Goal: Task Accomplishment & Management: Use online tool/utility

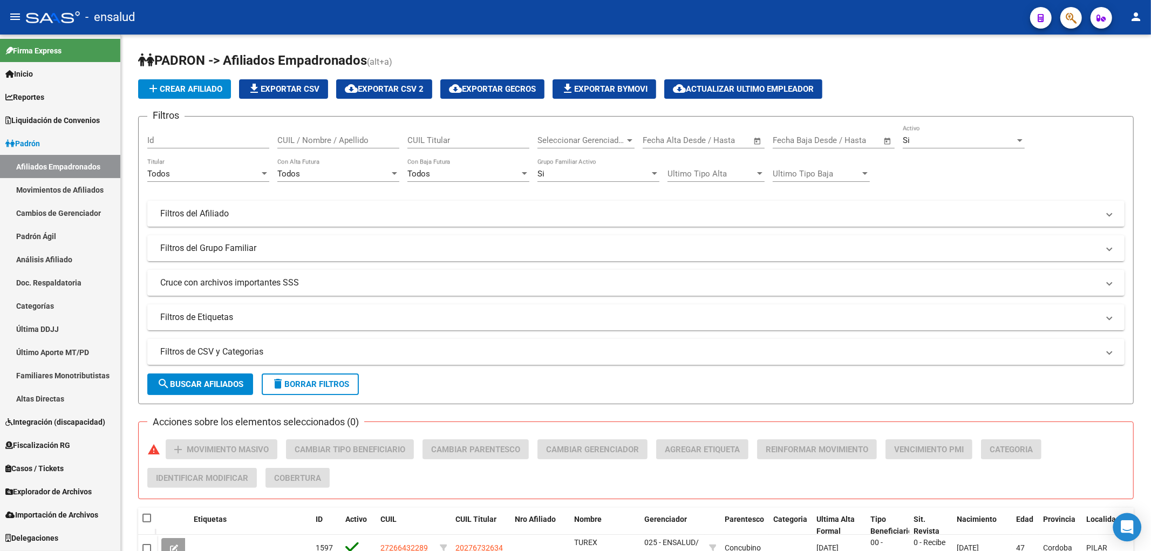
click at [1123, 530] on icon "Open Intercom Messenger" at bounding box center [1127, 527] width 12 height 14
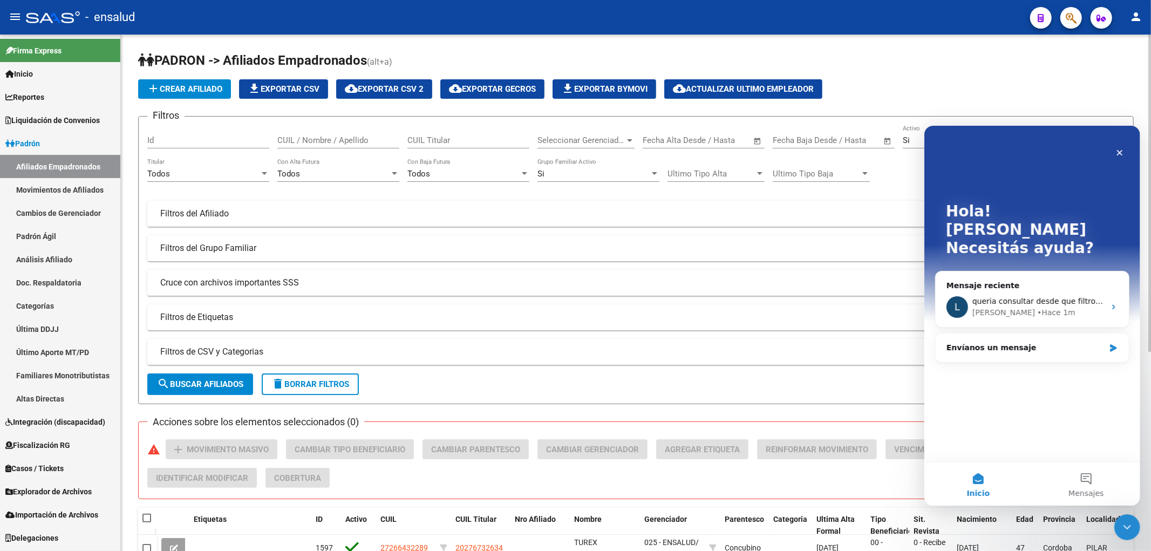
click at [953, 71] on app-list-header "PADRON -> Afiliados Empadronados (alt+a) add Crear Afiliado file_download Expor…" at bounding box center [635, 228] width 995 height 352
click at [60, 516] on span "Importación de Archivos" at bounding box center [51, 515] width 93 height 12
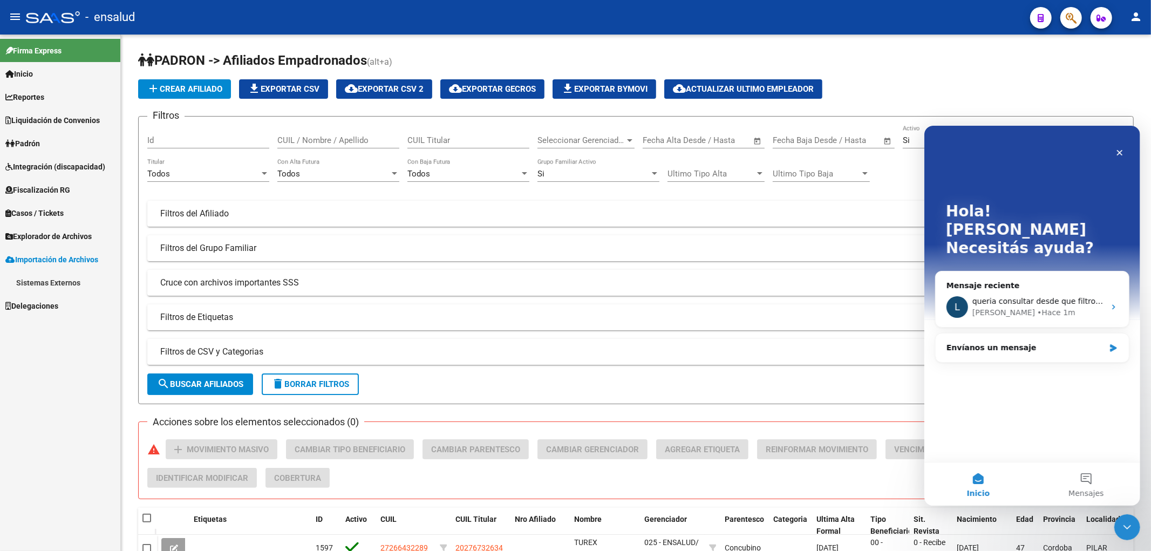
click at [45, 233] on span "Explorador de Archivos" at bounding box center [48, 236] width 86 height 12
click at [34, 304] on link "SSS" at bounding box center [60, 305] width 120 height 23
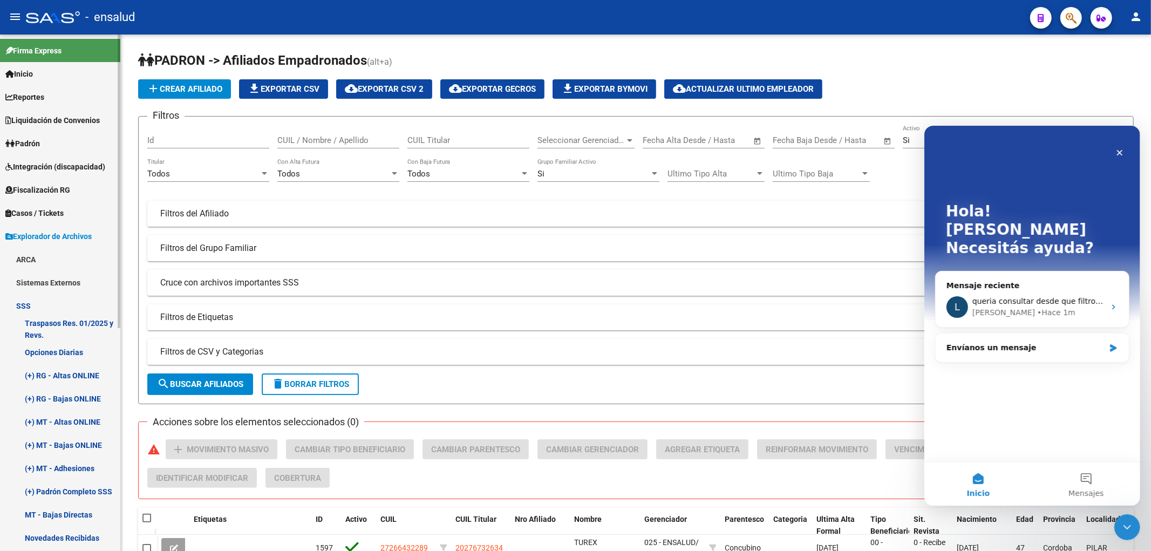
scroll to position [60, 0]
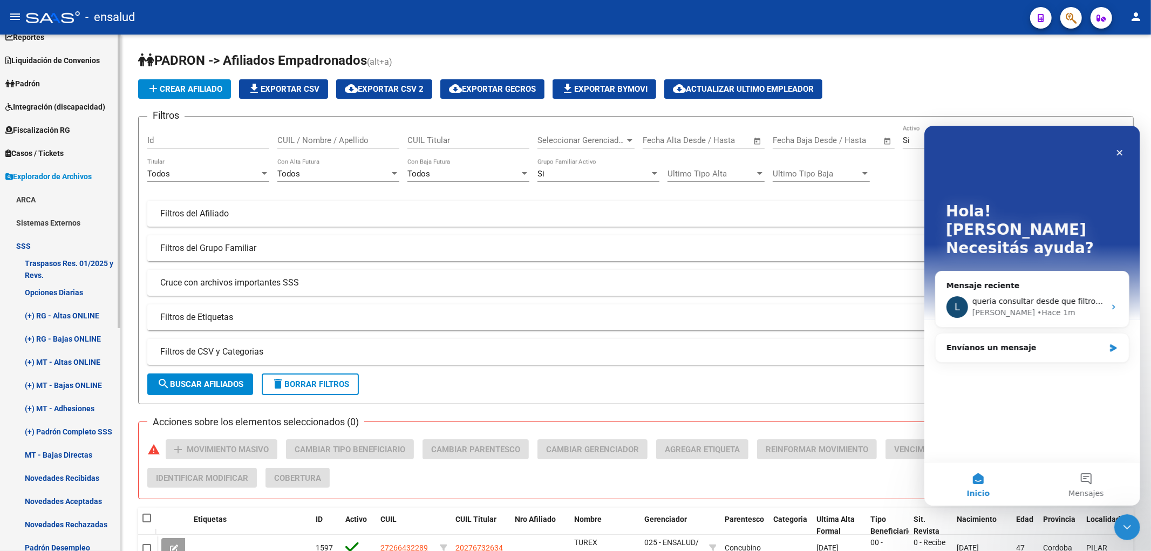
click at [71, 317] on link "(+) RG - Altas ONLINE" at bounding box center [60, 315] width 120 height 23
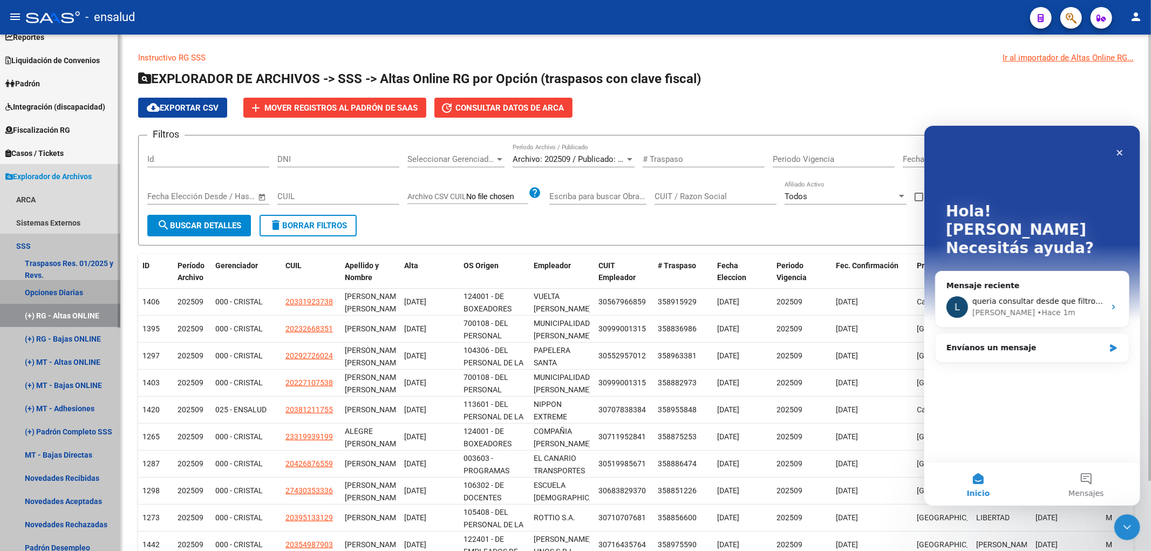
click at [57, 296] on link "Opciones Diarias" at bounding box center [60, 292] width 120 height 23
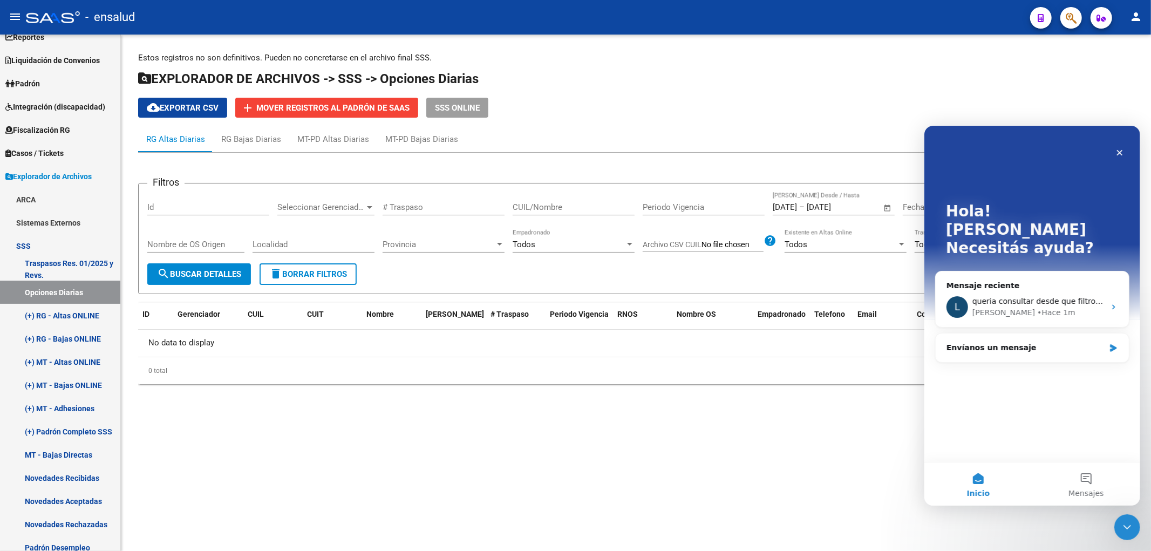
click at [888, 207] on span "Open calendar" at bounding box center [888, 208] width 26 height 26
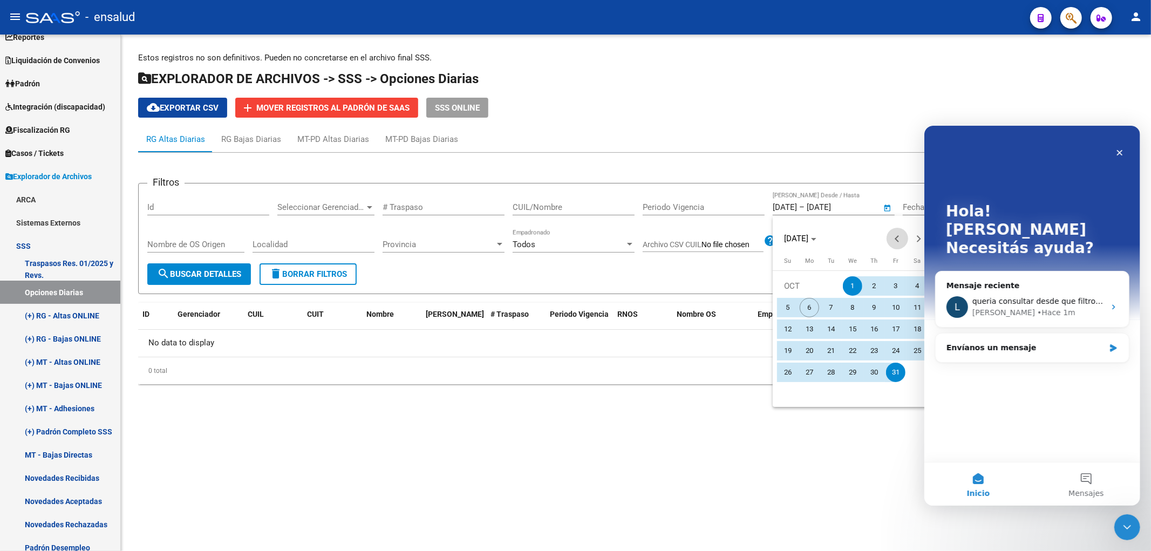
click at [893, 240] on span "Previous month" at bounding box center [897, 239] width 22 height 22
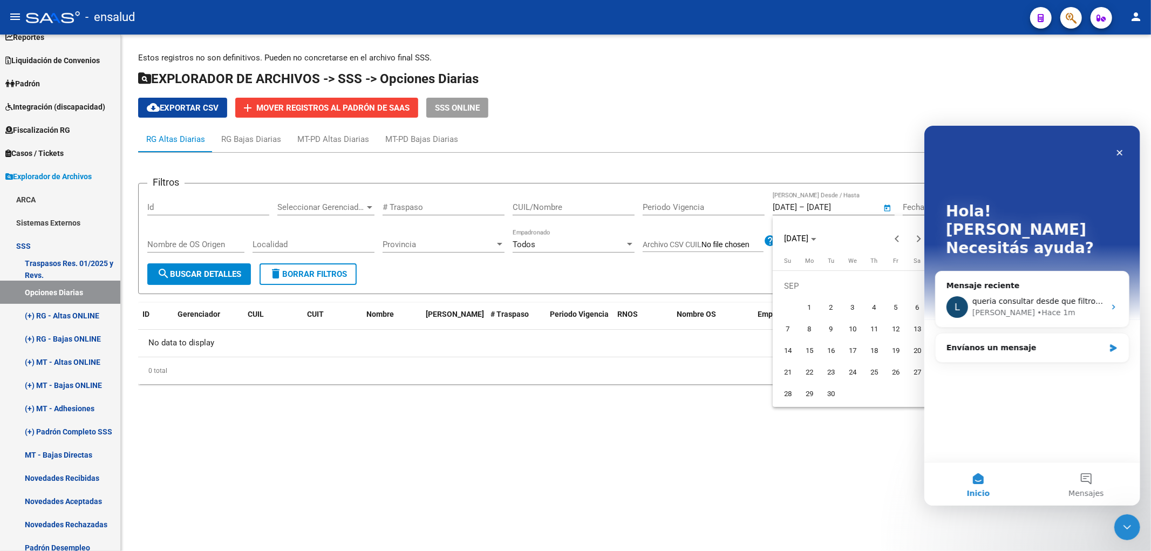
click at [813, 301] on span "1" at bounding box center [809, 307] width 19 height 19
type input "[DATE]"
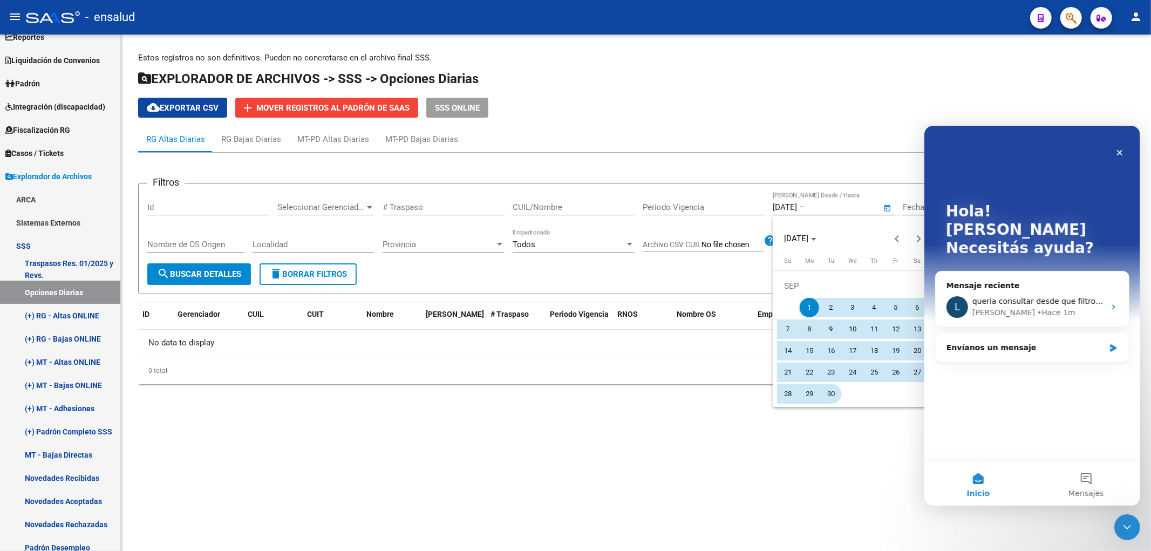
click at [835, 392] on span "30" at bounding box center [830, 393] width 19 height 19
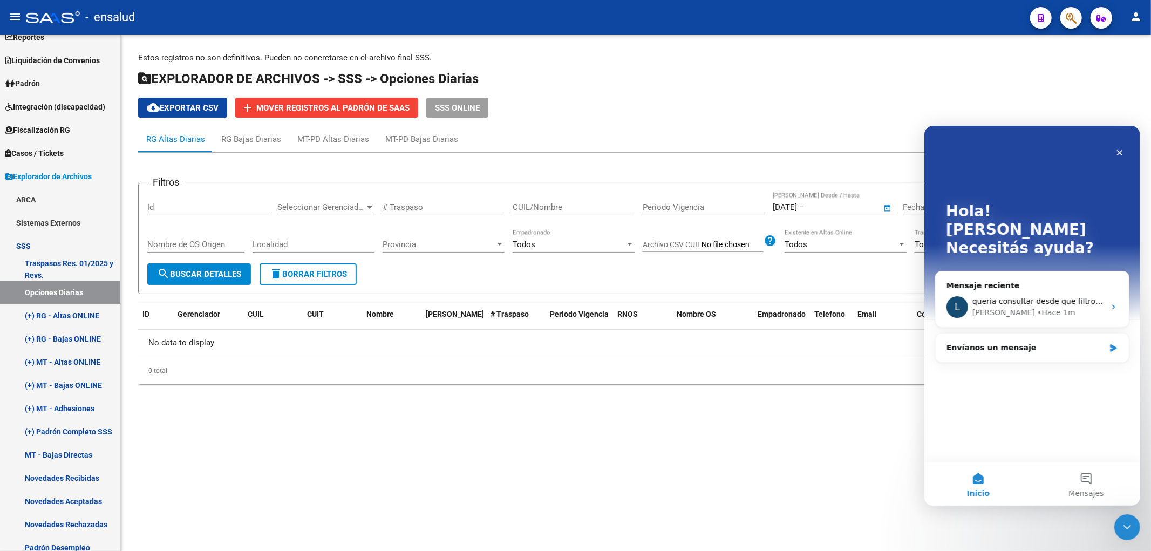
type input "[DATE]"
click at [202, 282] on button "search Buscar Detalles" at bounding box center [199, 274] width 104 height 22
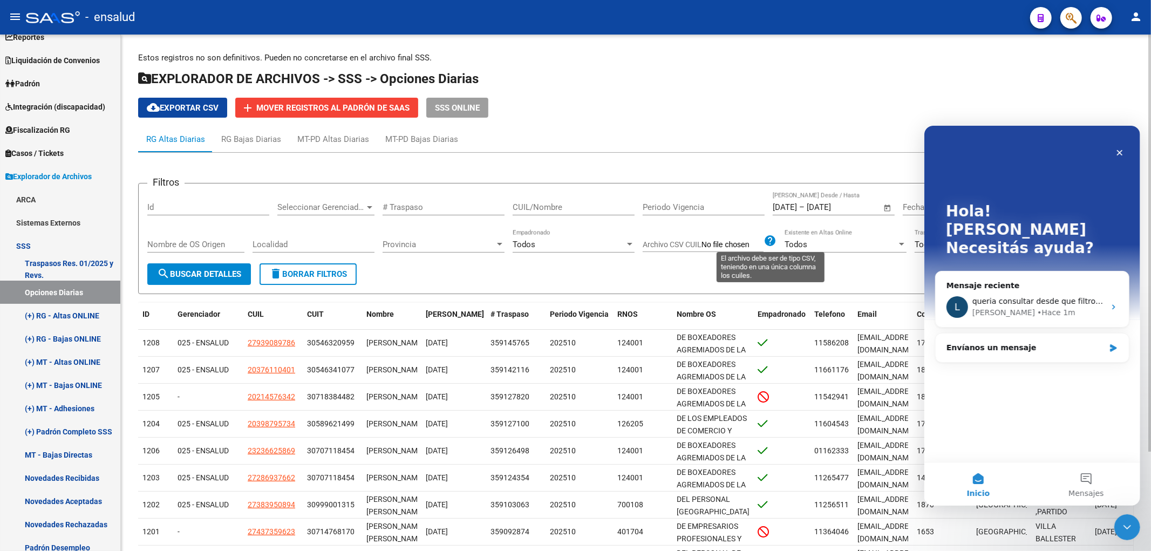
click at [770, 245] on mat-icon "help" at bounding box center [769, 240] width 13 height 13
click at [767, 240] on mat-icon "help" at bounding box center [769, 240] width 13 height 13
click at [654, 244] on span "Archivo CSV CUIL" at bounding box center [672, 244] width 59 height 9
click at [701, 244] on input "Archivo CSV CUIL" at bounding box center [732, 245] width 62 height 10
type input "C:\fakepath\Libro18.csv"
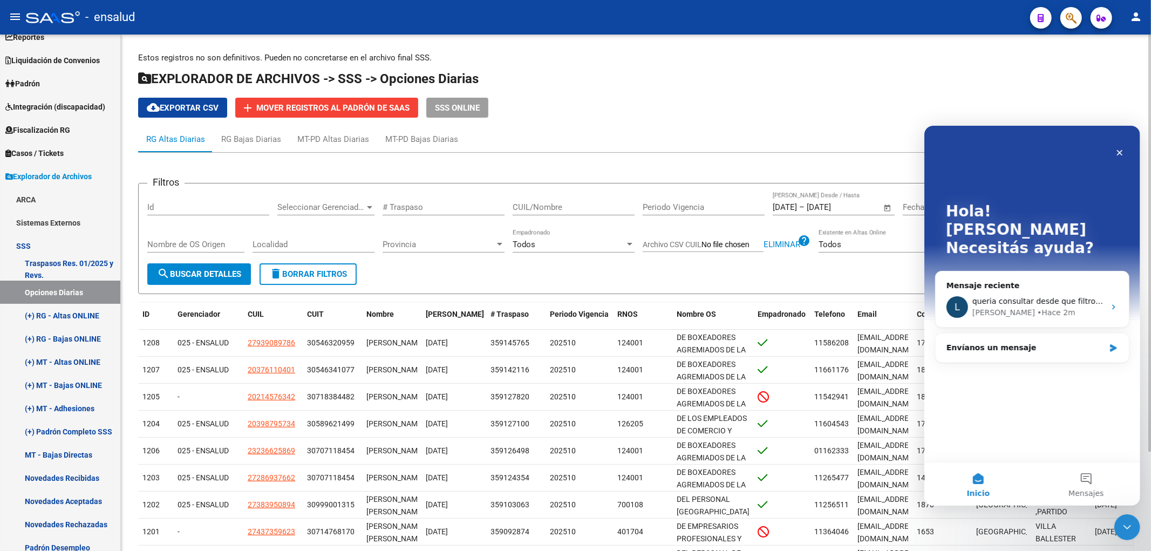
click at [193, 278] on span "search Buscar Detalles" at bounding box center [199, 274] width 84 height 10
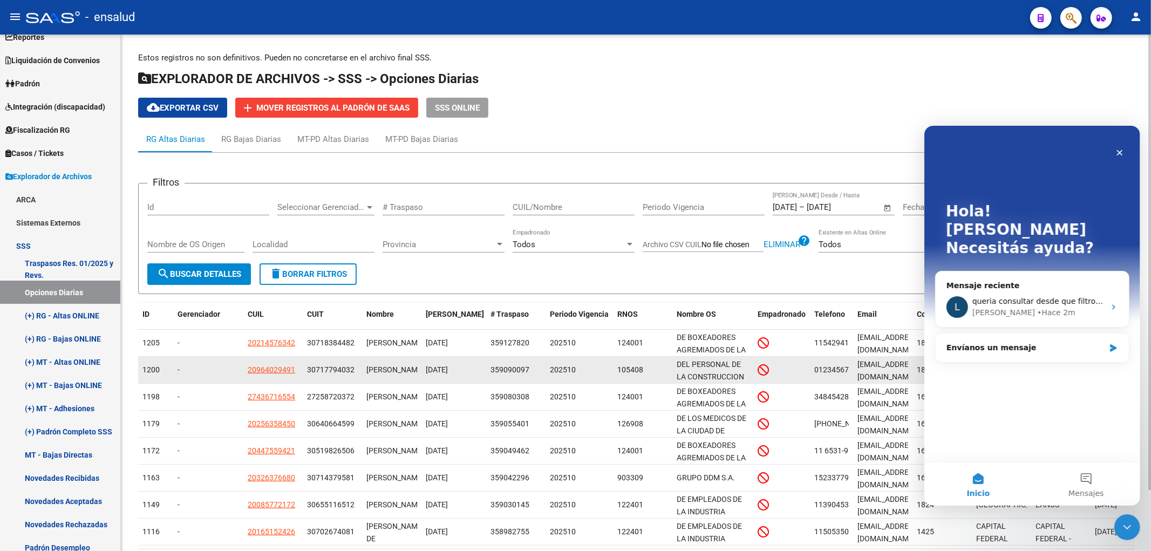
scroll to position [69, 0]
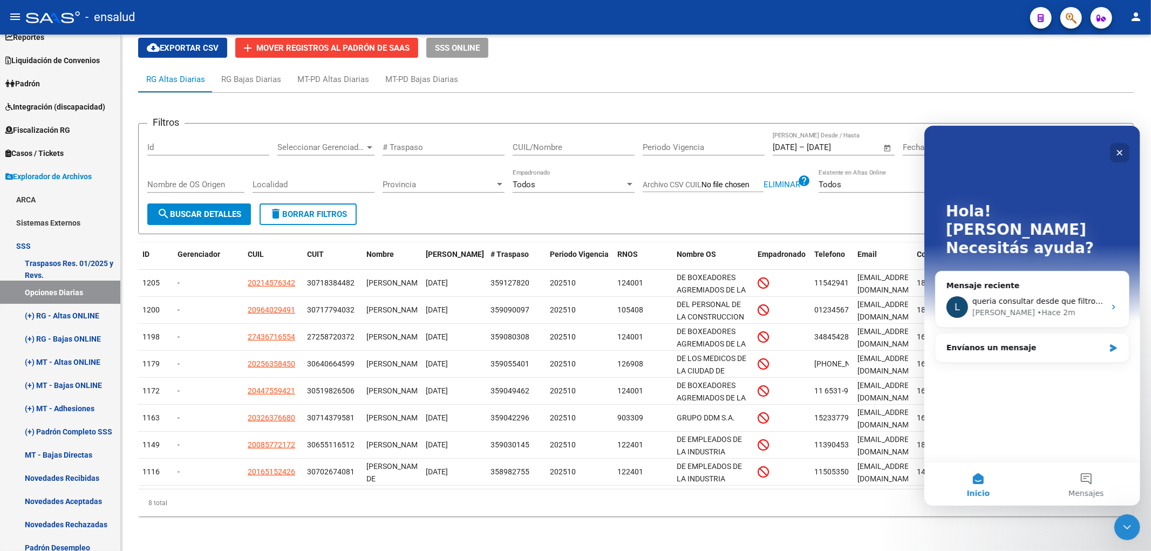
click at [1126, 144] on div "Cerrar" at bounding box center [1118, 151] width 19 height 19
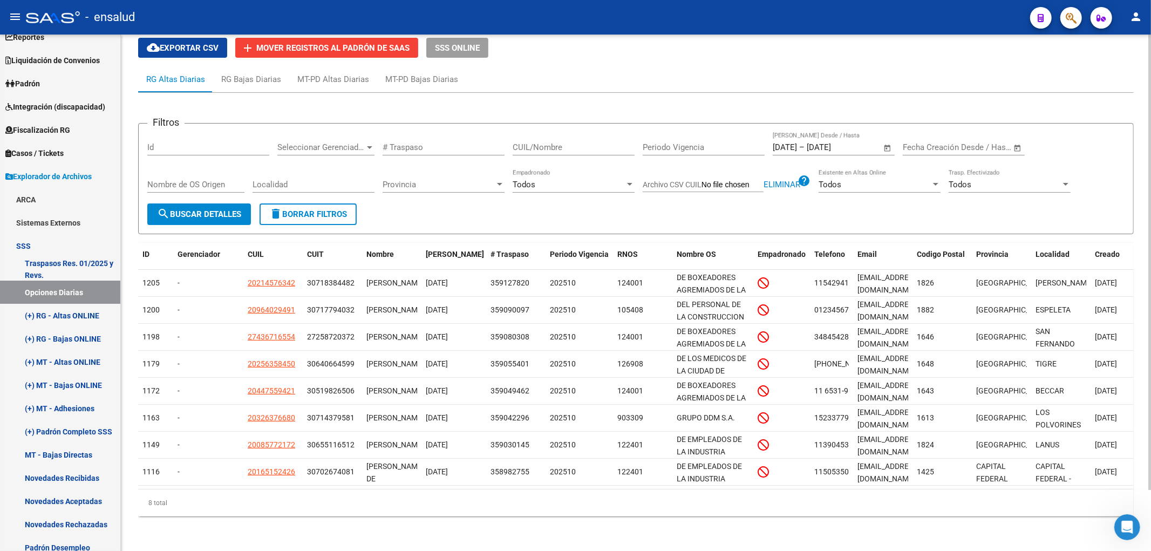
click at [333, 213] on button "delete Borrar Filtros" at bounding box center [308, 214] width 97 height 22
type input "[DATE]"
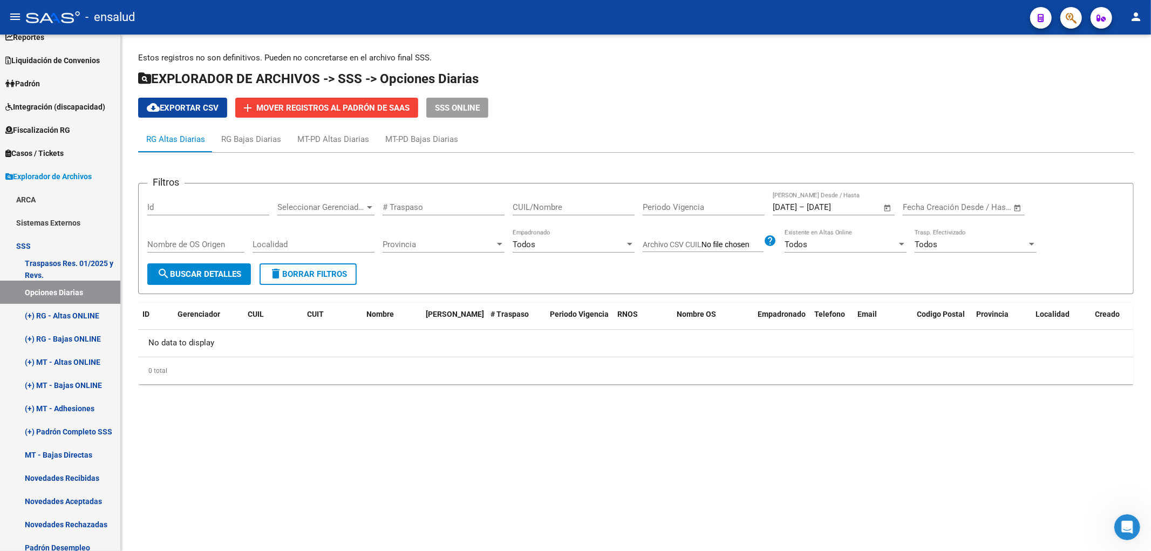
scroll to position [0, 0]
click at [750, 243] on input "Archivo CSV CUIL" at bounding box center [732, 245] width 62 height 10
type input "C:\fakepath\Libro18.csv"
click at [230, 279] on button "search Buscar Detalles" at bounding box center [199, 274] width 104 height 22
click at [179, 277] on span "search Buscar Detalles" at bounding box center [199, 274] width 84 height 10
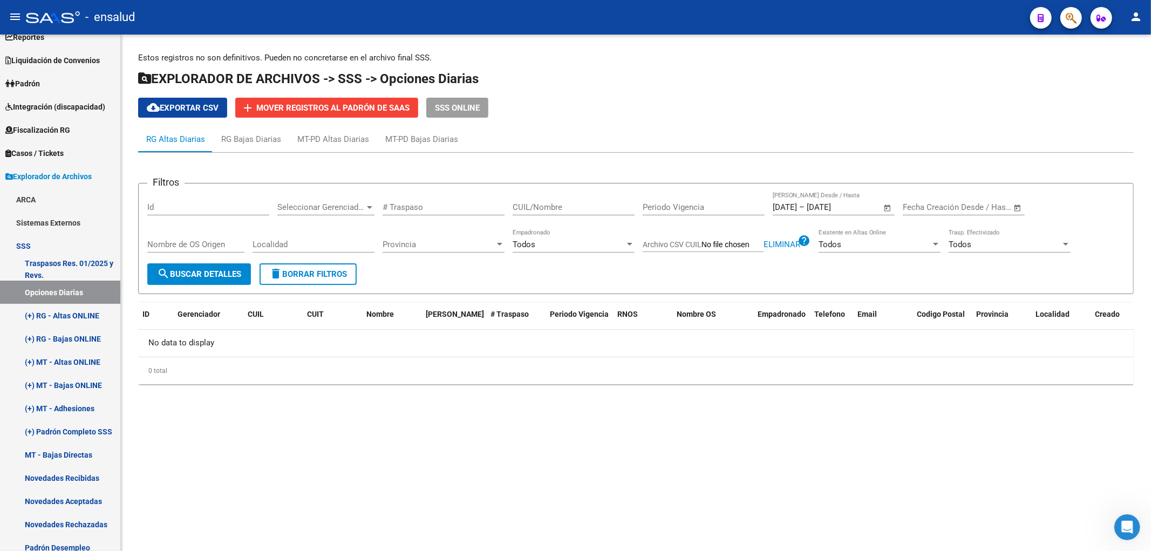
click at [784, 243] on span "Eliminar" at bounding box center [781, 245] width 37 height 10
click at [730, 248] on input "Archivo CSV CUIL" at bounding box center [732, 245] width 62 height 10
type input "C:\fakepath\Libro18.csv"
click at [200, 271] on span "search Buscar Detalles" at bounding box center [199, 274] width 84 height 10
click at [884, 203] on span "Open calendar" at bounding box center [888, 208] width 26 height 26
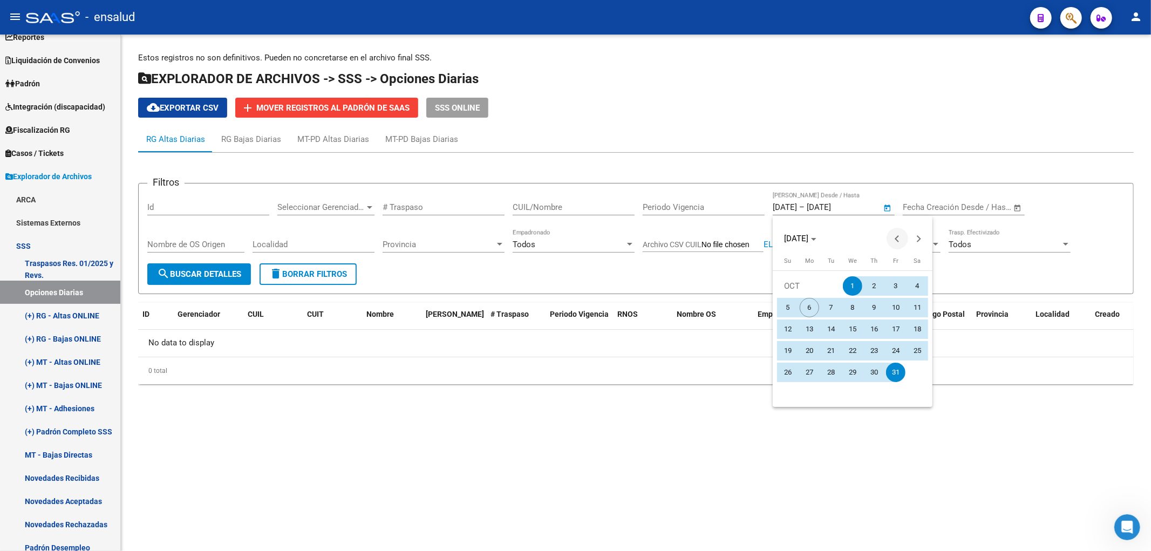
click at [901, 239] on button "Previous month" at bounding box center [897, 239] width 22 height 22
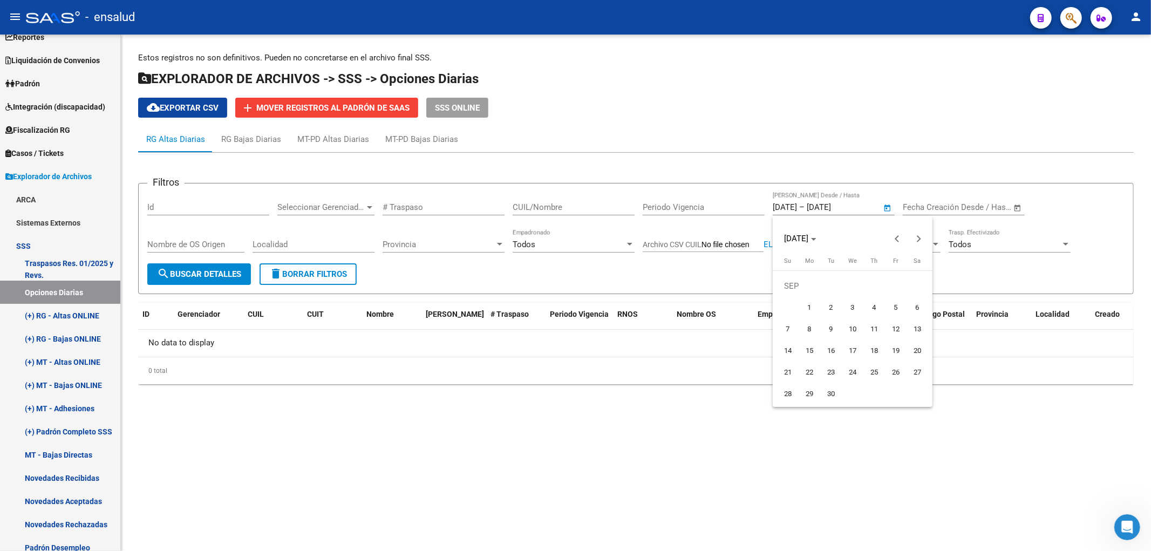
click at [802, 302] on span "1" at bounding box center [809, 307] width 19 height 19
type input "[DATE]"
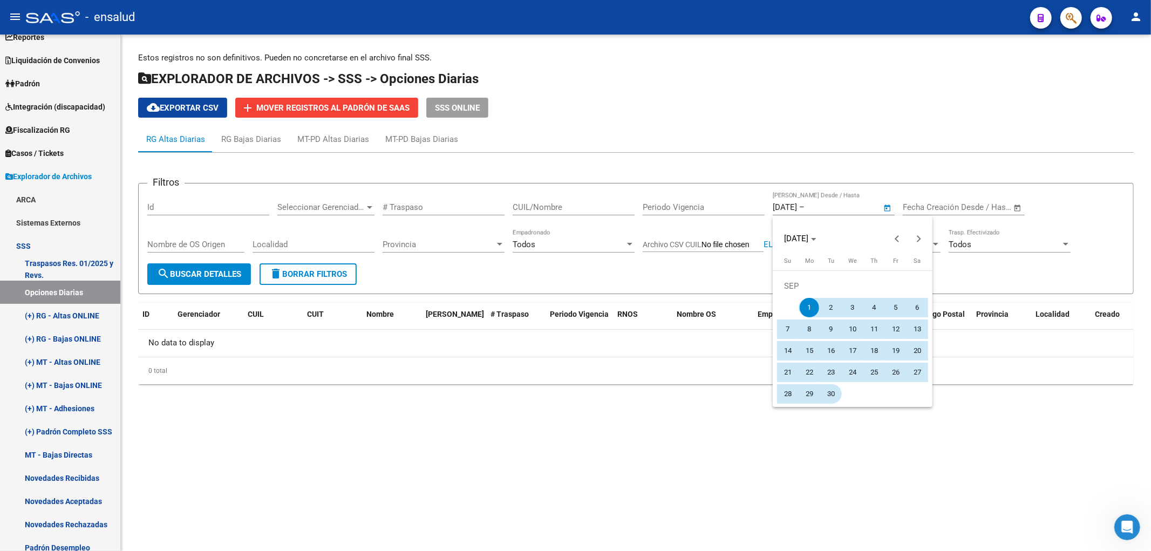
click at [830, 386] on span "30" at bounding box center [830, 393] width 19 height 19
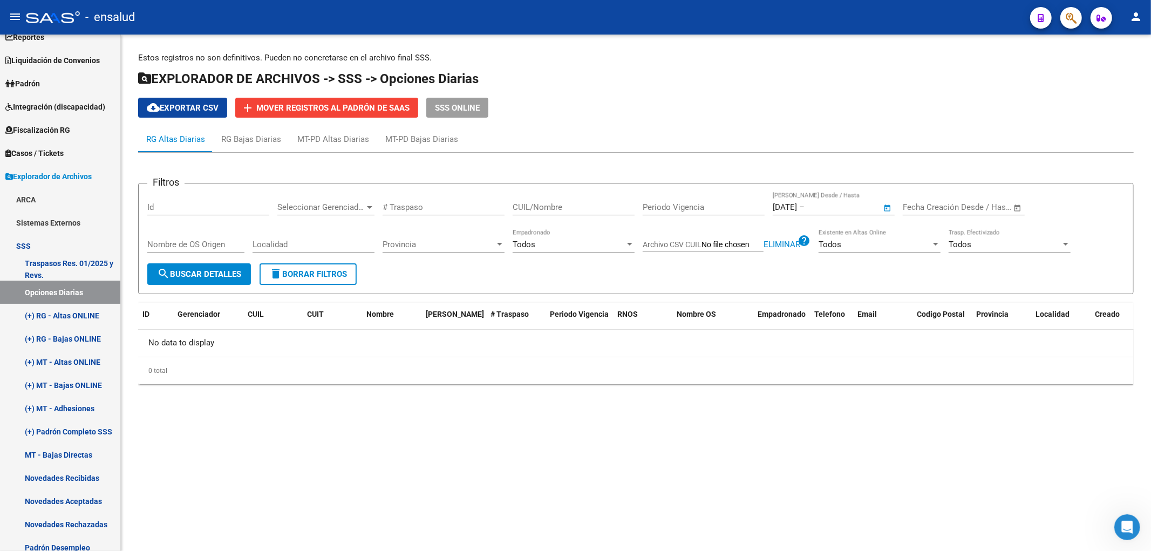
type input "[DATE]"
click at [220, 279] on button "search Buscar Detalles" at bounding box center [199, 274] width 104 height 22
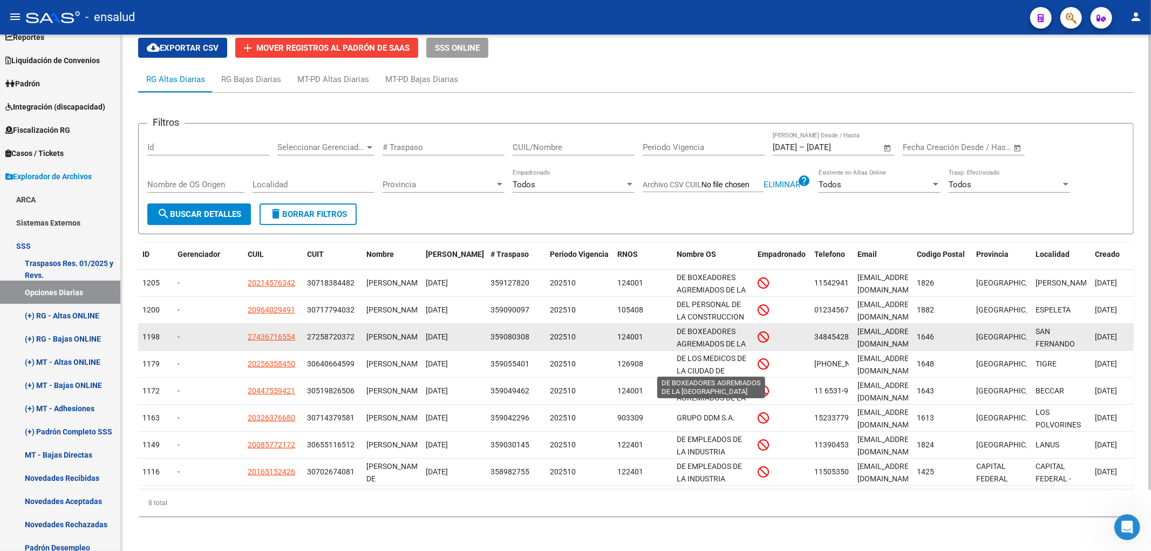
scroll to position [26, 0]
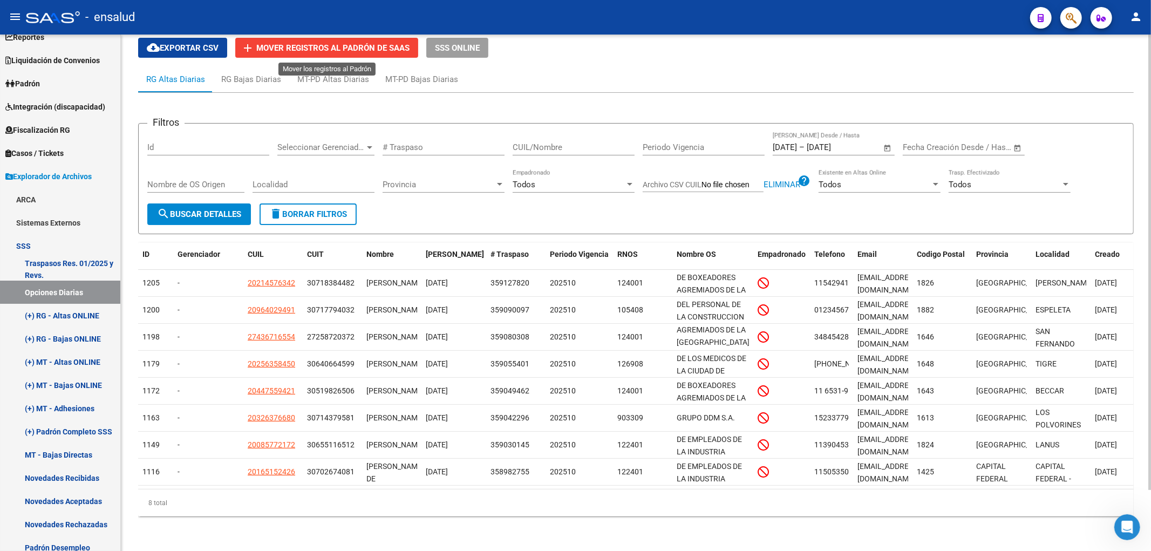
click at [302, 49] on span "Mover registros al PADRÓN de SAAS" at bounding box center [332, 48] width 153 height 10
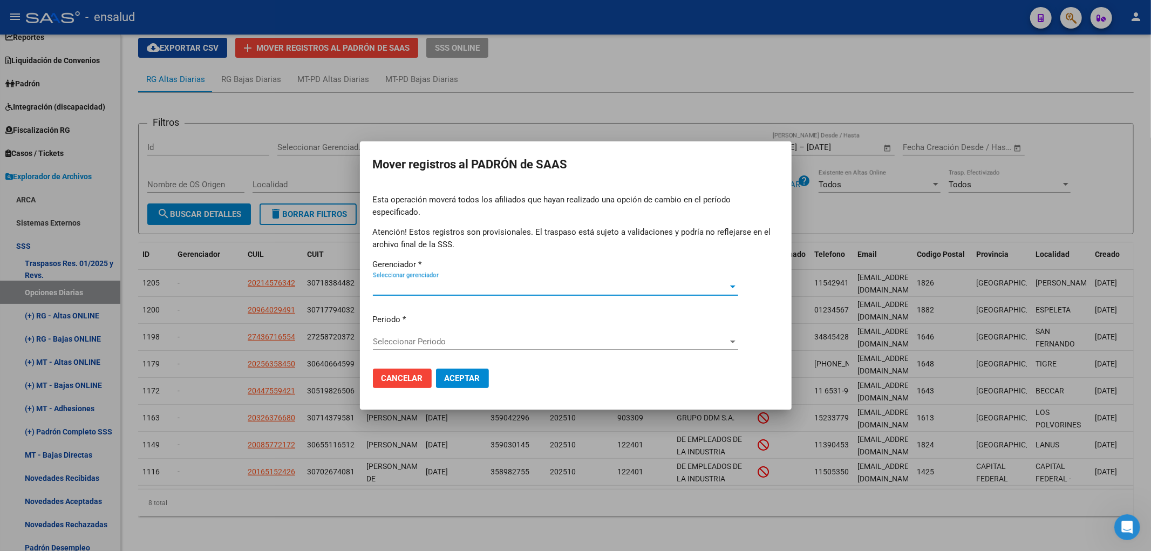
click at [398, 379] on button "Cancelar" at bounding box center [402, 378] width 59 height 19
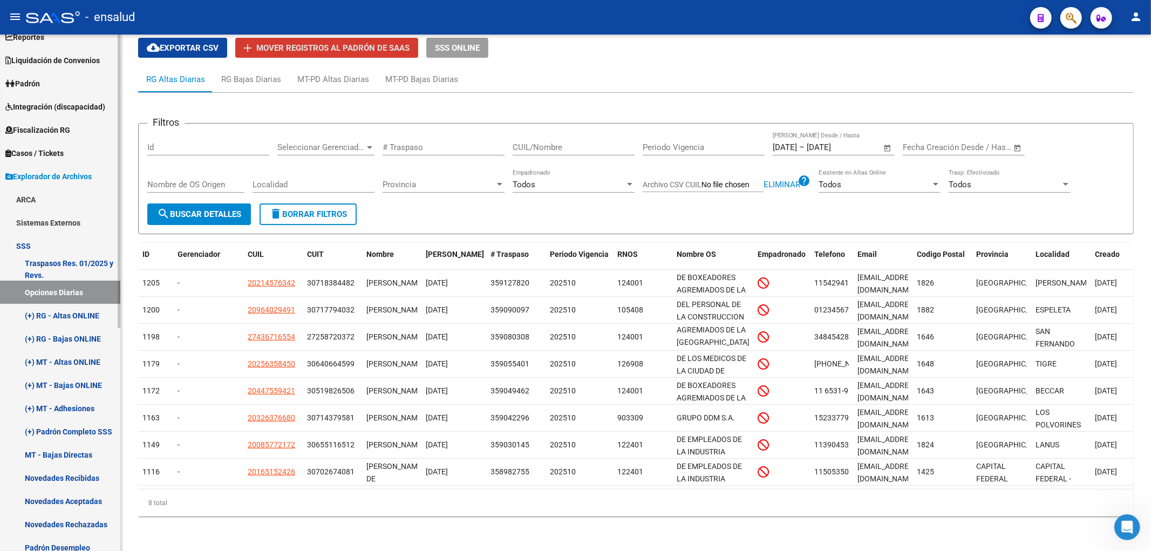
click at [78, 319] on link "(+) RG - Altas ONLINE" at bounding box center [60, 315] width 120 height 23
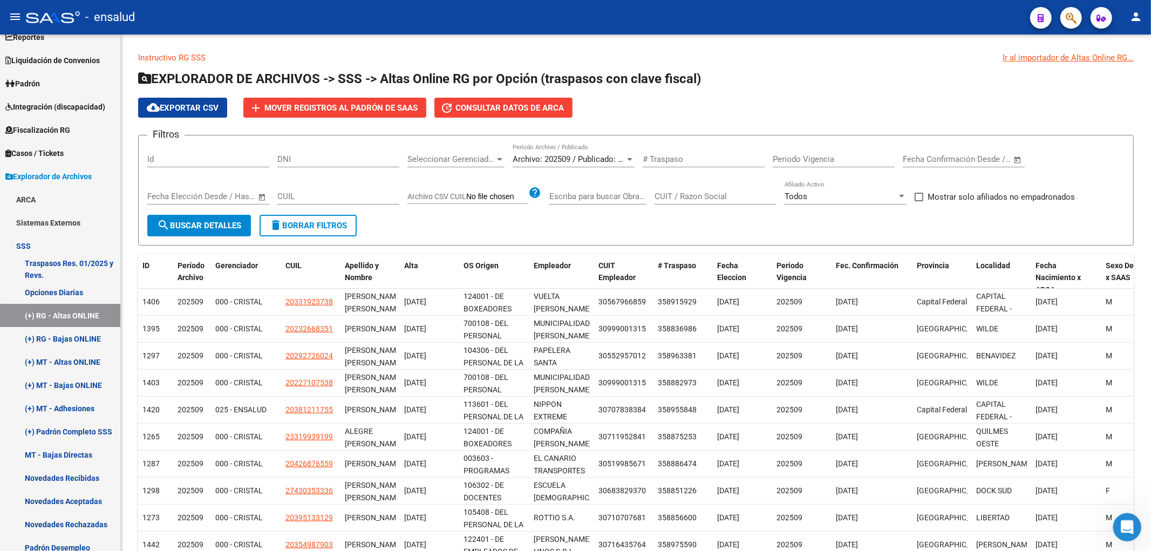
click at [1131, 518] on div "Abrir Intercom Messenger" at bounding box center [1126, 526] width 36 height 36
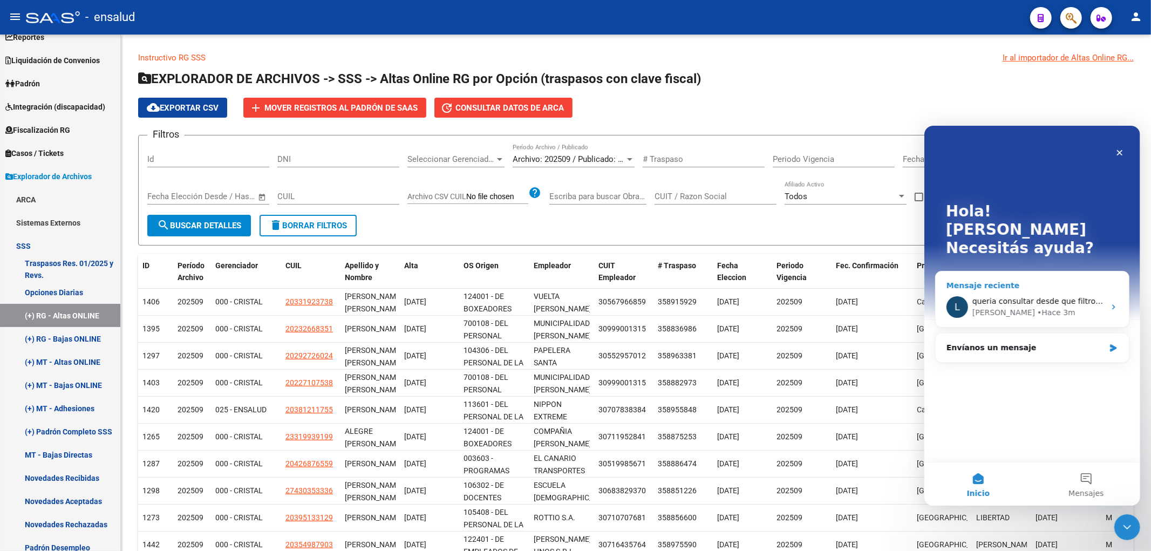
click at [1075, 306] on div "[PERSON_NAME] 3m" at bounding box center [1038, 311] width 133 height 11
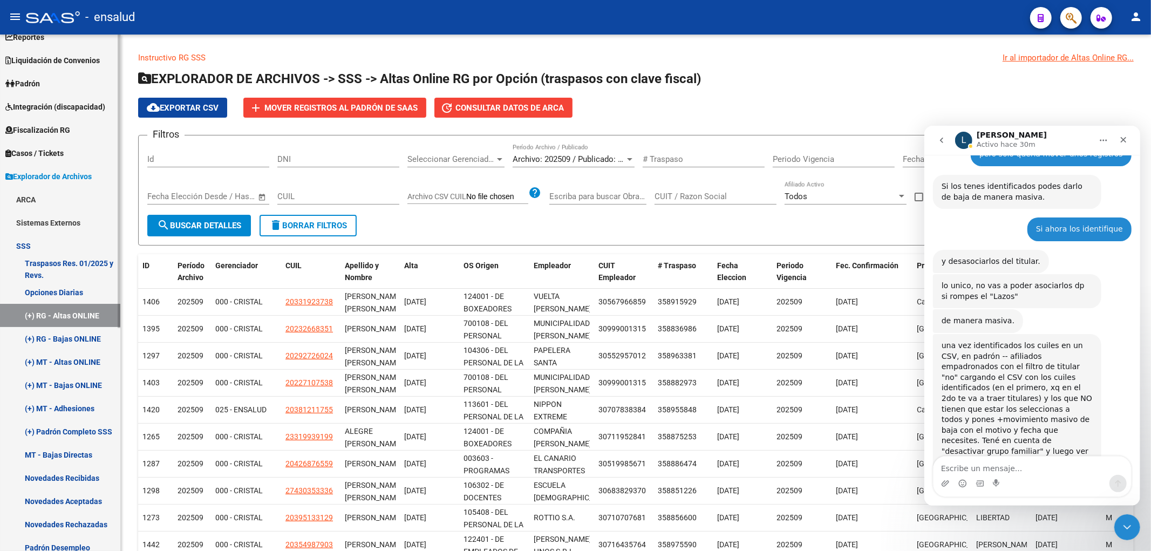
scroll to position [1969, 0]
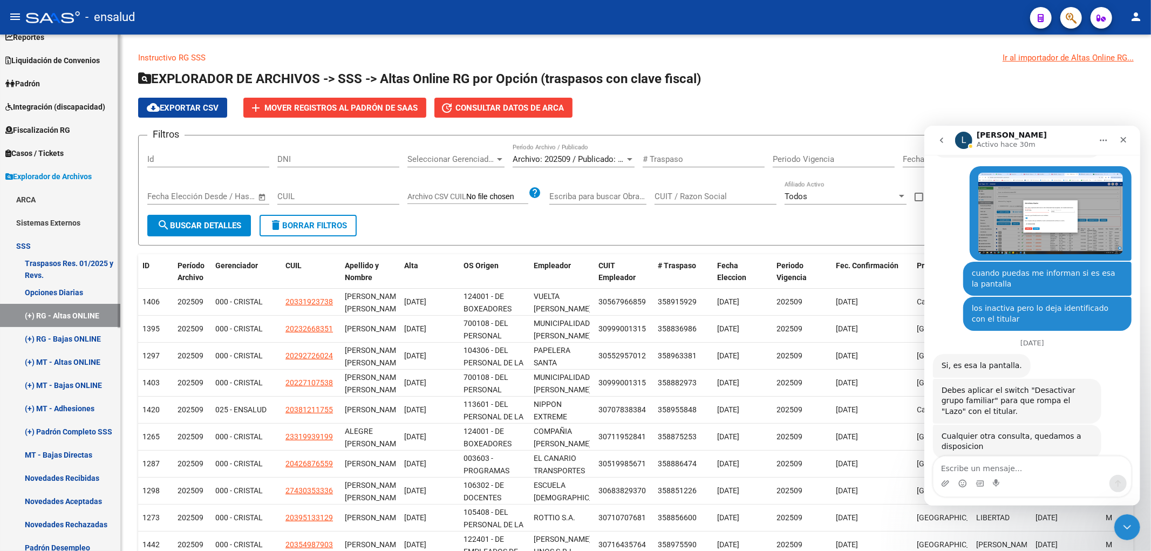
click at [84, 340] on link "(+) RG - Bajas ONLINE" at bounding box center [60, 338] width 120 height 23
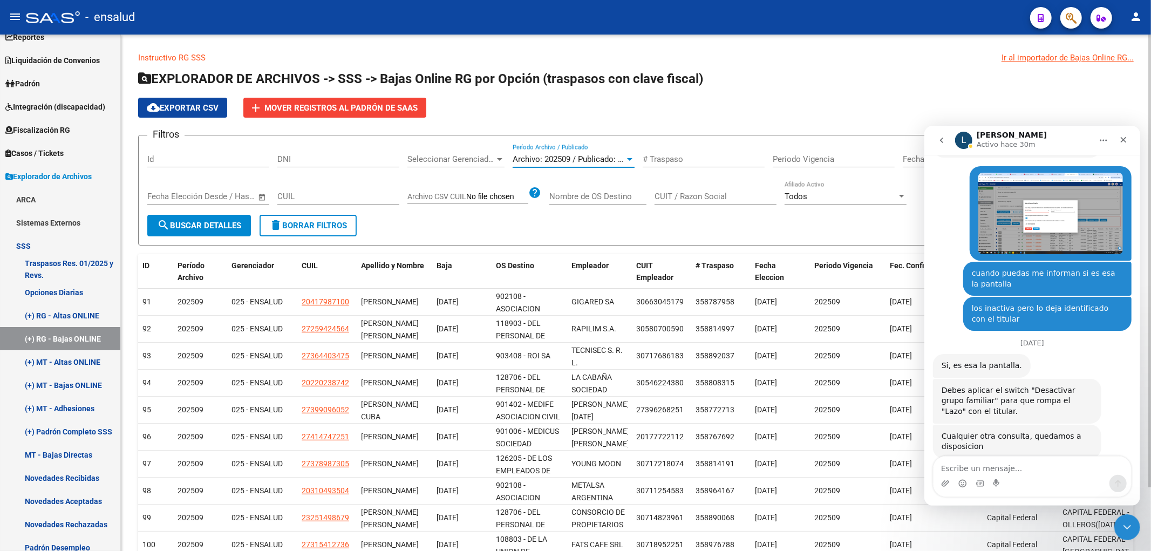
click at [631, 162] on div at bounding box center [630, 159] width 10 height 9
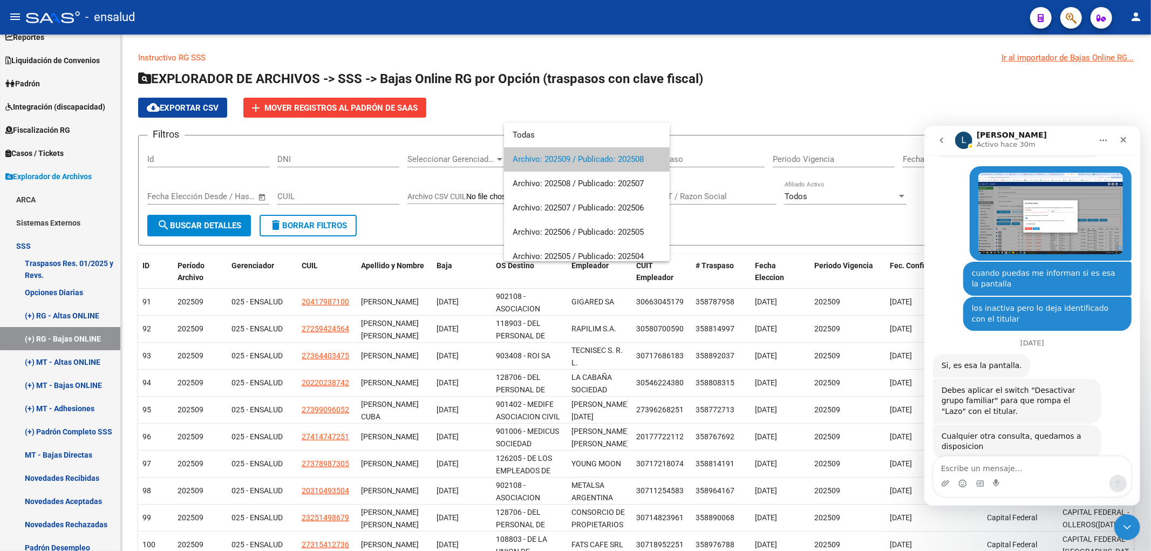
click at [569, 165] on span "Archivo: 202509 / Publicado: 202508" at bounding box center [587, 159] width 148 height 24
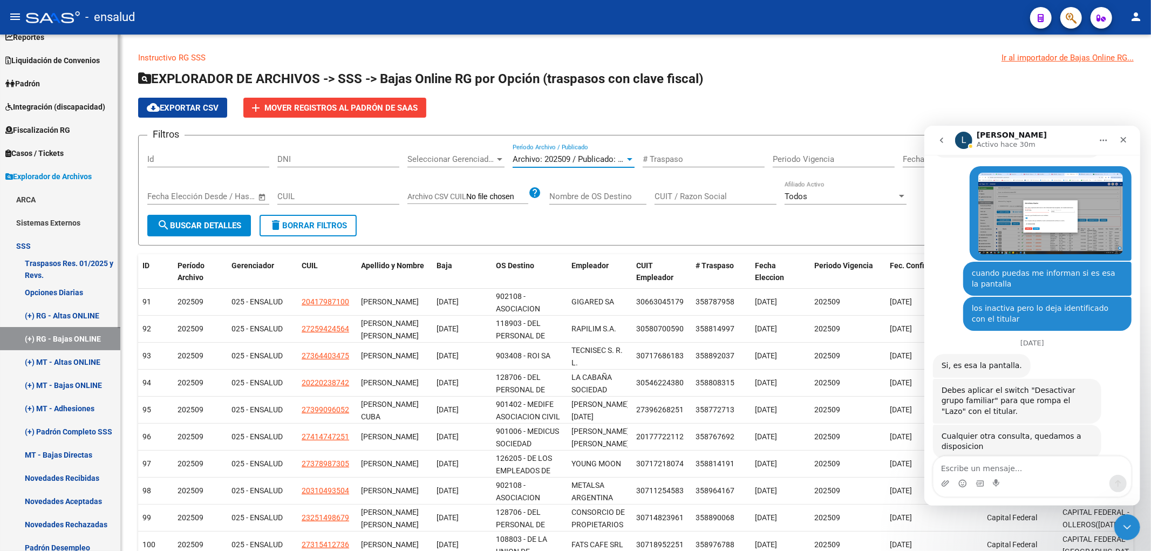
click at [69, 290] on link "Opciones Diarias" at bounding box center [60, 292] width 120 height 23
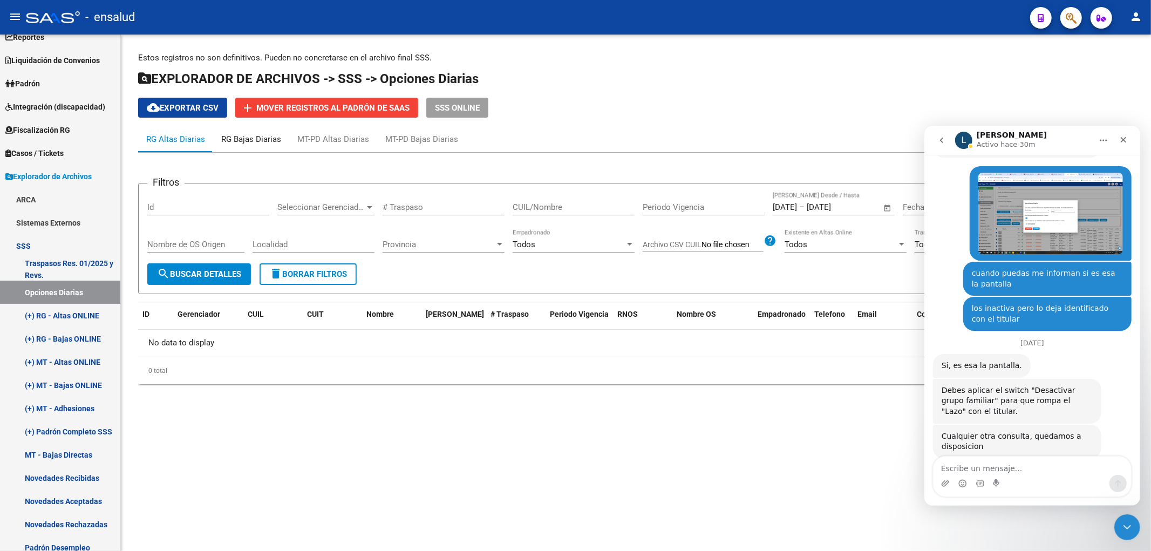
click at [245, 147] on div "RG Bajas Diarias" at bounding box center [251, 139] width 76 height 26
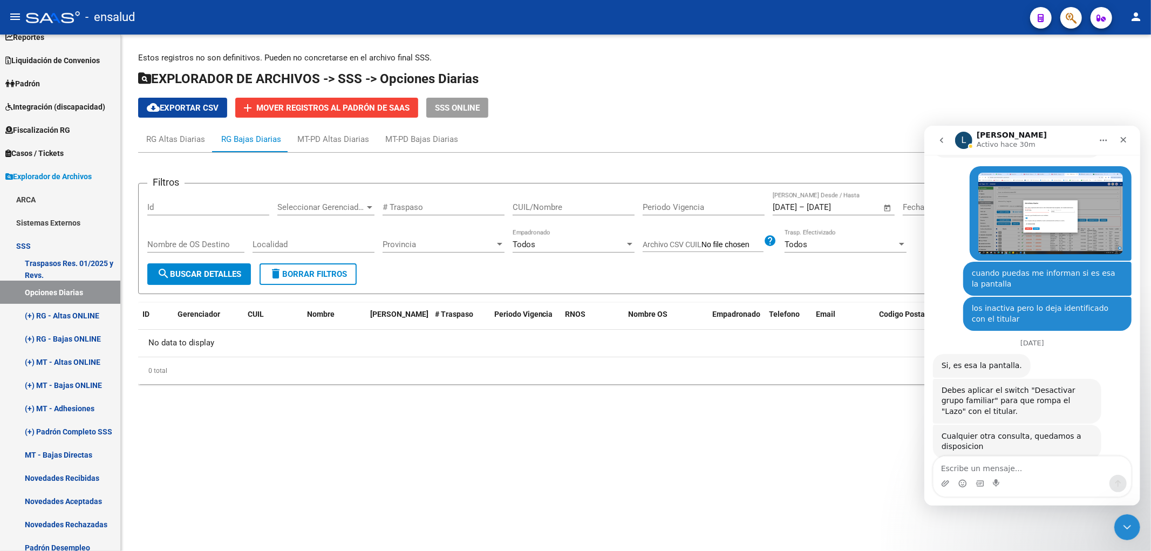
click at [889, 213] on span "Open calendar" at bounding box center [888, 208] width 26 height 26
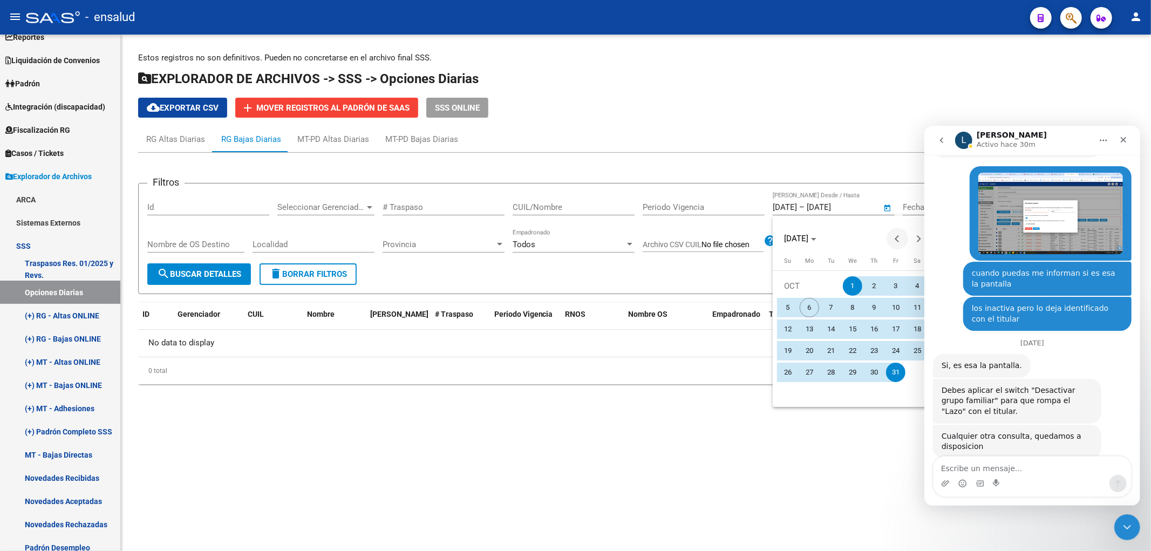
click at [896, 235] on span "Previous month" at bounding box center [897, 239] width 22 height 22
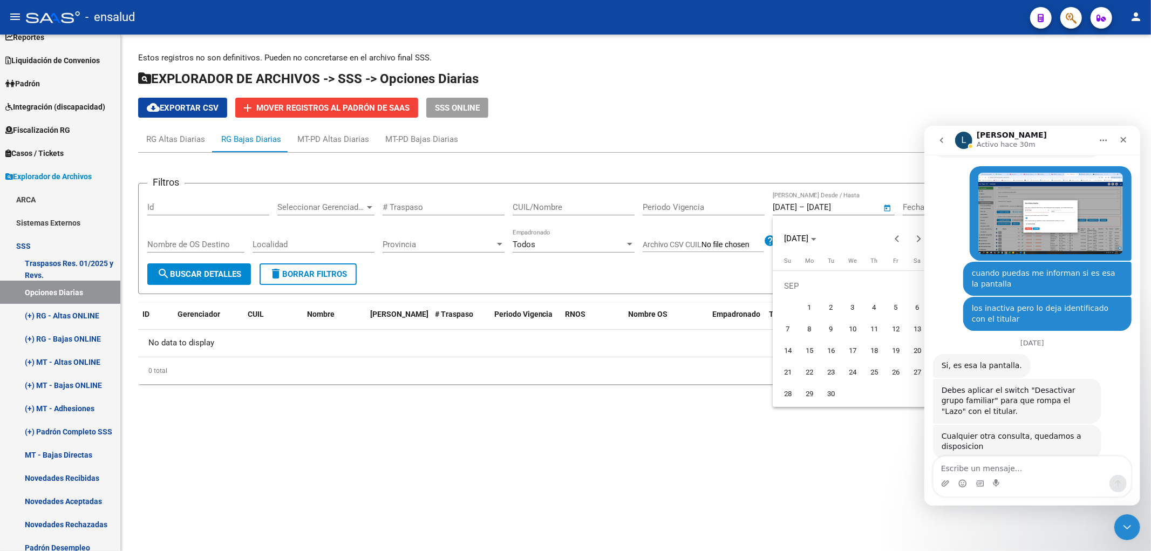
click at [808, 308] on span "1" at bounding box center [809, 307] width 19 height 19
type input "[DATE]"
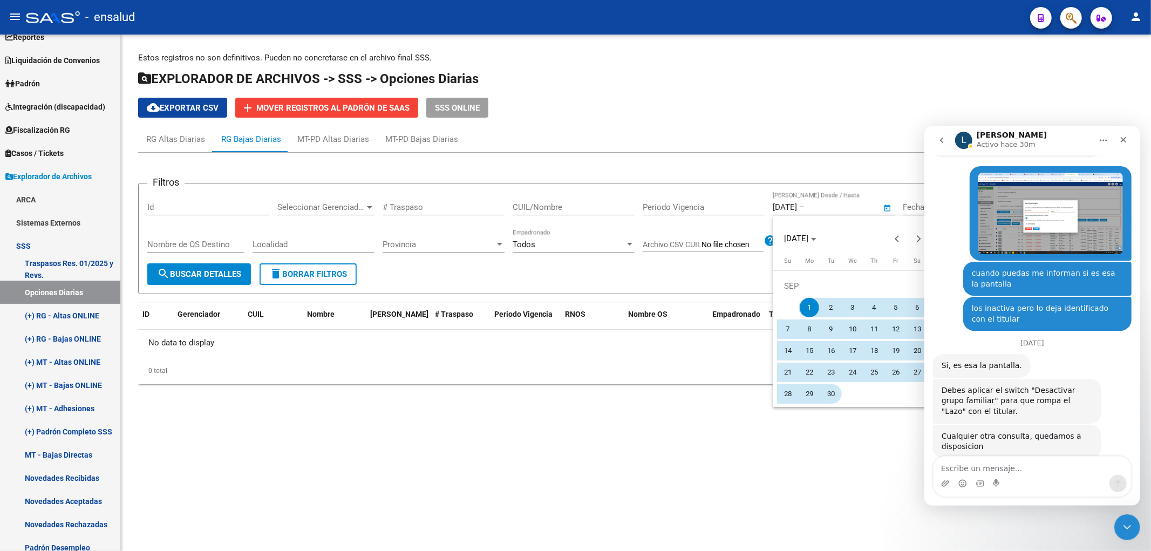
click at [829, 399] on span "30" at bounding box center [830, 393] width 19 height 19
type input "[DATE]"
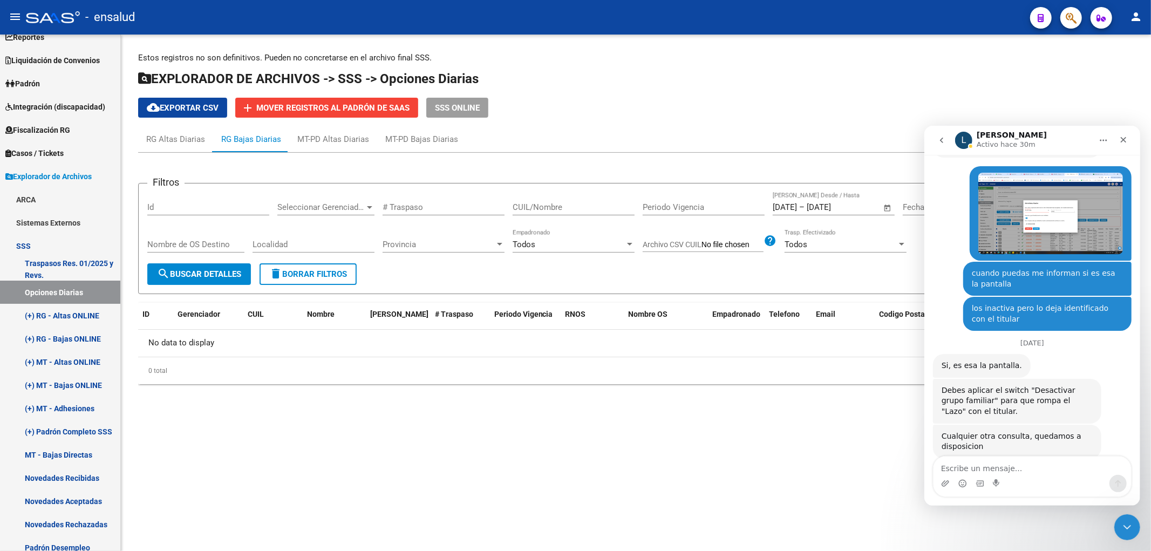
click at [186, 274] on span "search Buscar Detalles" at bounding box center [199, 274] width 84 height 10
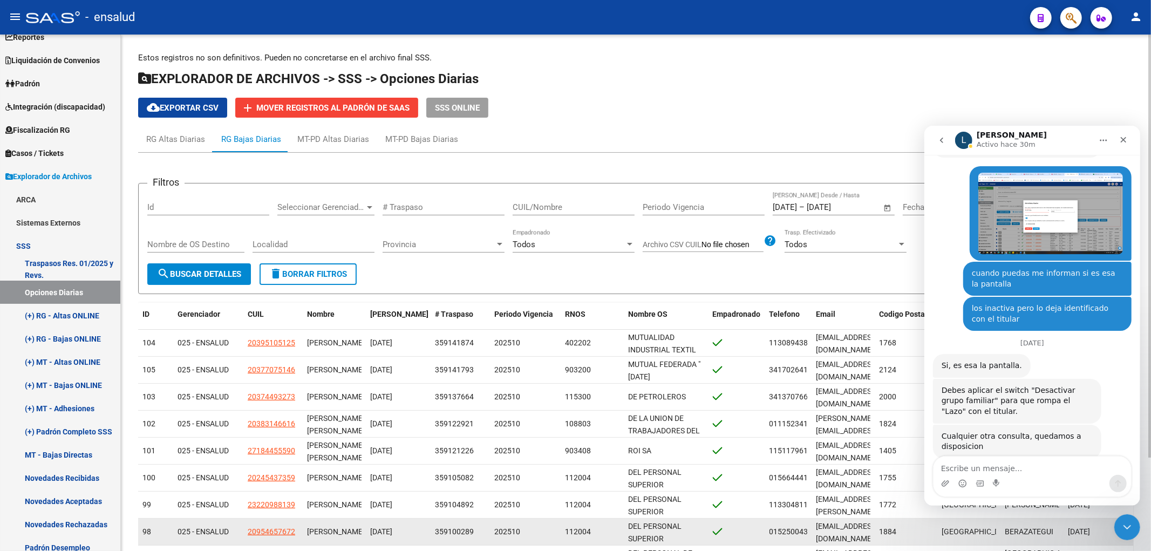
scroll to position [114, 0]
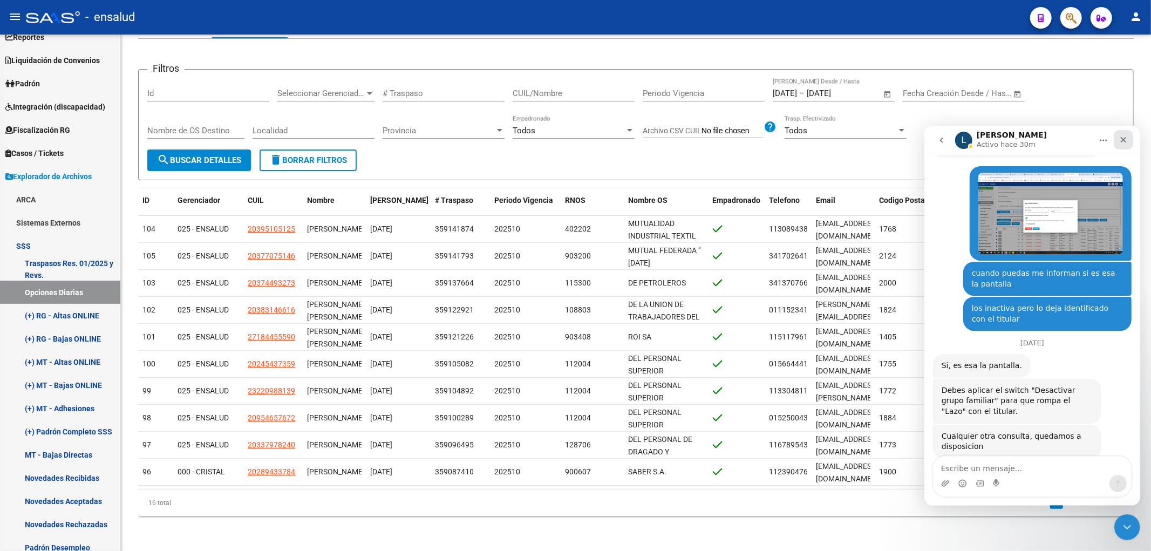
drag, startPoint x: 2050, startPoint y: 267, endPoint x: 1127, endPoint y: 140, distance: 931.4
click at [1127, 140] on div "Cerrar" at bounding box center [1122, 138] width 19 height 19
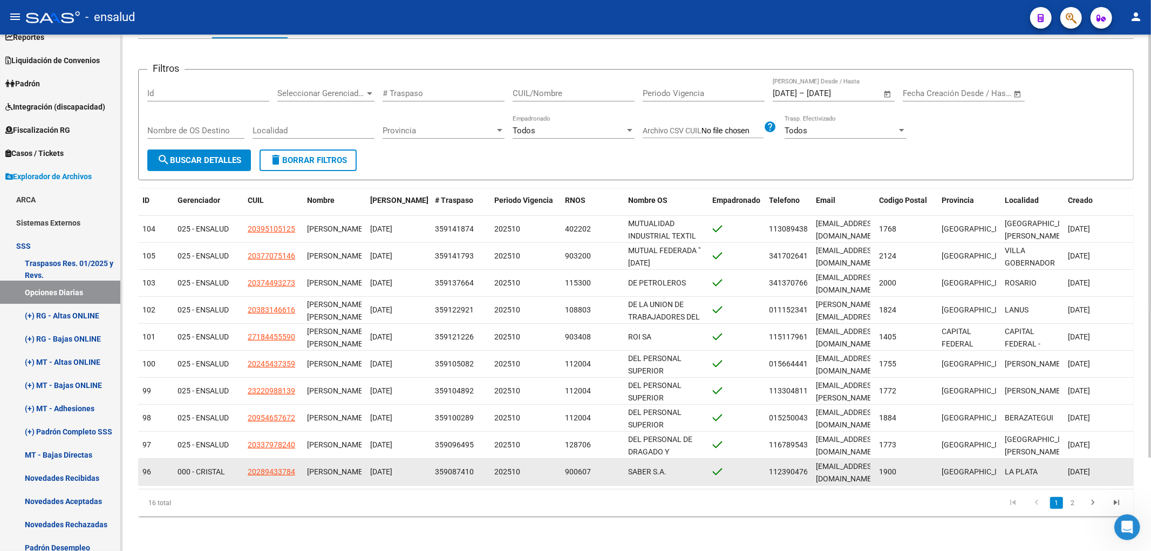
drag, startPoint x: 244, startPoint y: 476, endPoint x: 298, endPoint y: 474, distance: 53.5
click at [298, 474] on datatable-body-cell "20289433784" at bounding box center [272, 472] width 59 height 26
copy span "20289433784"
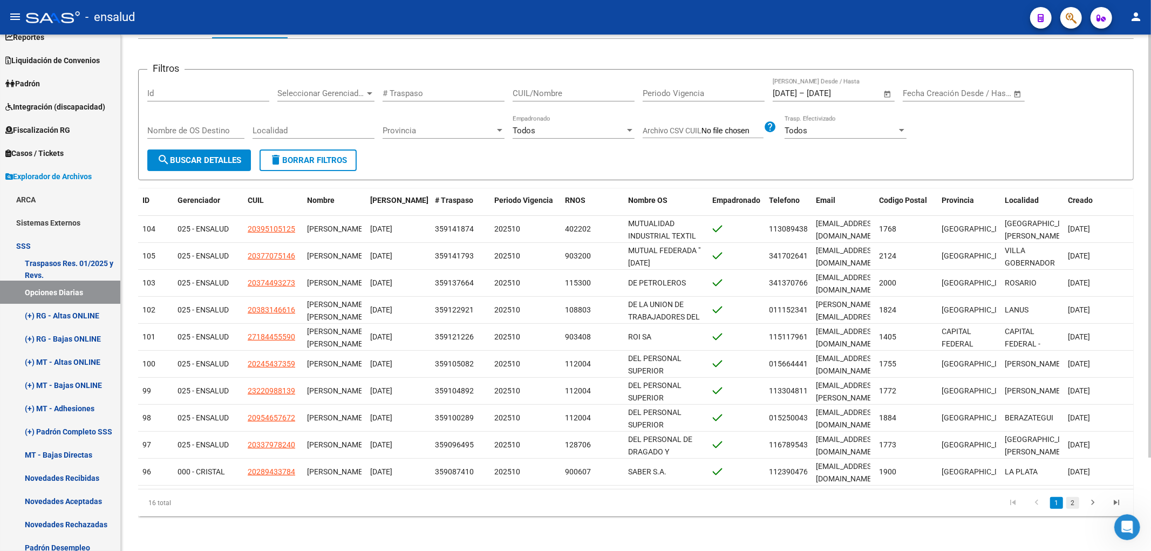
click at [1067, 502] on link "2" at bounding box center [1072, 503] width 13 height 12
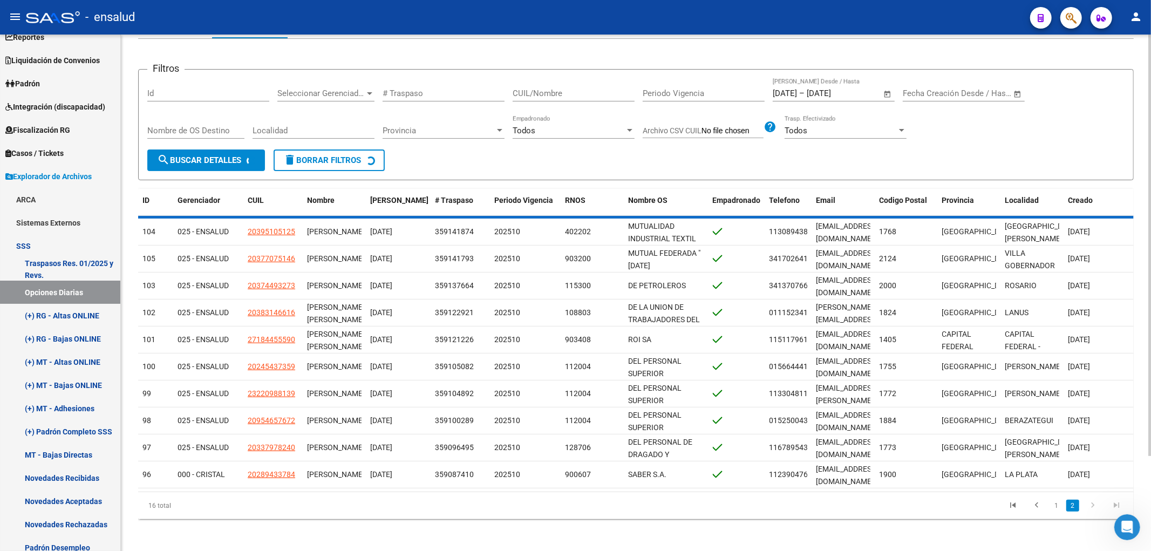
scroll to position [6, 0]
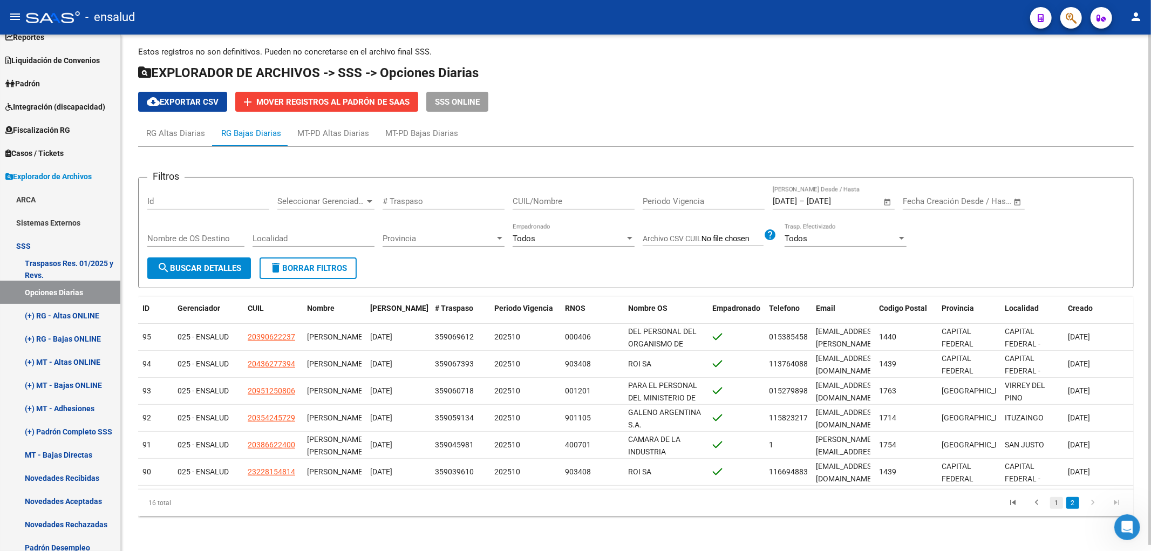
click at [1056, 506] on link "1" at bounding box center [1056, 503] width 13 height 12
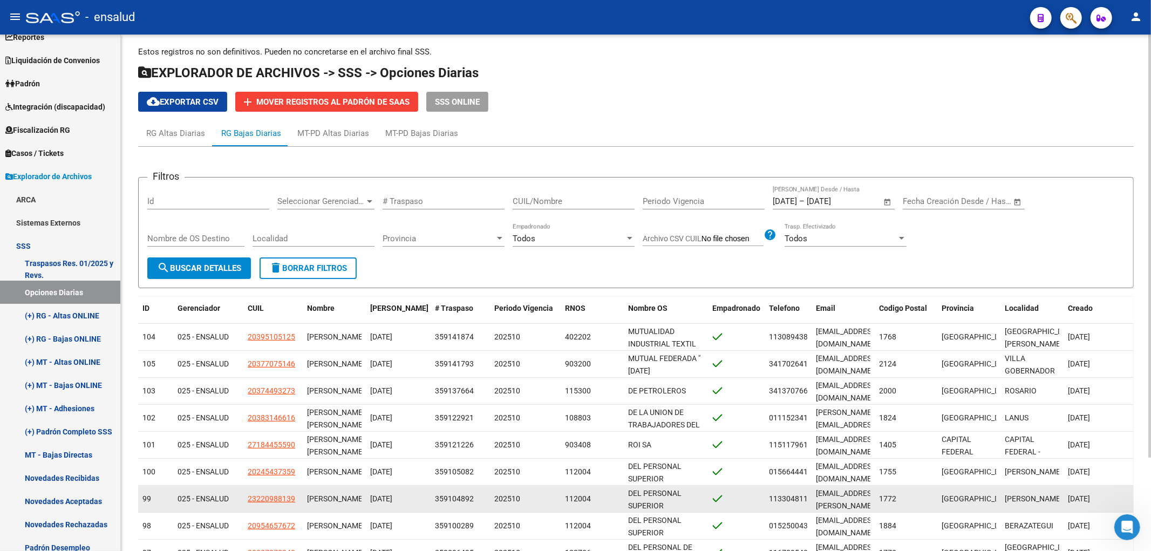
scroll to position [114, 0]
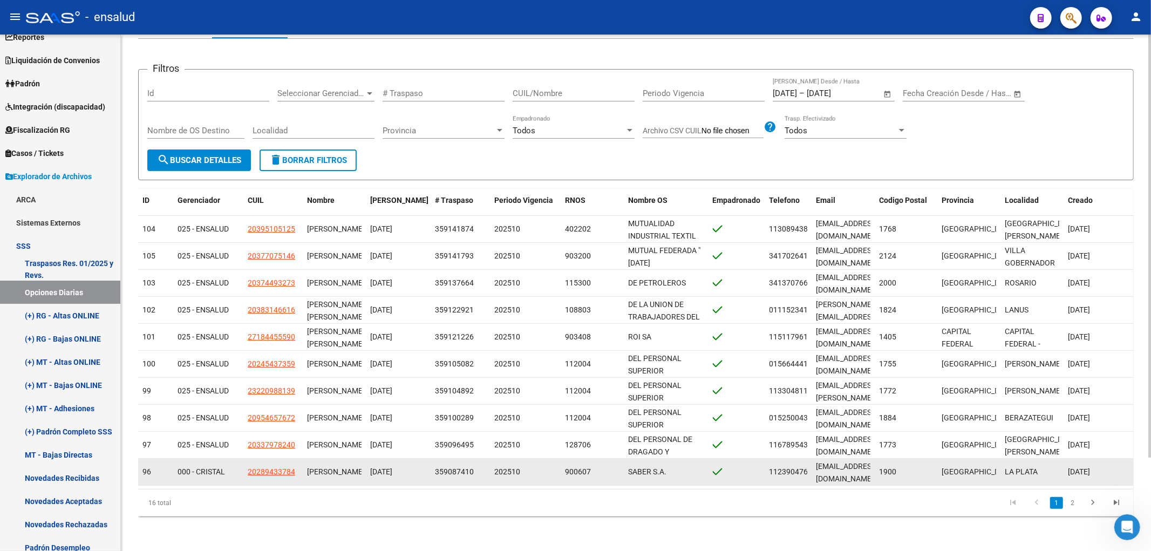
drag, startPoint x: 670, startPoint y: 475, endPoint x: 765, endPoint y: 473, distance: 95.0
click at [765, 473] on div "96 000 - CRISTAL 20289433784 [PERSON_NAME] [DATE] 359087410 202510 900607 SABER…" at bounding box center [635, 472] width 995 height 27
drag, startPoint x: 135, startPoint y: 476, endPoint x: 994, endPoint y: 476, distance: 858.9
click at [994, 476] on div "Estos registros no son definitivos. Pueden no concretarse en el archivo final S…" at bounding box center [636, 236] width 1030 height 630
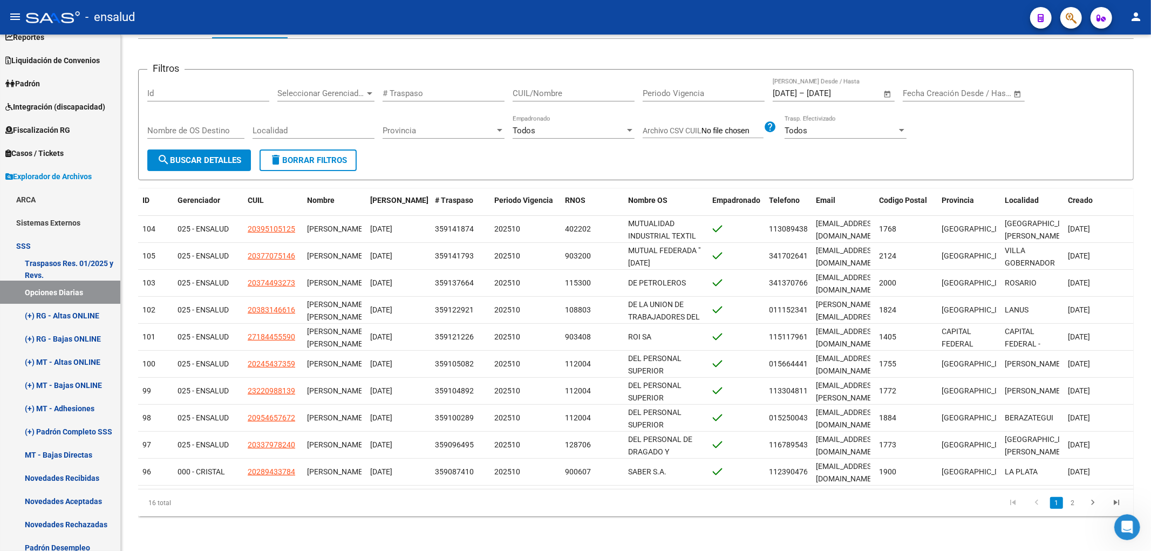
click at [850, 491] on div "16 total 1 2" at bounding box center [635, 502] width 995 height 27
drag, startPoint x: 284, startPoint y: 466, endPoint x: 859, endPoint y: 486, distance: 575.5
click at [859, 486] on datatable-selection "104 025 - ENSALUD 20395105125 [PERSON_NAME] [DATE] 359141874 202510 402202 MUTU…" at bounding box center [635, 483] width 995 height 10
click at [441, 511] on datatable-pager "1 2" at bounding box center [734, 503] width 788 height 18
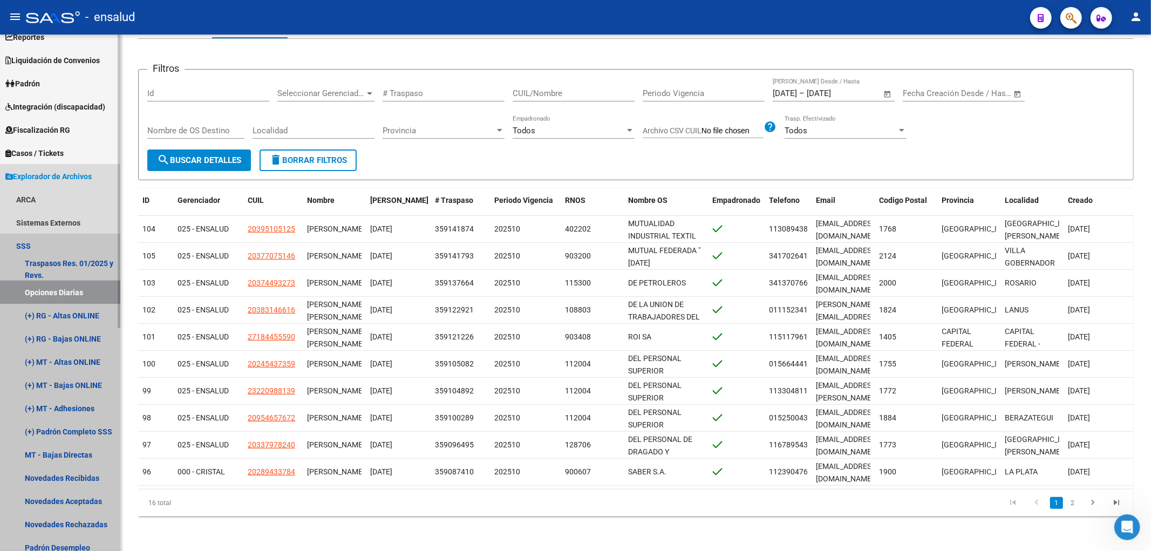
click at [68, 294] on link "Opciones Diarias" at bounding box center [60, 292] width 120 height 23
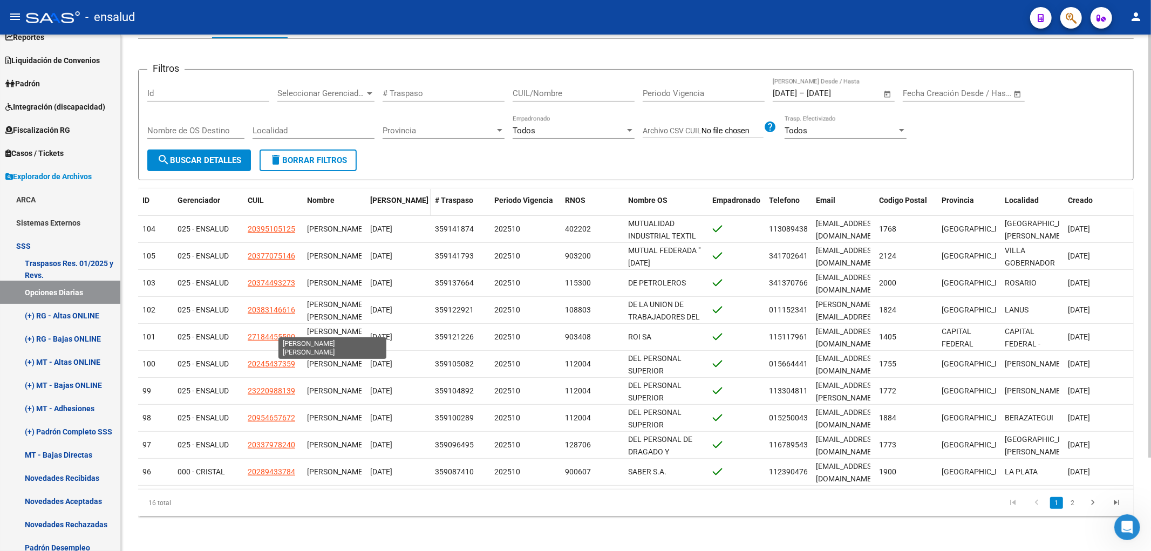
scroll to position [0, 0]
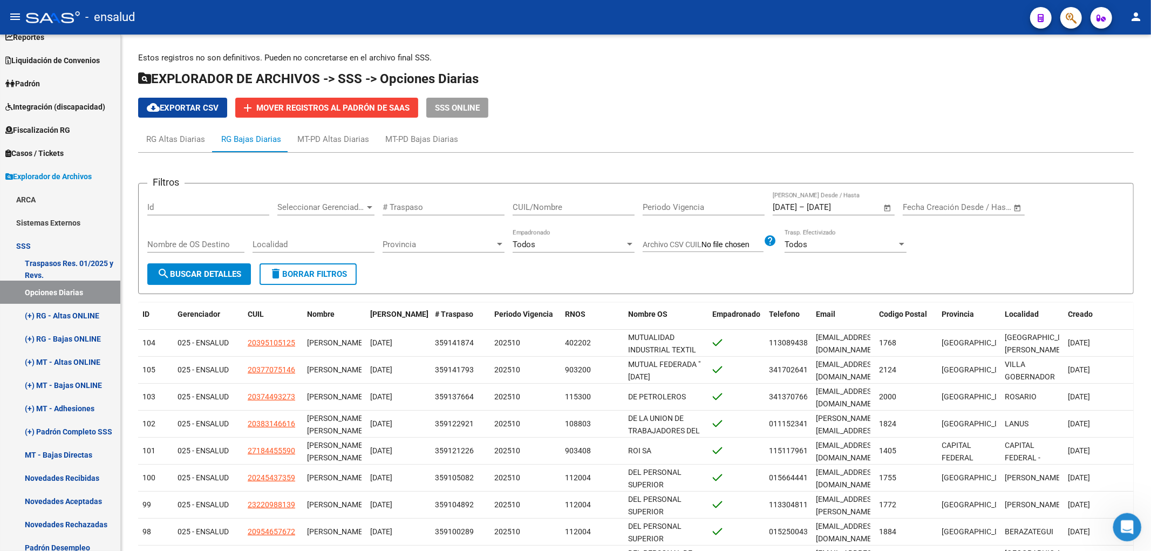
click at [1124, 526] on icon "Abrir Intercom Messenger" at bounding box center [1126, 526] width 18 height 18
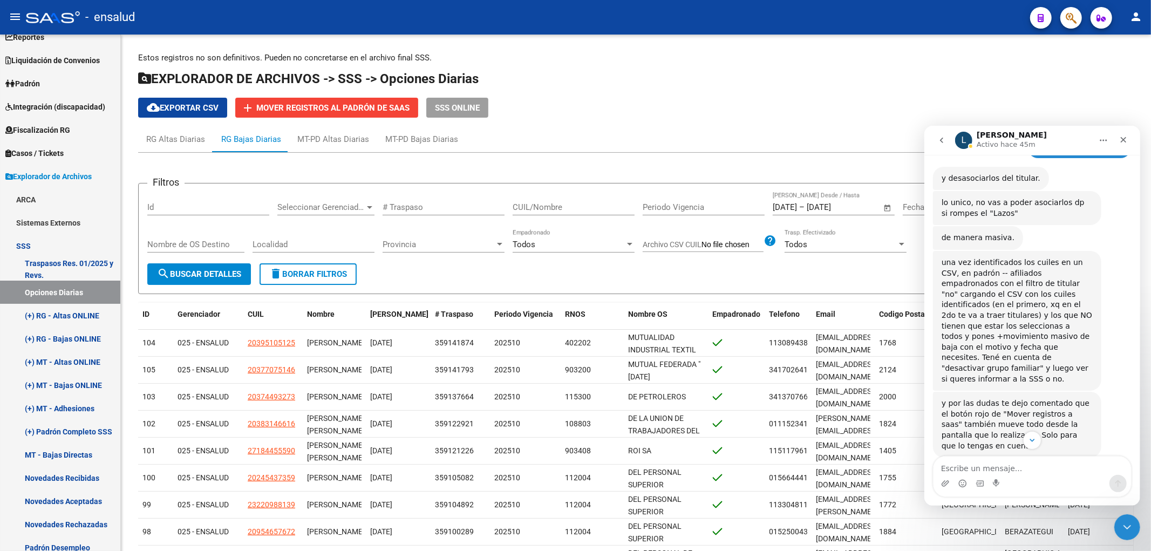
scroll to position [1729, 0]
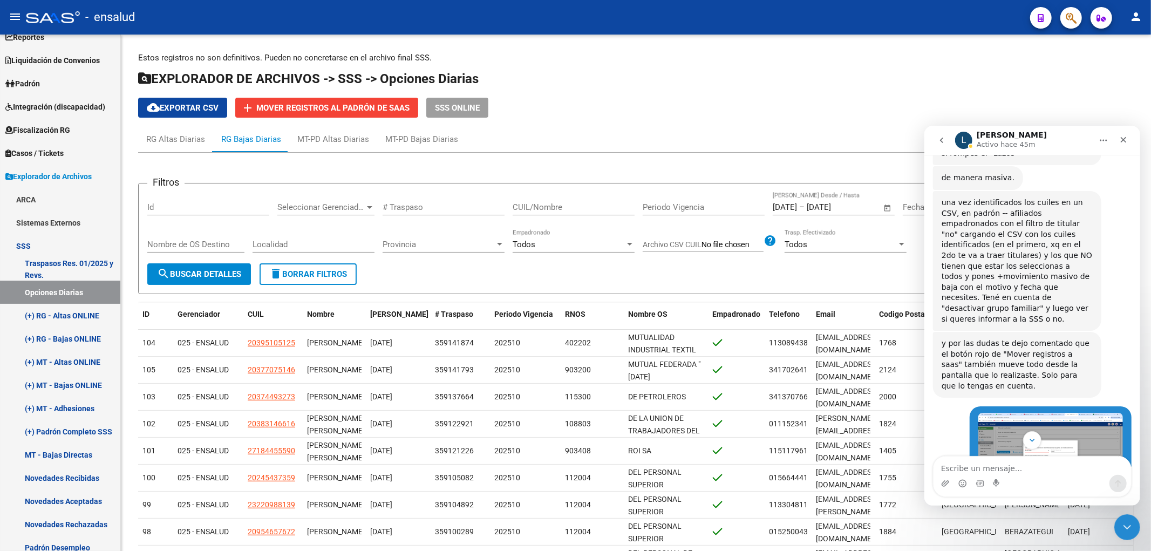
click at [1024, 412] on img "Barbara dice…" at bounding box center [1050, 452] width 145 height 81
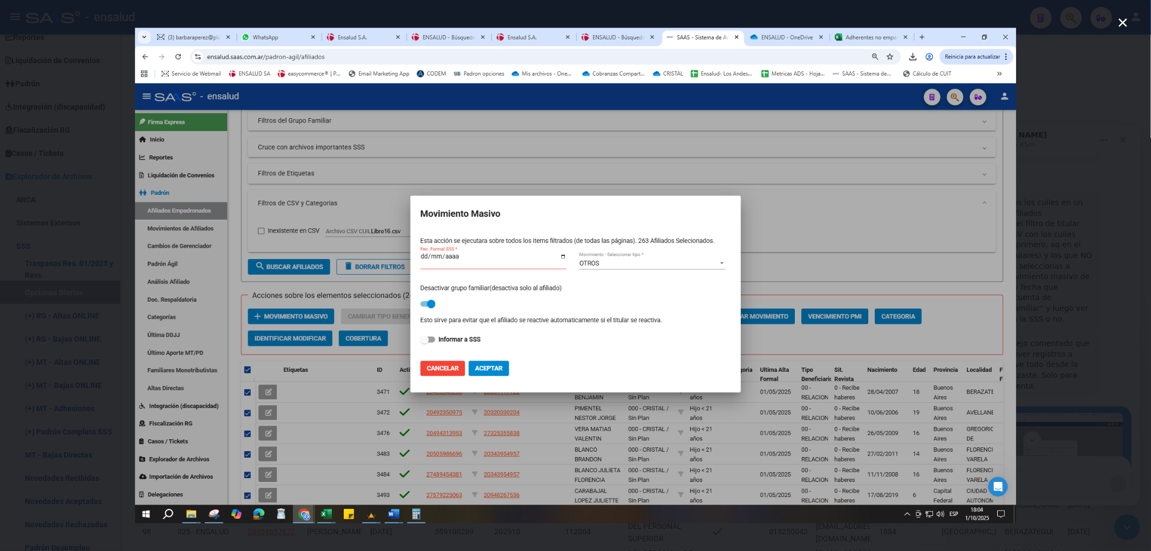
scroll to position [0, 0]
click at [540, 533] on div "Intercom Messenger" at bounding box center [575, 275] width 1151 height 551
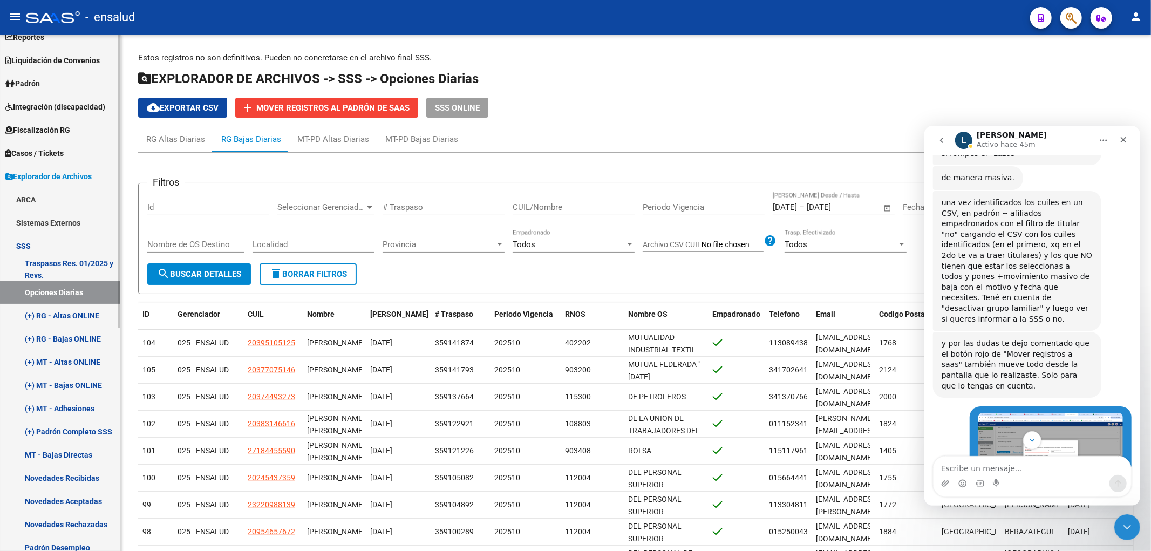
click at [44, 169] on link "Explorador de Archivos" at bounding box center [60, 176] width 120 height 23
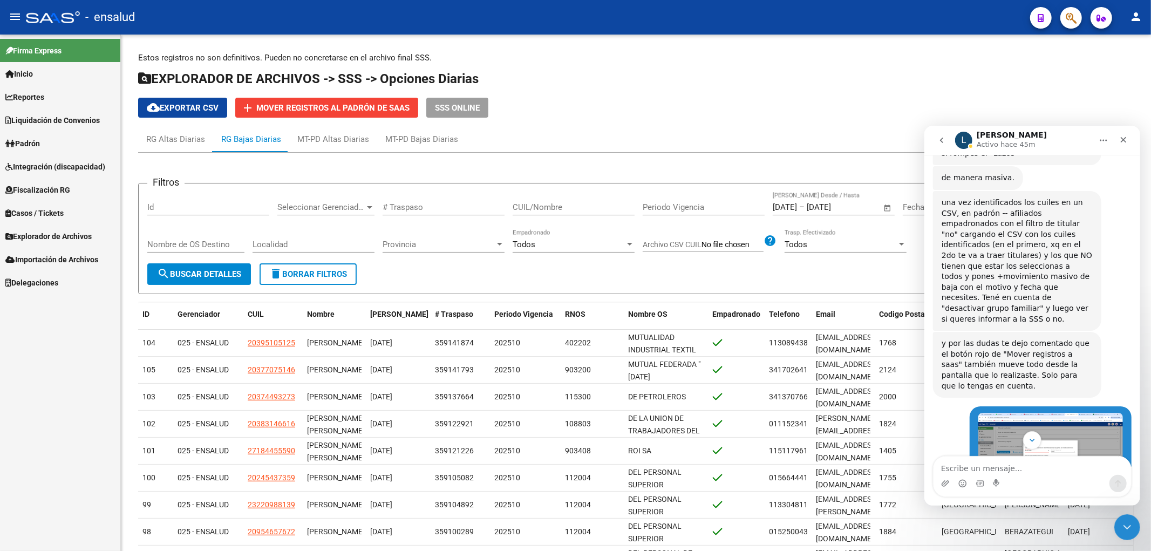
click at [40, 147] on span "Padrón" at bounding box center [22, 144] width 35 height 12
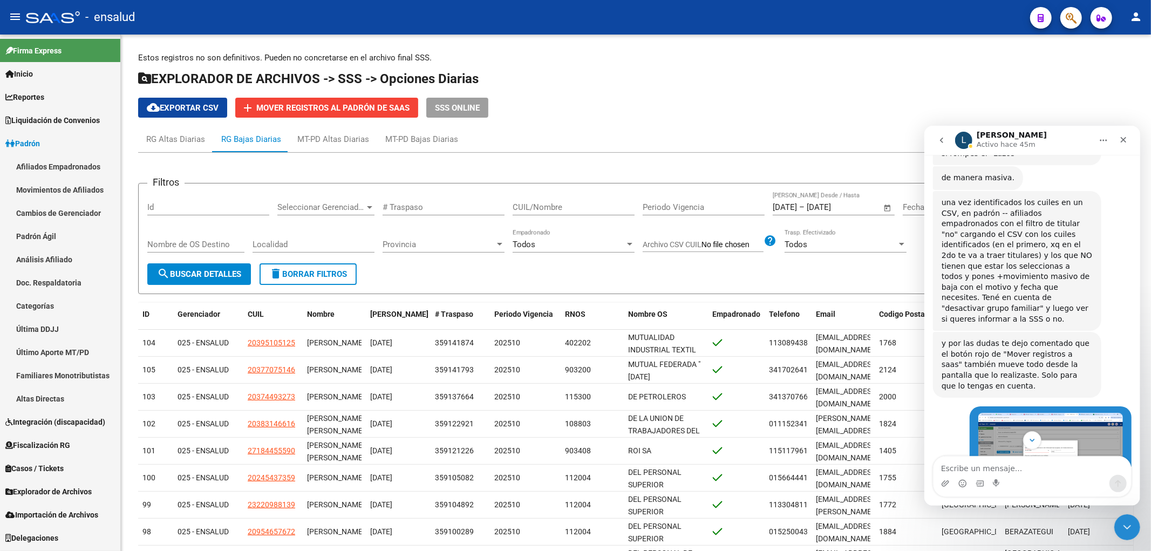
click at [54, 170] on link "Afiliados Empadronados" at bounding box center [60, 166] width 120 height 23
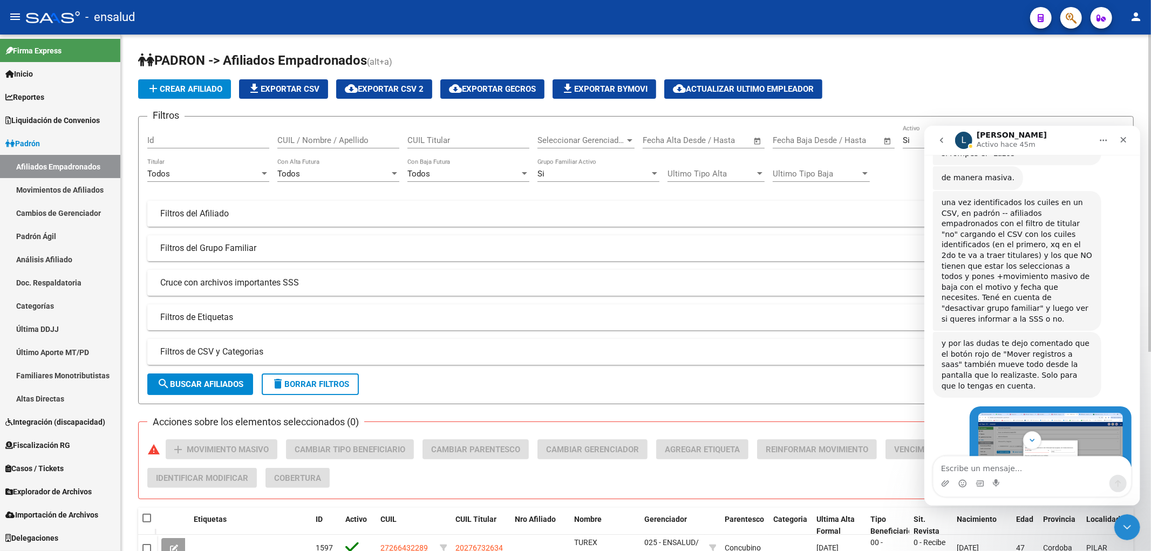
click at [204, 210] on mat-panel-title "Filtros del Afiliado" at bounding box center [629, 214] width 938 height 12
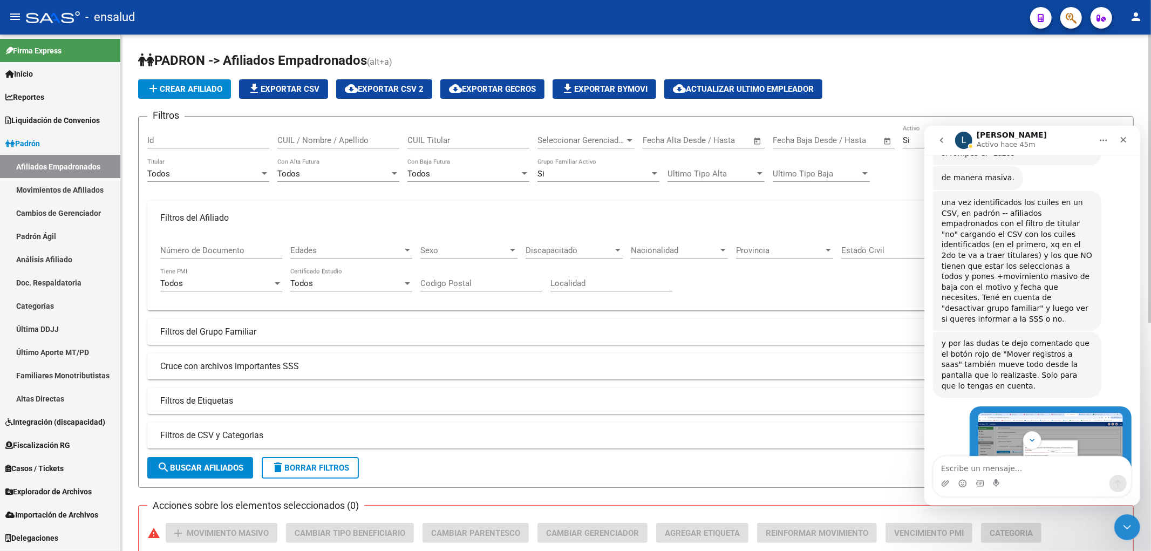
click at [204, 210] on mat-expansion-panel-header "Filtros del Afiliado" at bounding box center [635, 218] width 977 height 35
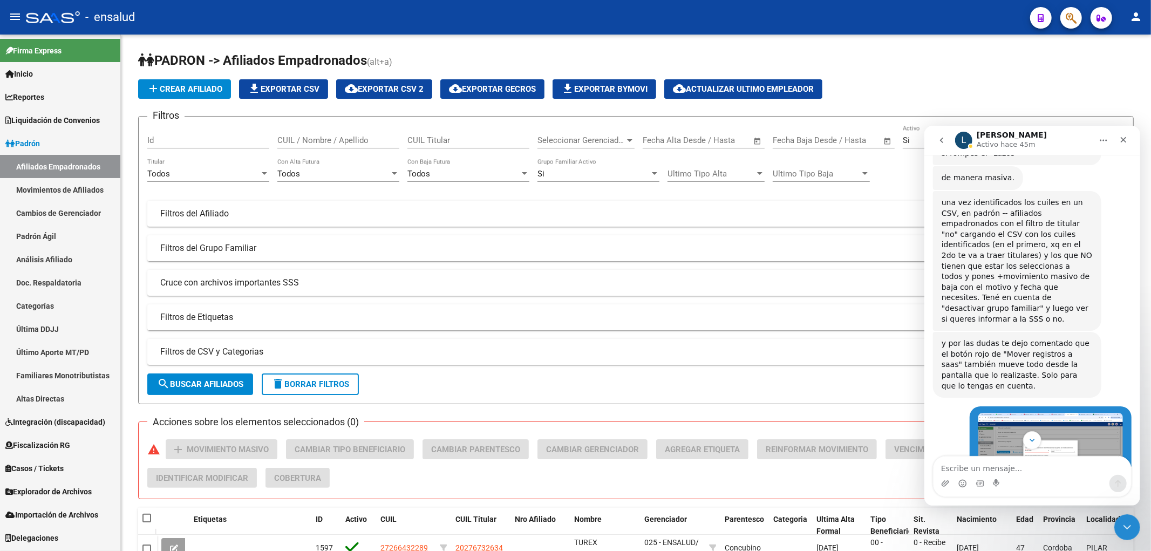
click at [1045, 508] on div "cuando puedas me informan si es esa la pantalla" at bounding box center [1046, 518] width 151 height 21
click at [1038, 412] on img "Barbara dice…" at bounding box center [1050, 452] width 145 height 81
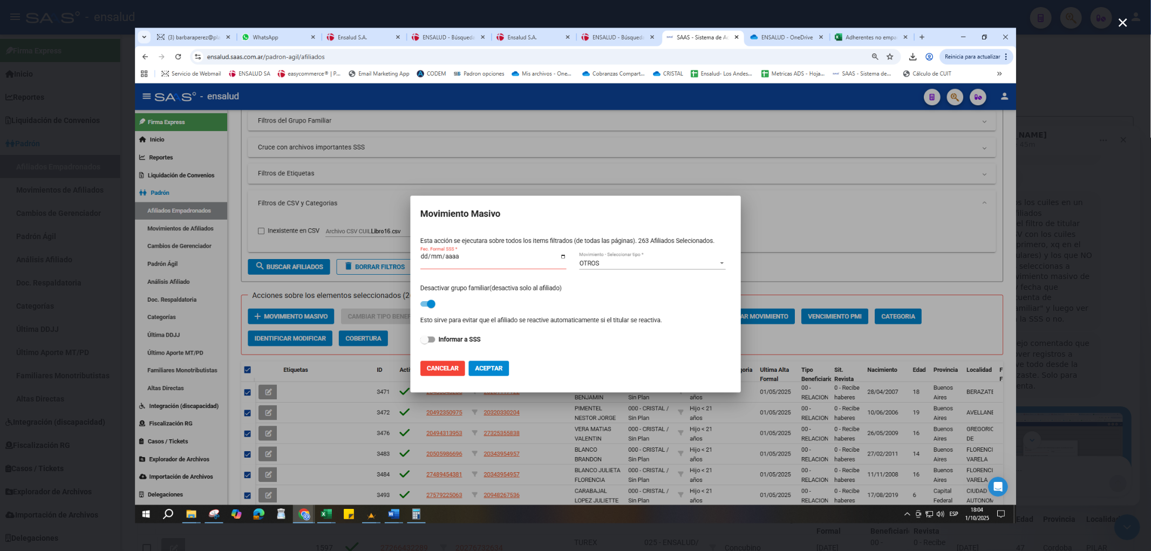
click at [1104, 324] on div "Intercom Messenger" at bounding box center [575, 275] width 1151 height 551
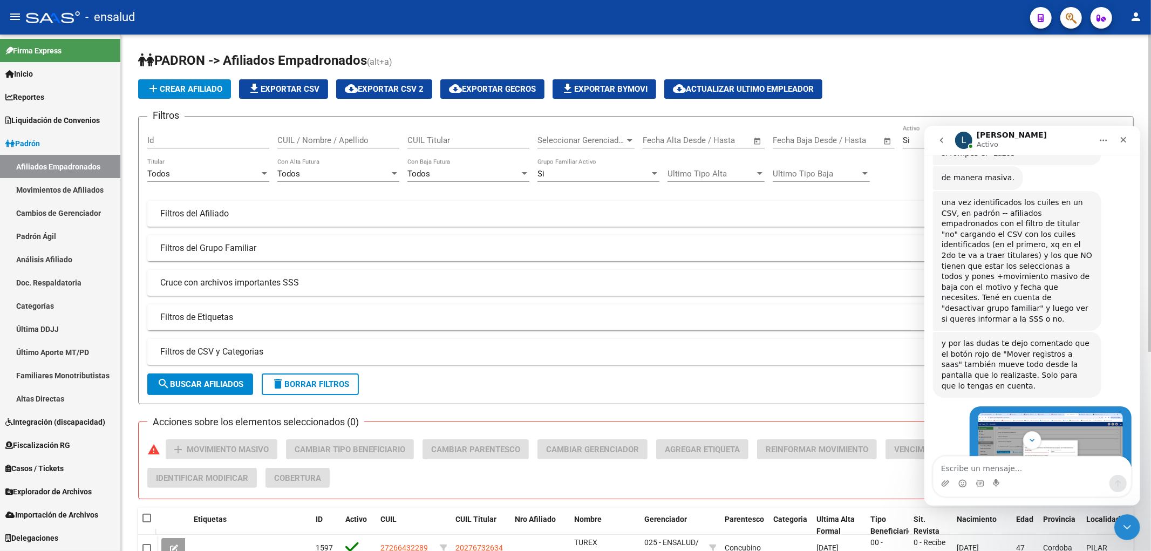
click at [200, 349] on mat-panel-title "Filtros de CSV y Categorias" at bounding box center [629, 352] width 938 height 12
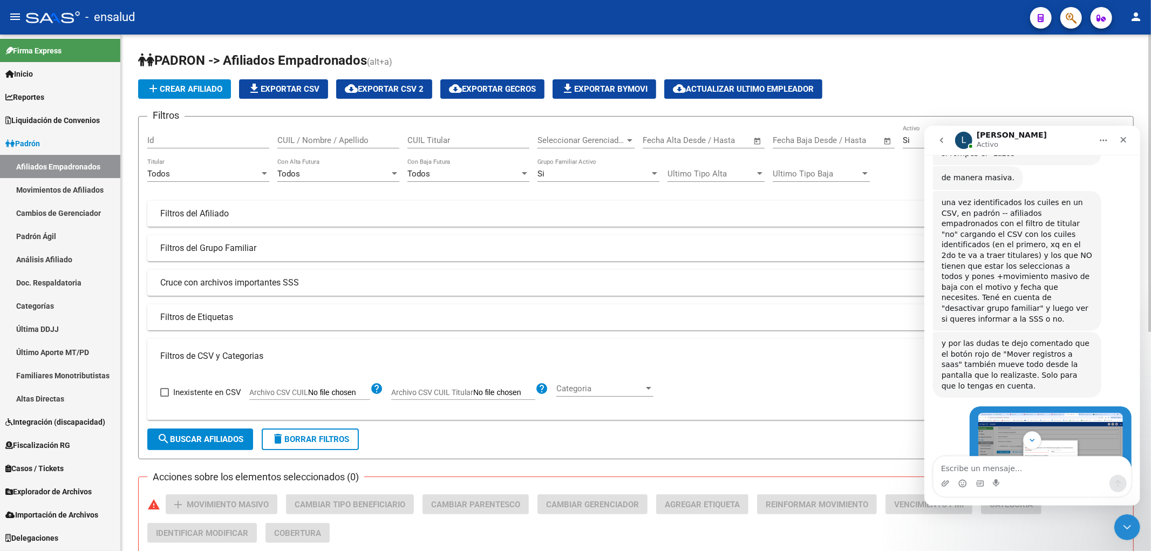
click at [346, 397] on input "Archivo CSV CUIL" at bounding box center [339, 393] width 62 height 10
type input "C:\fakepath\ADH NO EMPADRONADOS.csv"
click at [181, 442] on span "search Buscar Afiliados" at bounding box center [200, 439] width 86 height 10
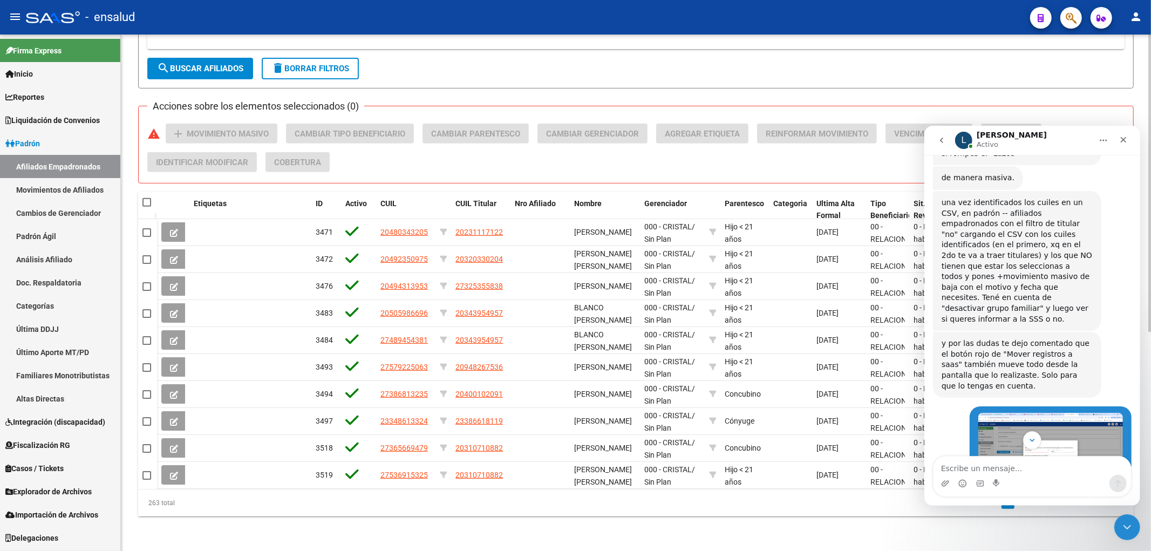
scroll to position [260, 0]
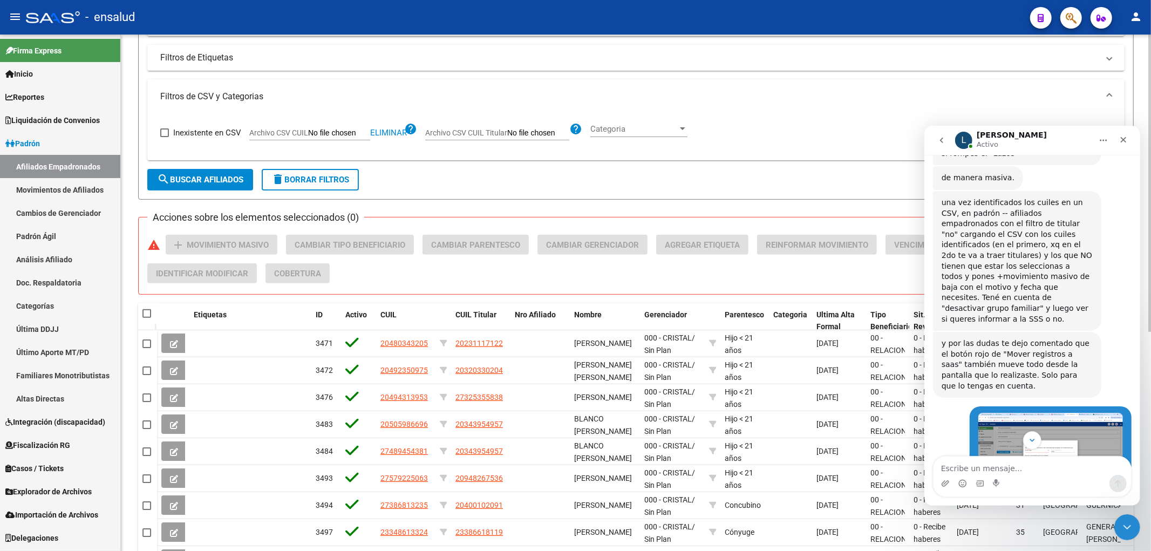
click at [141, 315] on datatable-header-cell at bounding box center [147, 314] width 19 height 22
click at [147, 314] on span at bounding box center [146, 313] width 9 height 9
click at [147, 318] on input "checkbox" at bounding box center [146, 318] width 1 height 1
checkbox input "true"
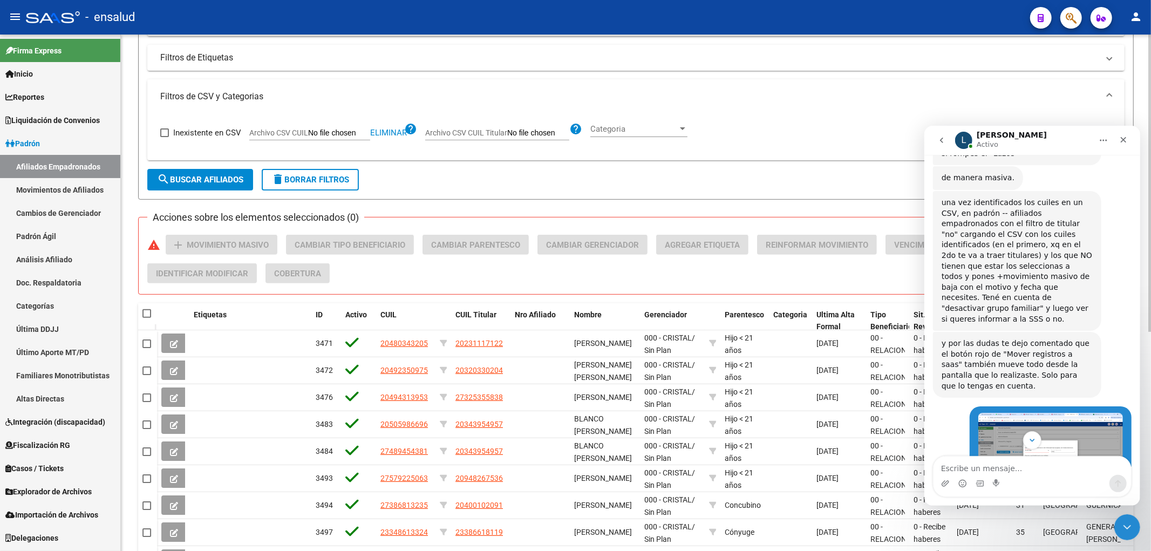
checkbox input "true"
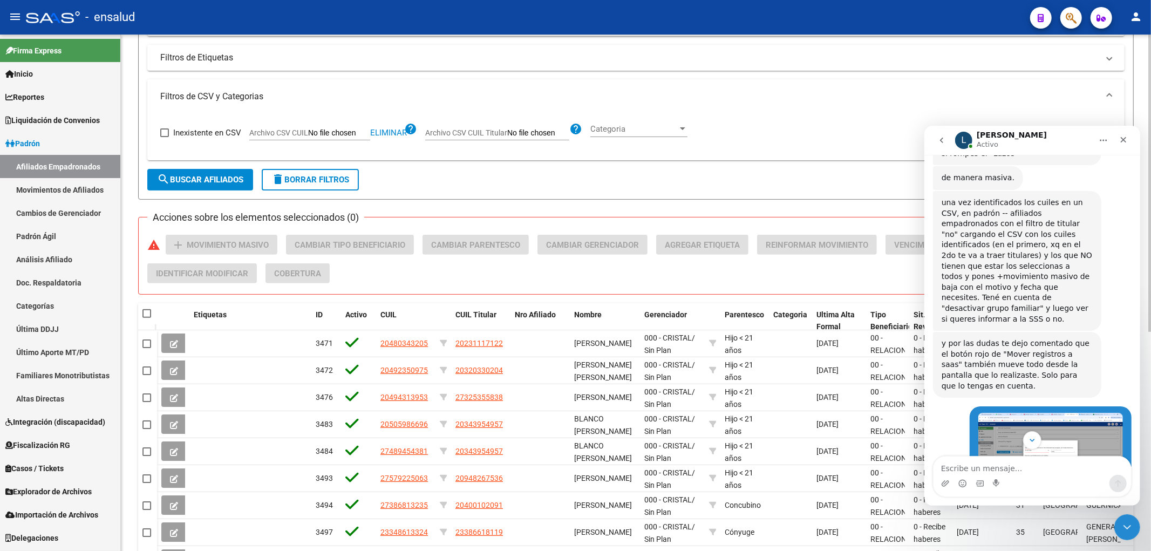
checkbox input "true"
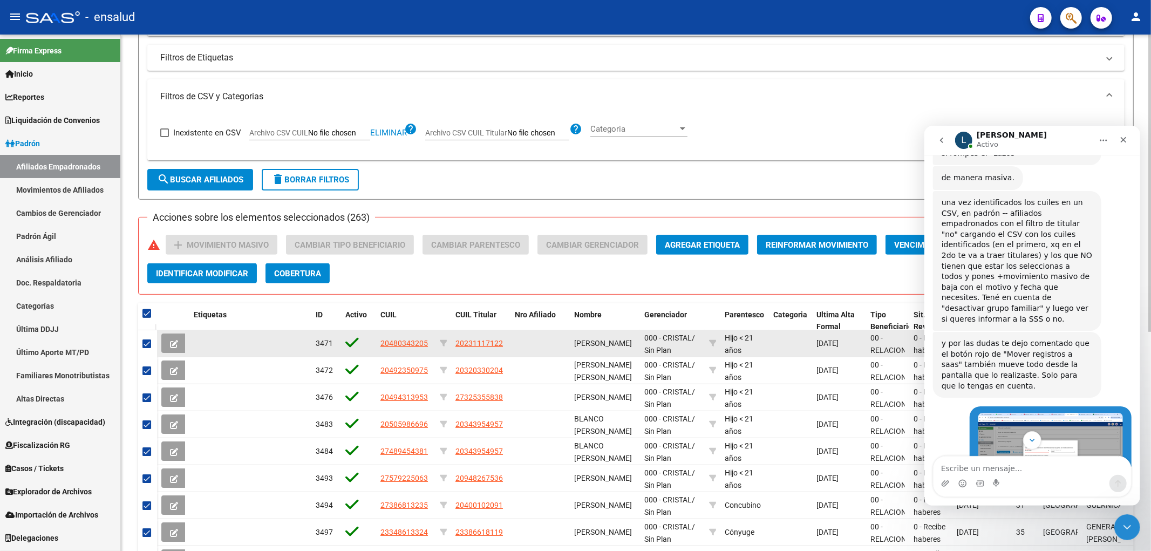
scroll to position [379, 0]
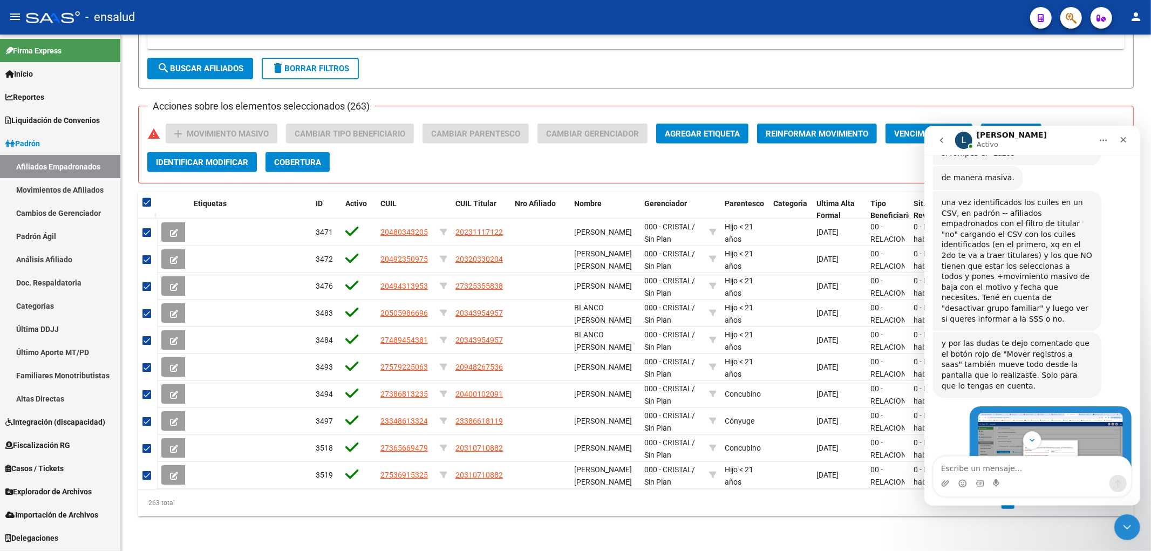
click at [1033, 412] on img "Barbara dice…" at bounding box center [1050, 452] width 145 height 81
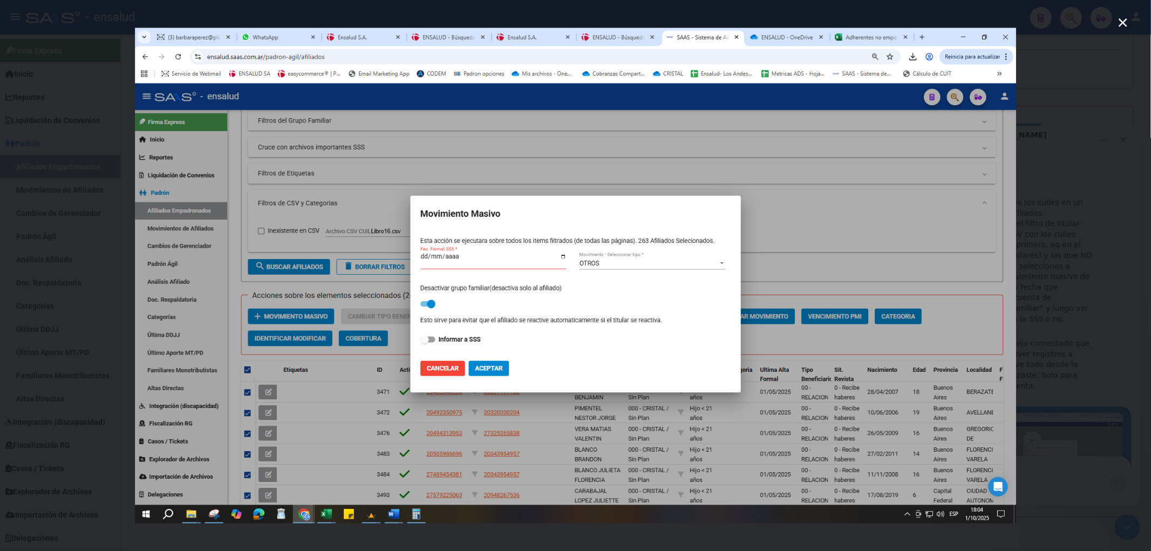
click at [1097, 360] on div "Intercom Messenger" at bounding box center [575, 275] width 1151 height 551
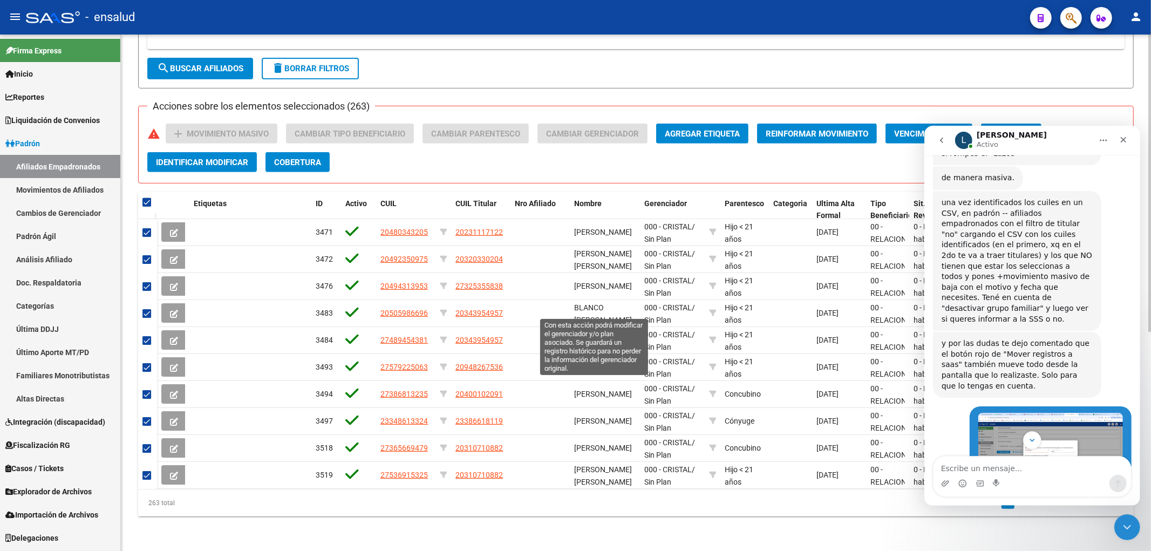
scroll to position [19, 0]
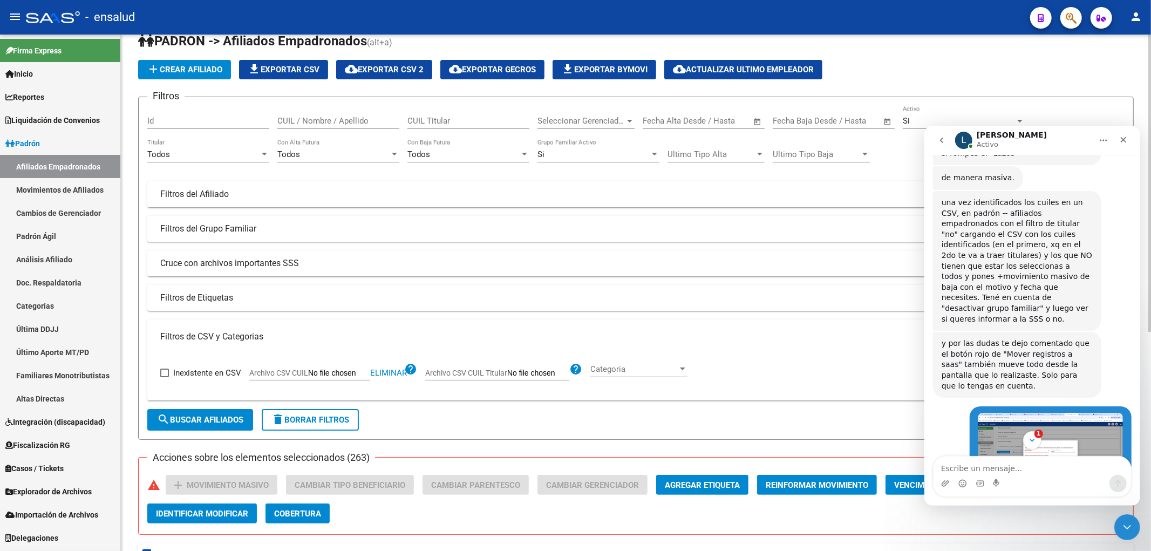
click at [182, 151] on div "Todos" at bounding box center [203, 154] width 112 height 10
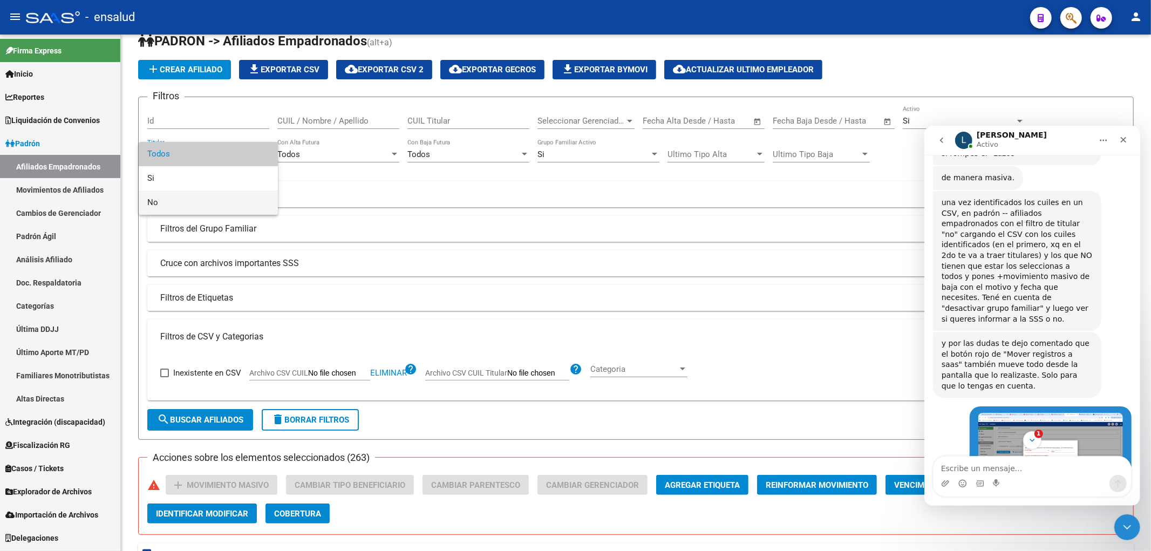
click at [173, 200] on span "No" at bounding box center [208, 202] width 122 height 24
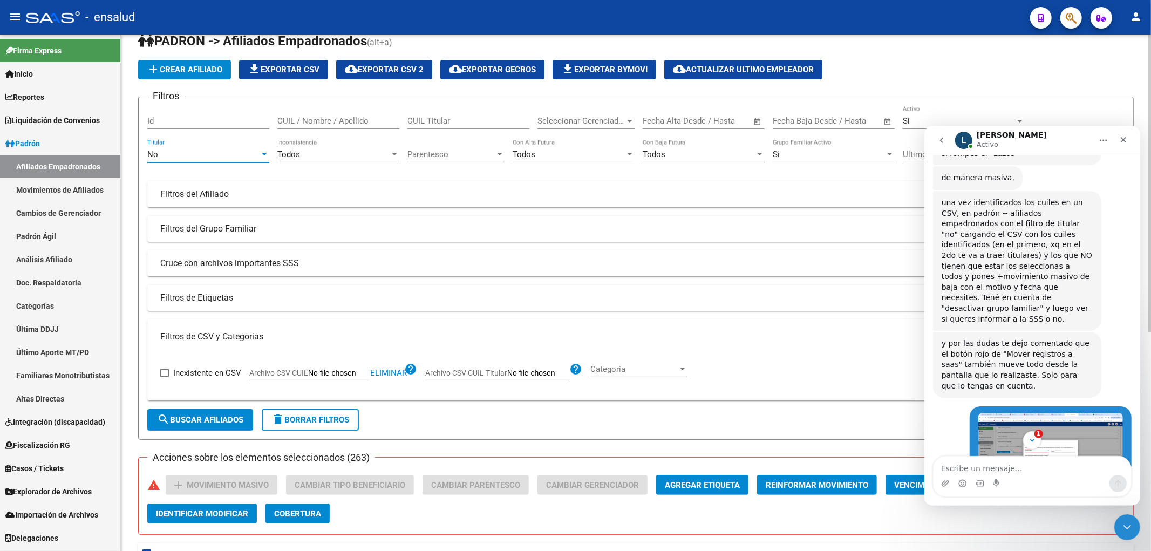
scroll to position [200, 0]
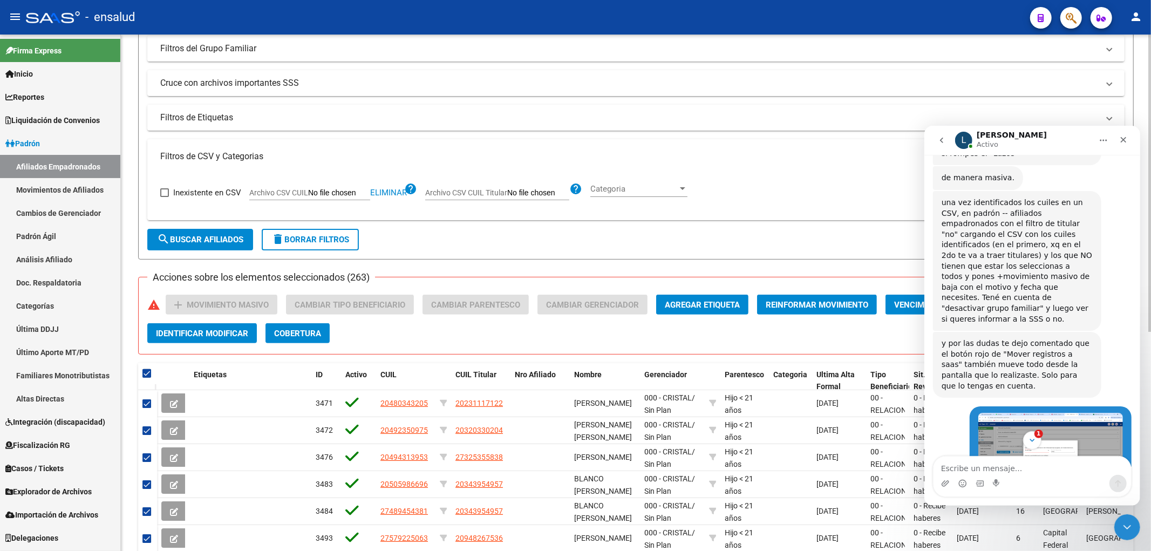
click at [197, 235] on span "search Buscar Afiliados" at bounding box center [200, 240] width 86 height 10
checkbox input "false"
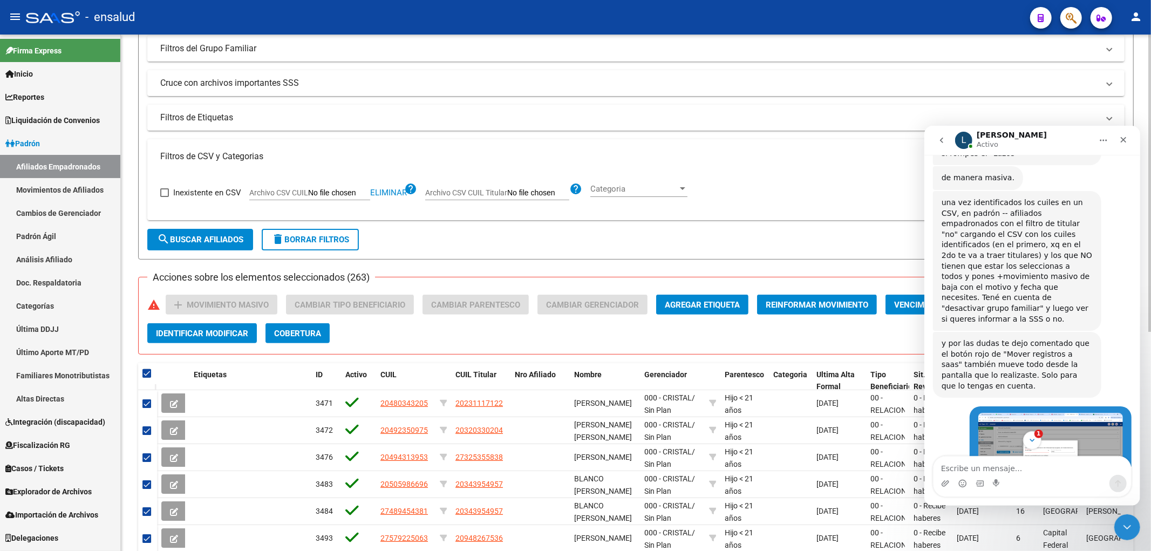
checkbox input "false"
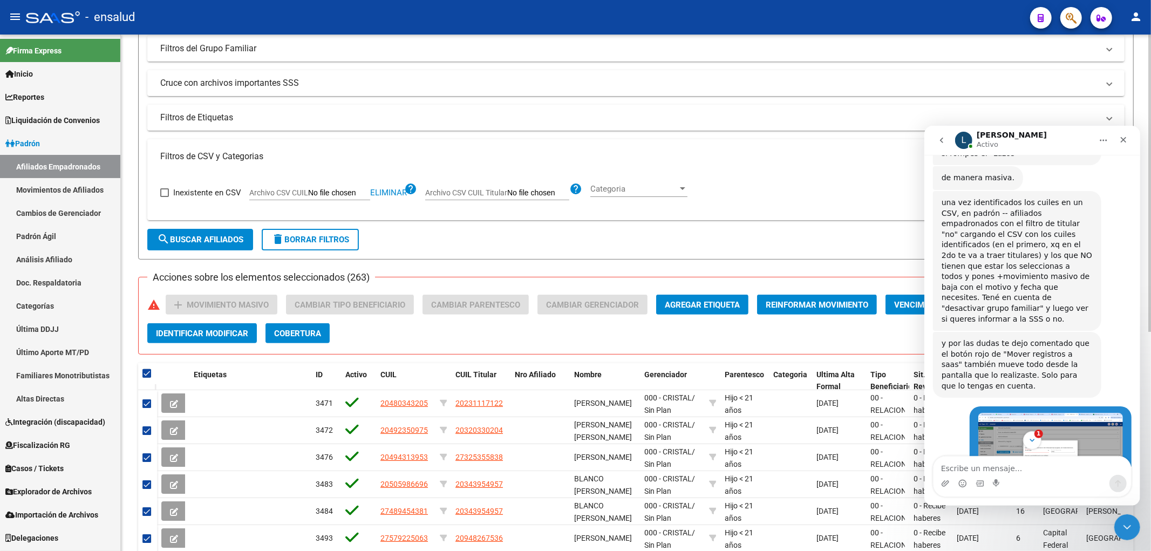
checkbox input "false"
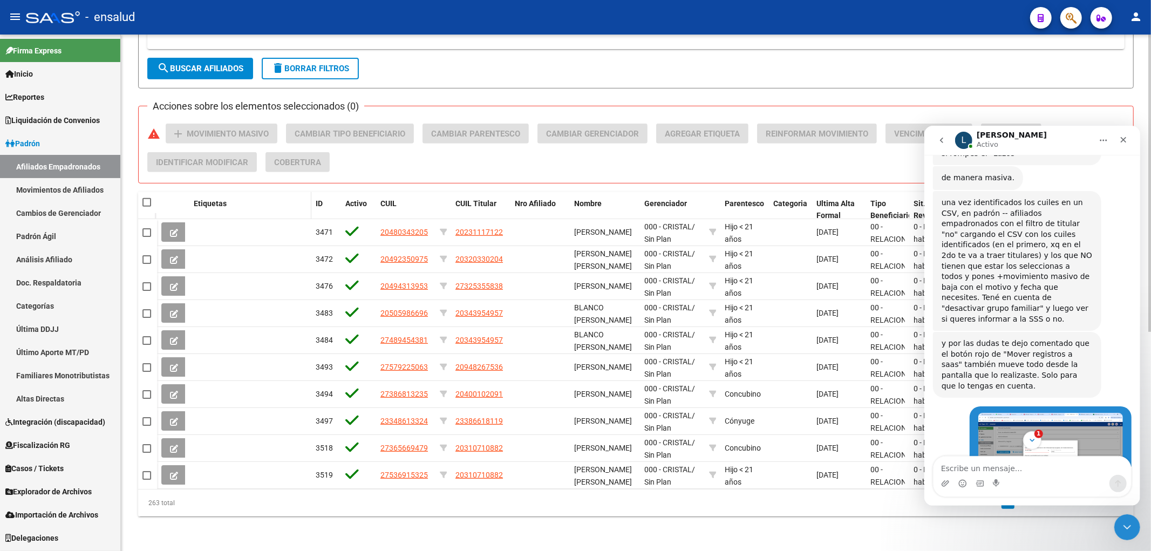
scroll to position [260, 0]
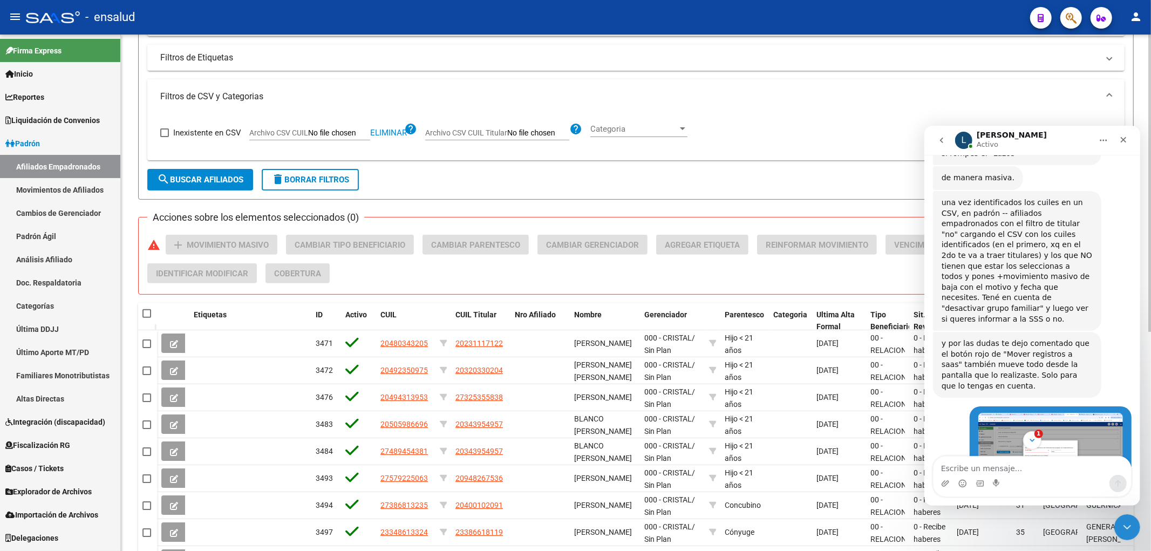
click at [145, 313] on span at bounding box center [146, 313] width 9 height 9
click at [146, 318] on input "checkbox" at bounding box center [146, 318] width 1 height 1
checkbox input "true"
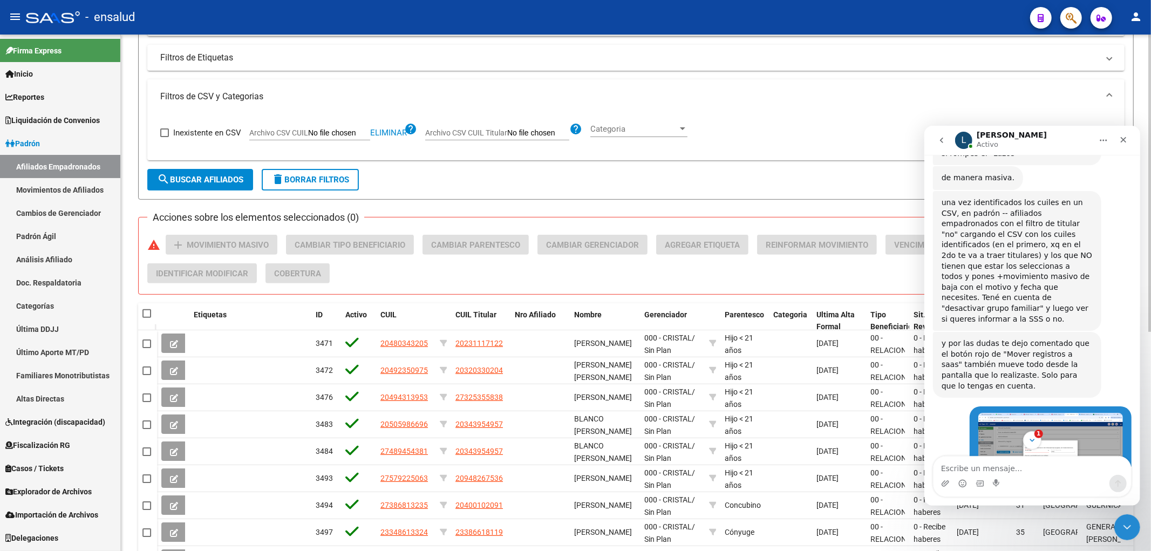
checkbox input "true"
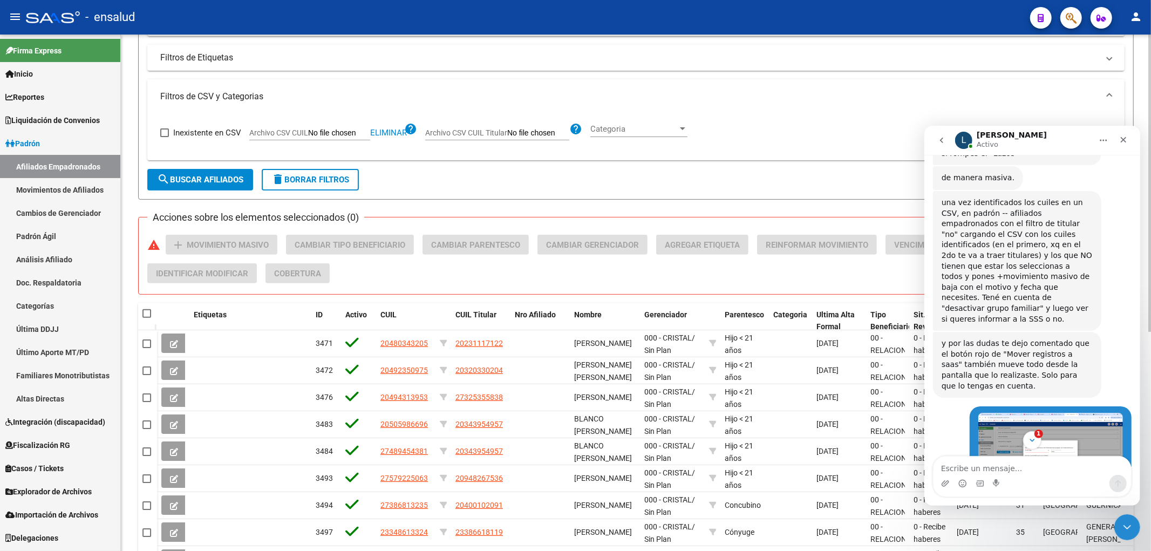
checkbox input "true"
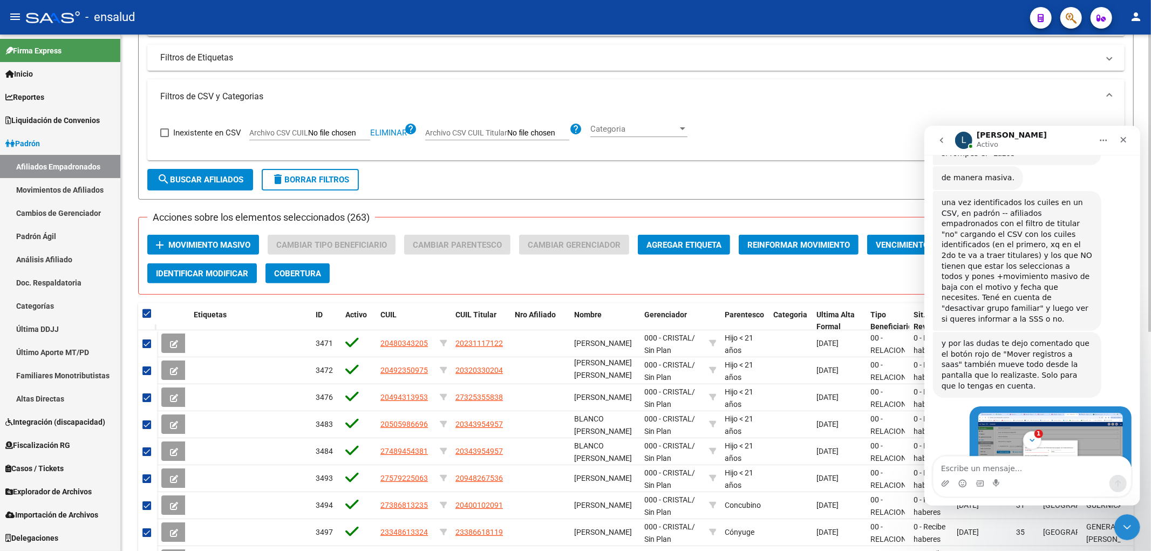
scroll to position [379, 0]
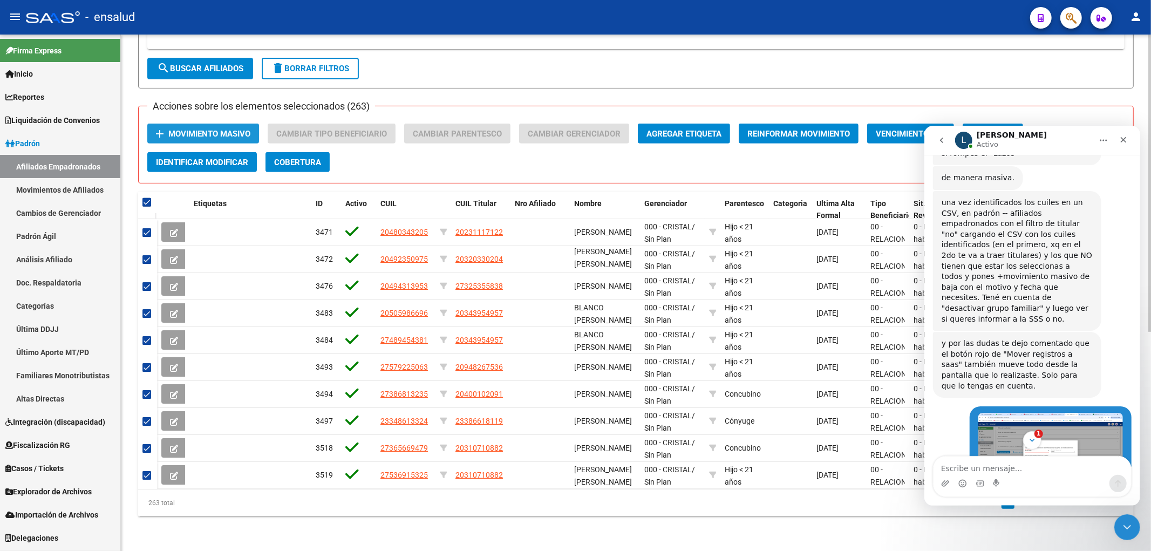
click at [200, 129] on span "Movimiento Masivo" at bounding box center [209, 134] width 82 height 10
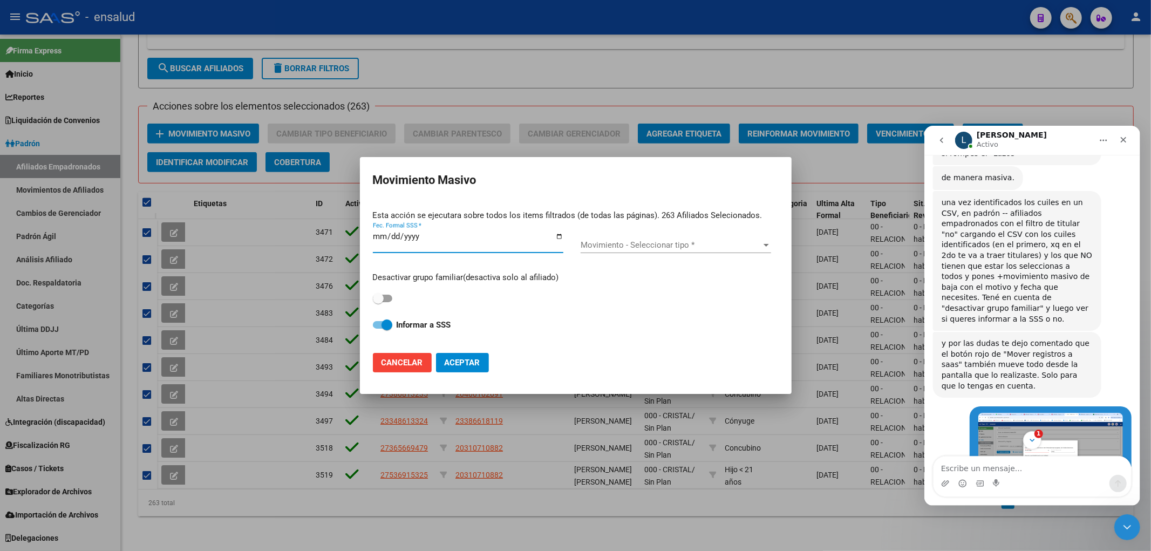
click at [678, 247] on span "Movimiento - Seleccionar tipo *" at bounding box center [671, 245] width 181 height 10
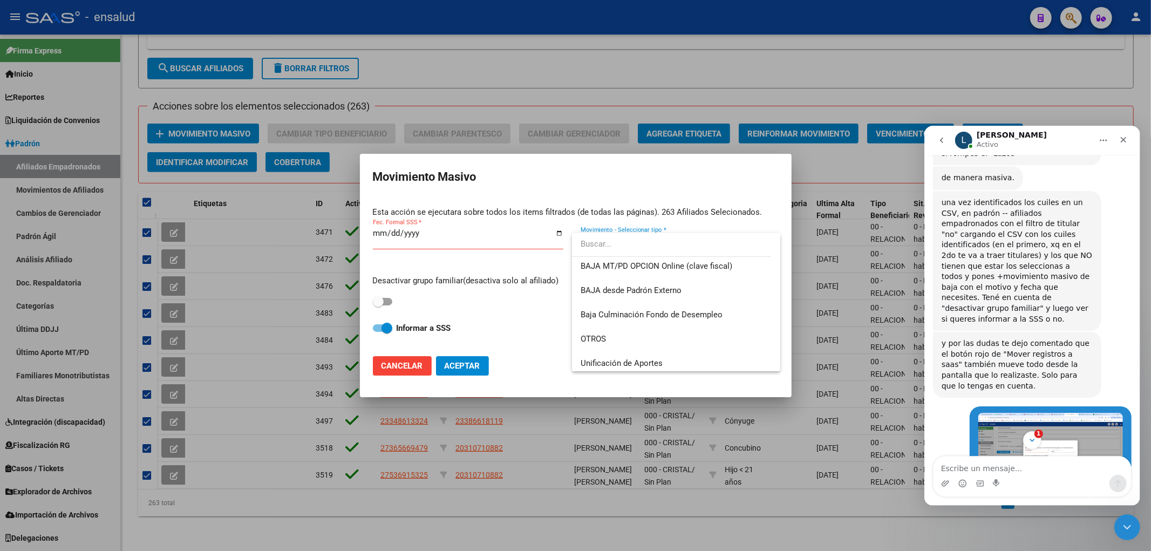
scroll to position [784, 0]
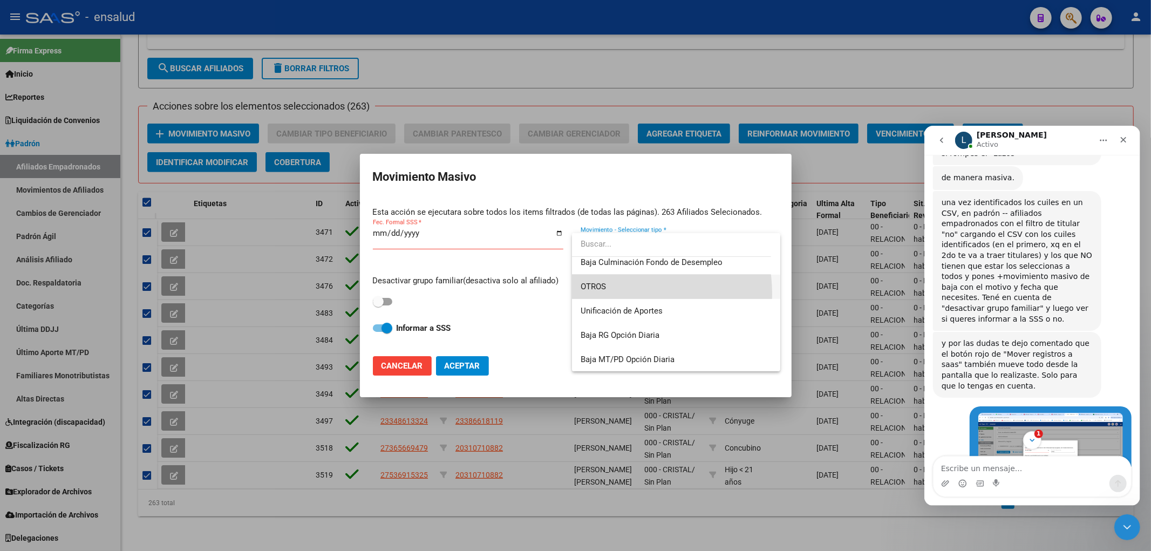
click at [612, 294] on span "OTROS" at bounding box center [676, 287] width 190 height 24
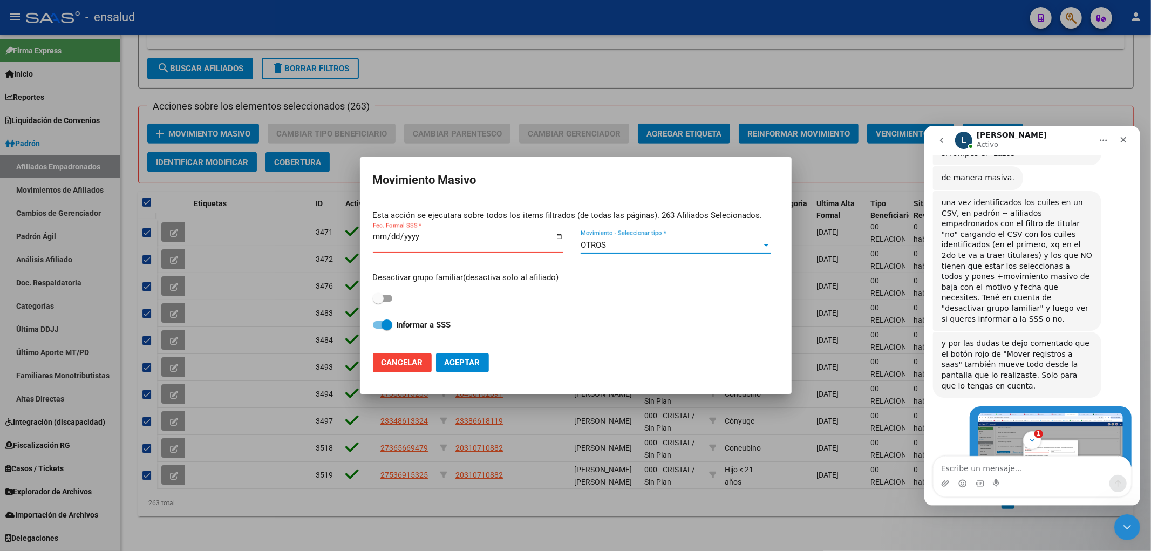
click at [1046, 412] on img "Barbara dice…" at bounding box center [1050, 452] width 145 height 81
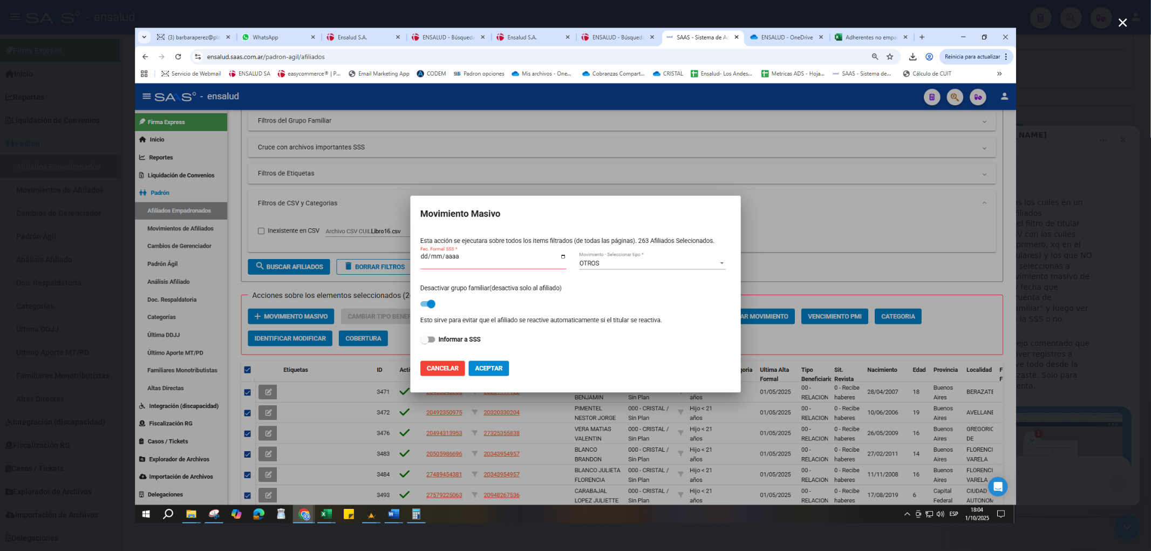
click at [1118, 425] on div "Intercom Messenger" at bounding box center [575, 275] width 1151 height 551
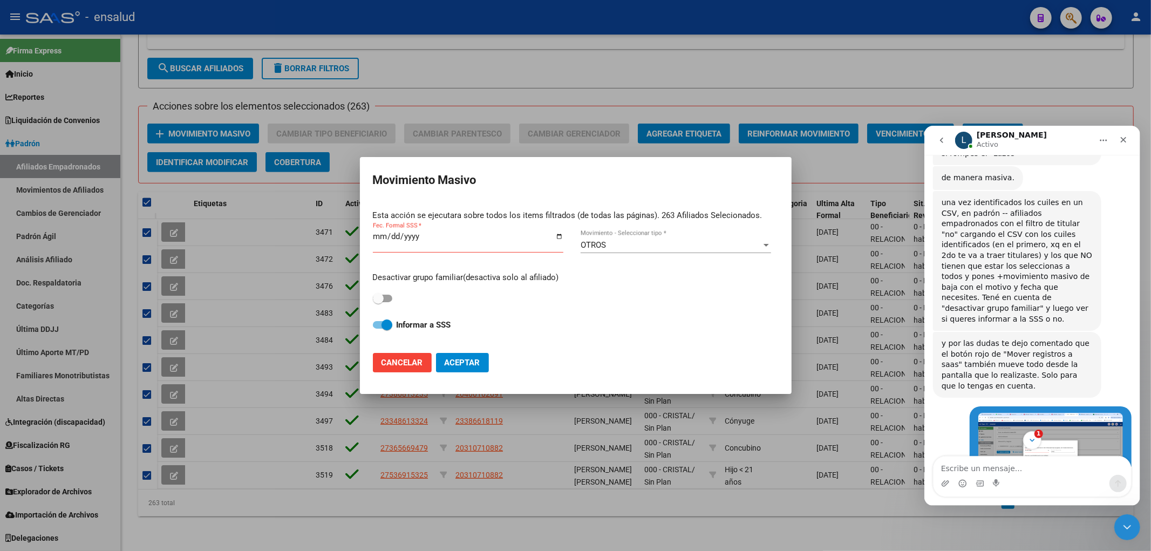
click at [558, 231] on div "Fec. Formal SSS *" at bounding box center [468, 240] width 190 height 23
click at [558, 236] on input "Fec. Formal SSS *" at bounding box center [468, 240] width 190 height 17
type input "[DATE]"
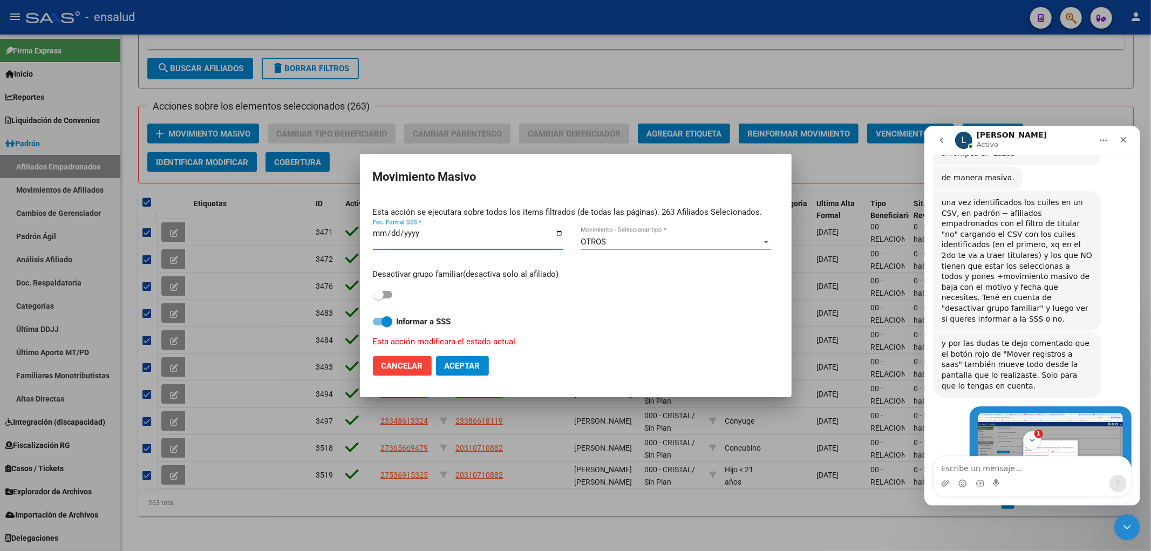
click at [385, 320] on span at bounding box center [386, 321] width 11 height 11
click at [378, 325] on input "Informar a SSS" at bounding box center [378, 325] width 1 height 1
checkbox input "false"
click at [384, 296] on span at bounding box center [382, 295] width 19 height 8
click at [378, 298] on input "checkbox" at bounding box center [378, 298] width 1 height 1
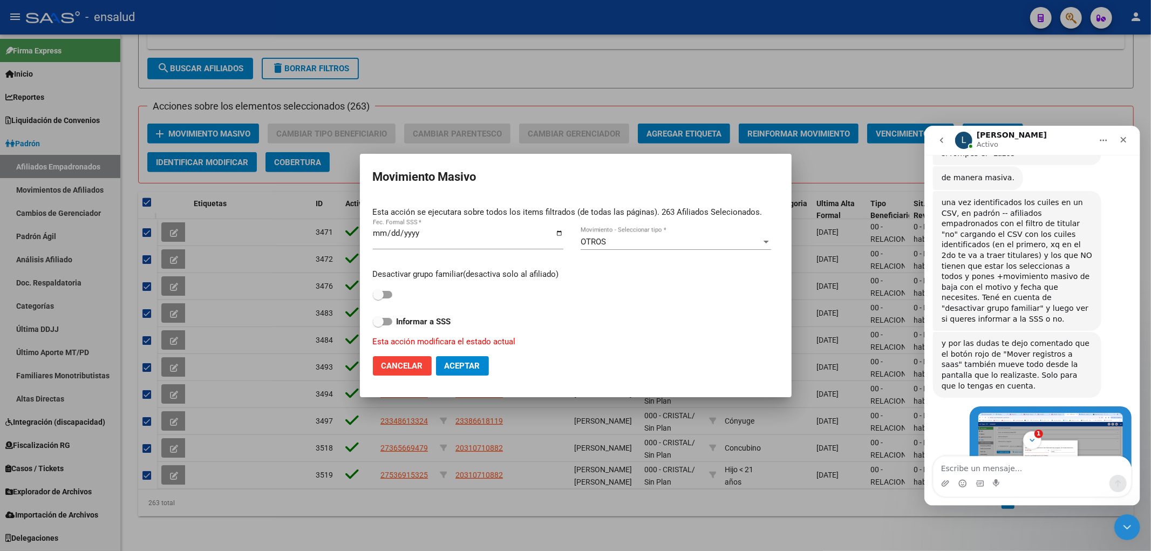
checkbox input "true"
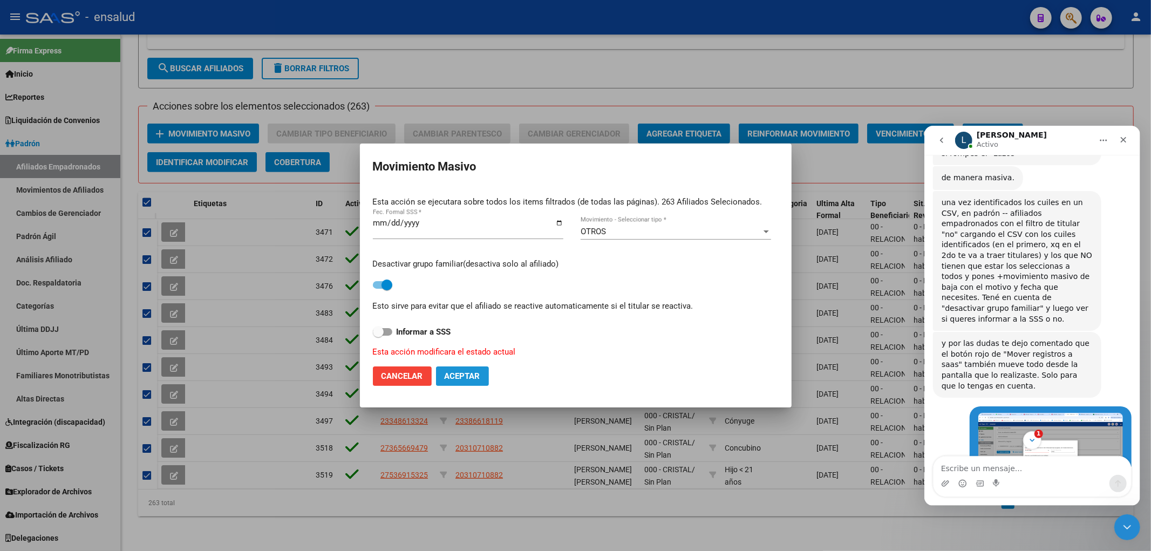
click at [465, 377] on span "Aceptar" at bounding box center [463, 376] width 36 height 10
checkbox input "false"
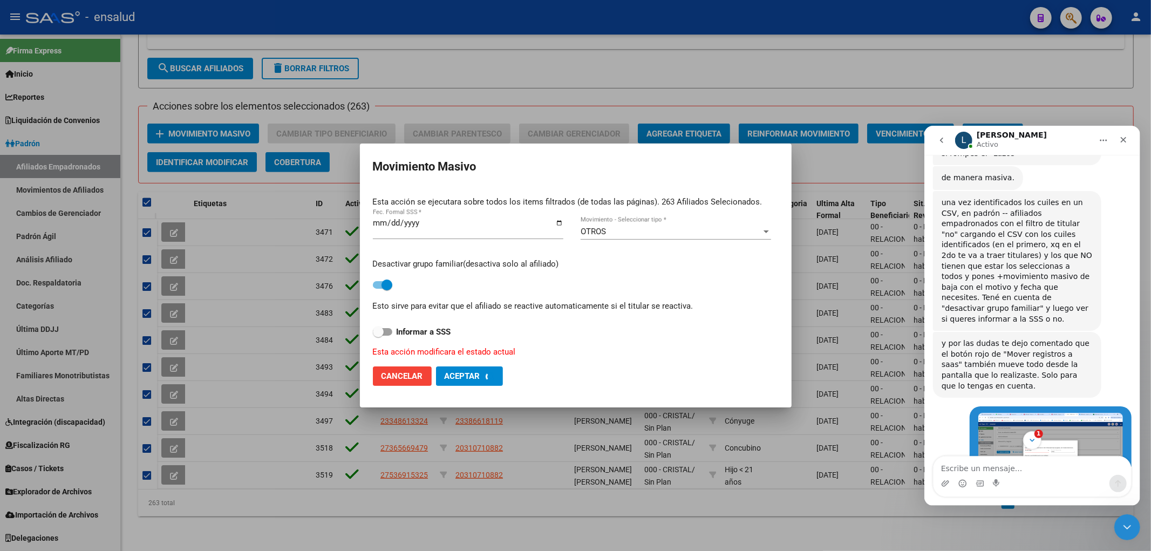
checkbox input "false"
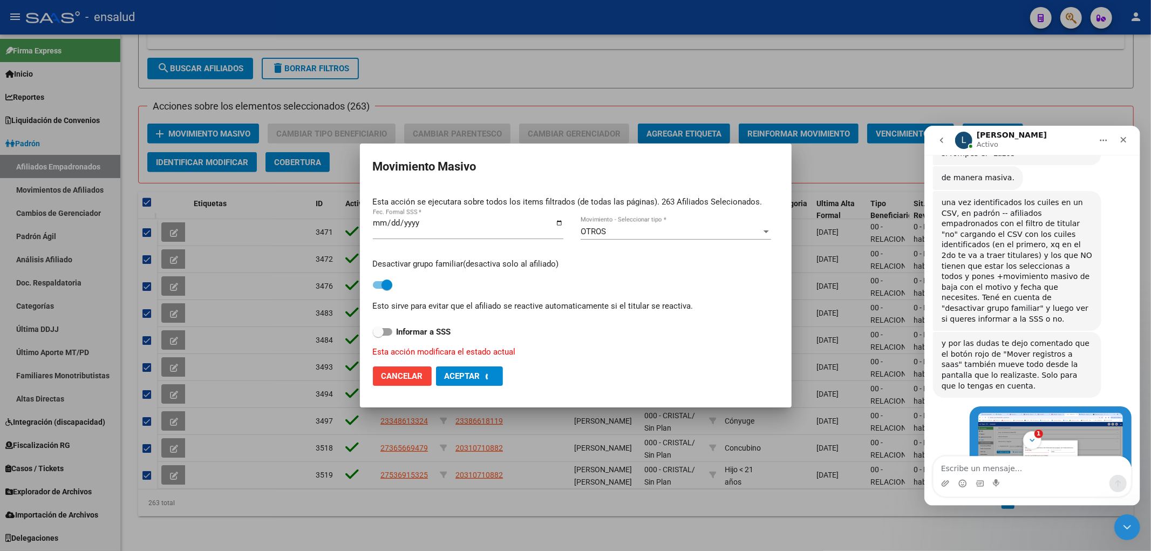
checkbox input "false"
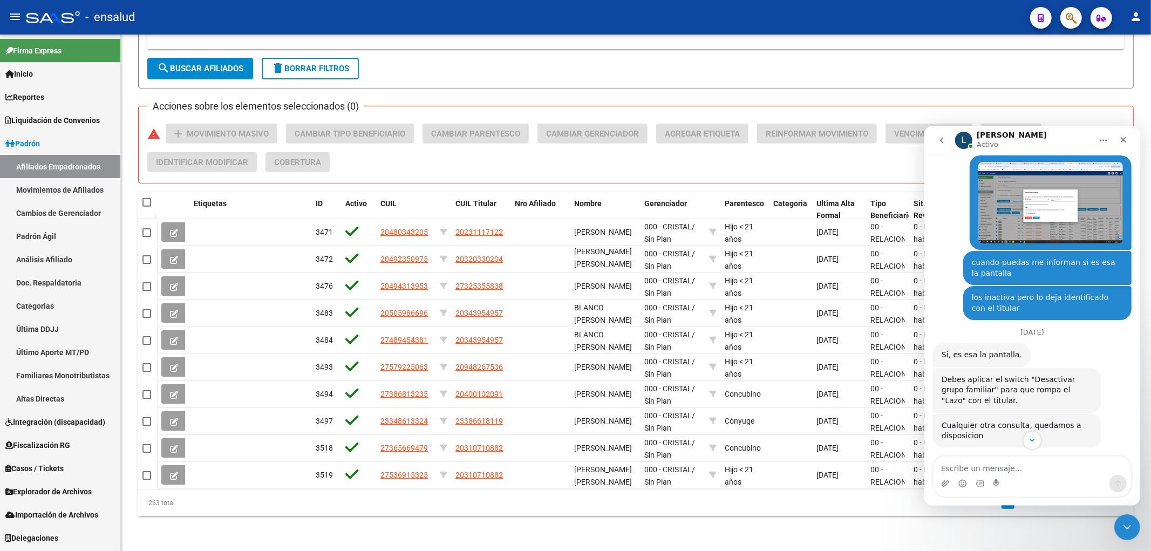
scroll to position [2040, 0]
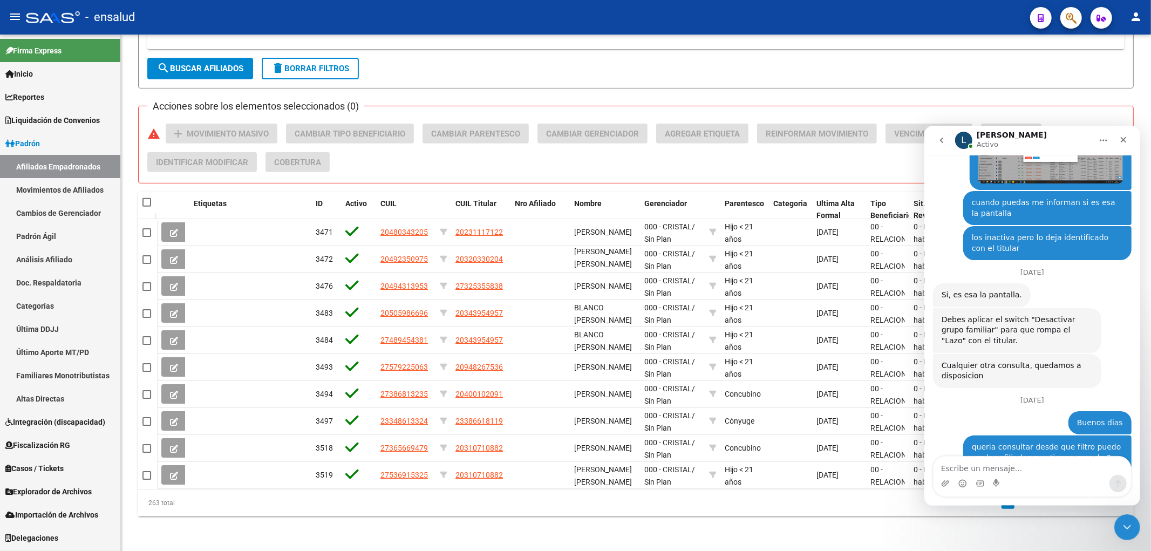
click at [73, 163] on link "Afiliados Empadronados" at bounding box center [60, 166] width 120 height 23
click at [58, 163] on link "Afiliados Empadronados" at bounding box center [60, 166] width 120 height 23
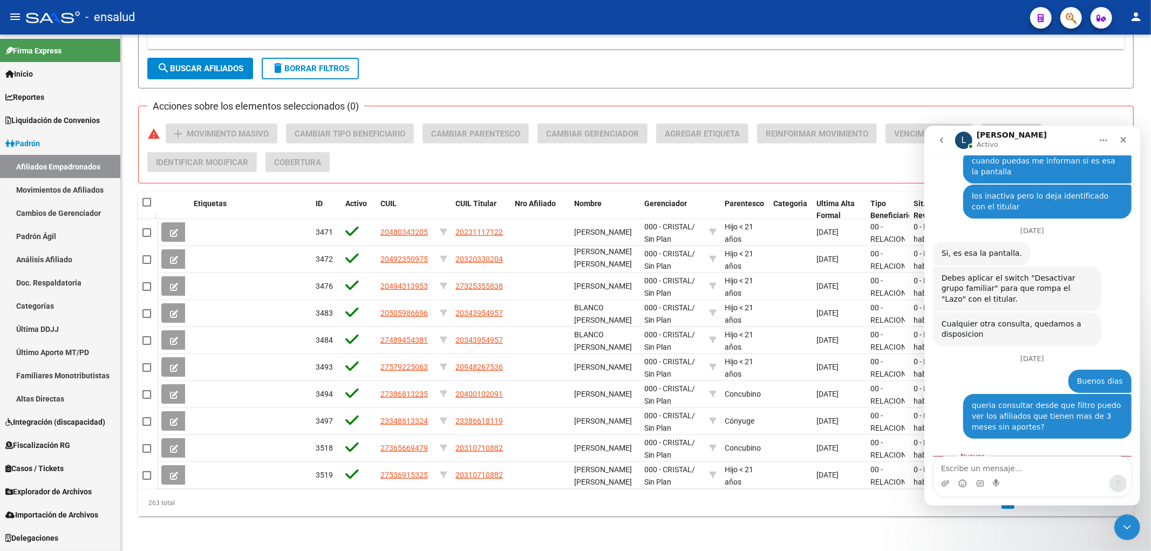
click at [47, 180] on link "Movimientos de Afiliados" at bounding box center [60, 189] width 120 height 23
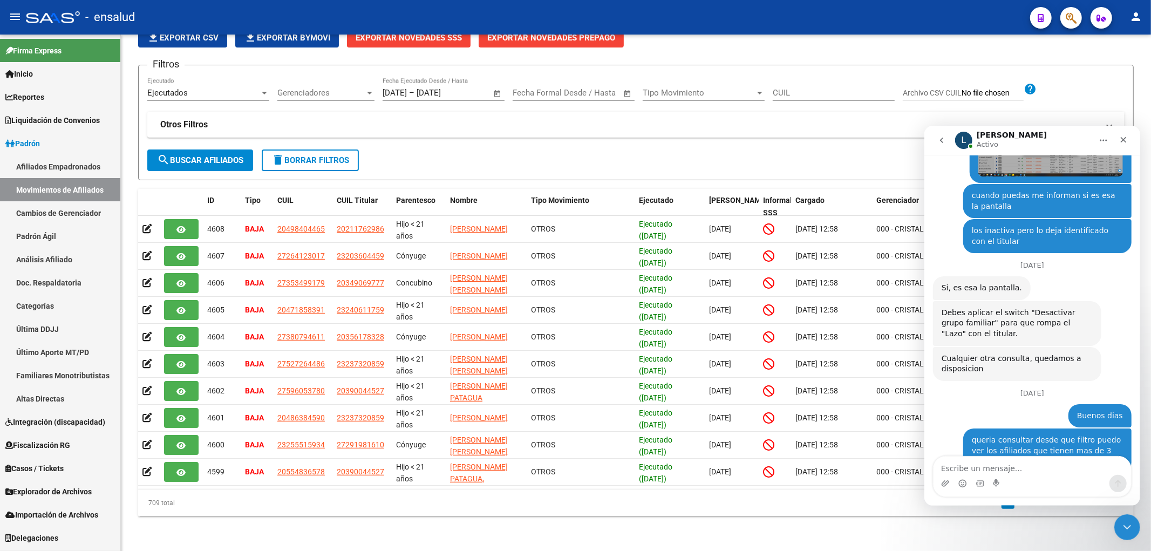
scroll to position [2046, 0]
click at [1121, 523] on icon "Cerrar Intercom Messenger" at bounding box center [1125, 525] width 13 height 13
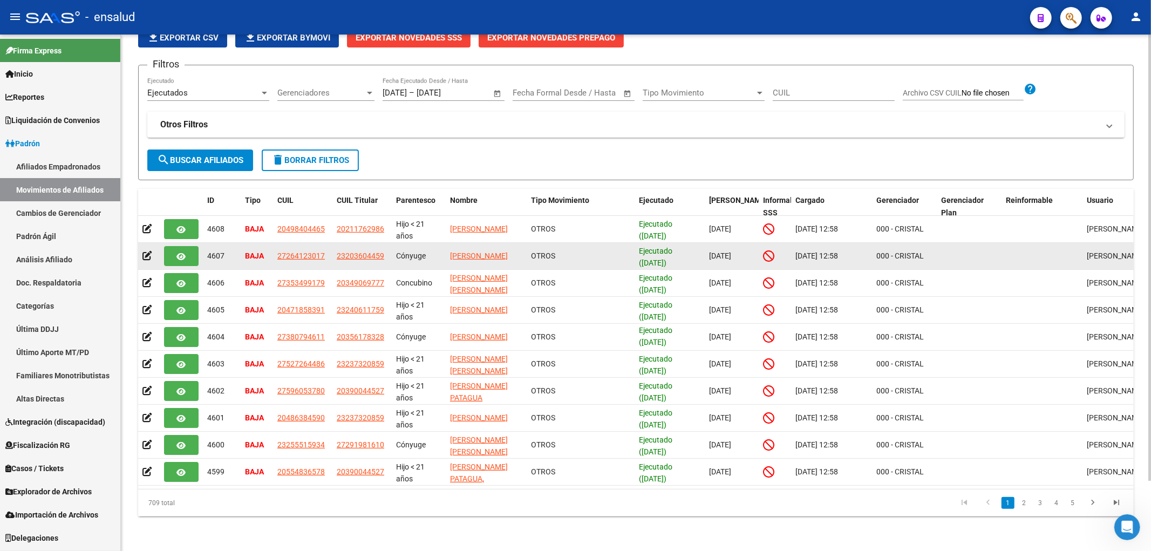
scroll to position [21, 0]
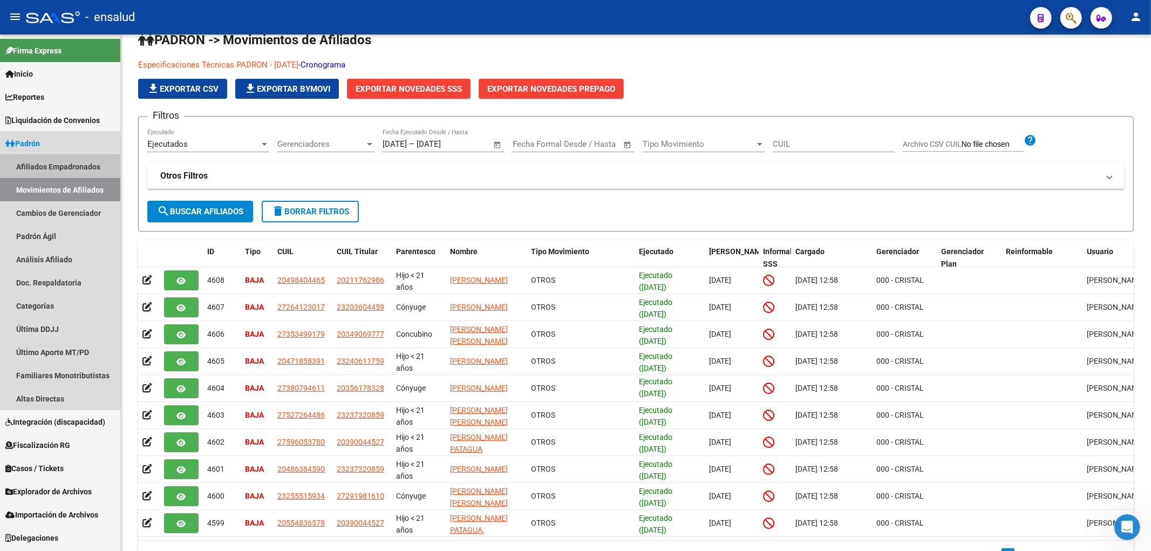
click at [65, 155] on link "Afiliados Empadronados" at bounding box center [60, 166] width 120 height 23
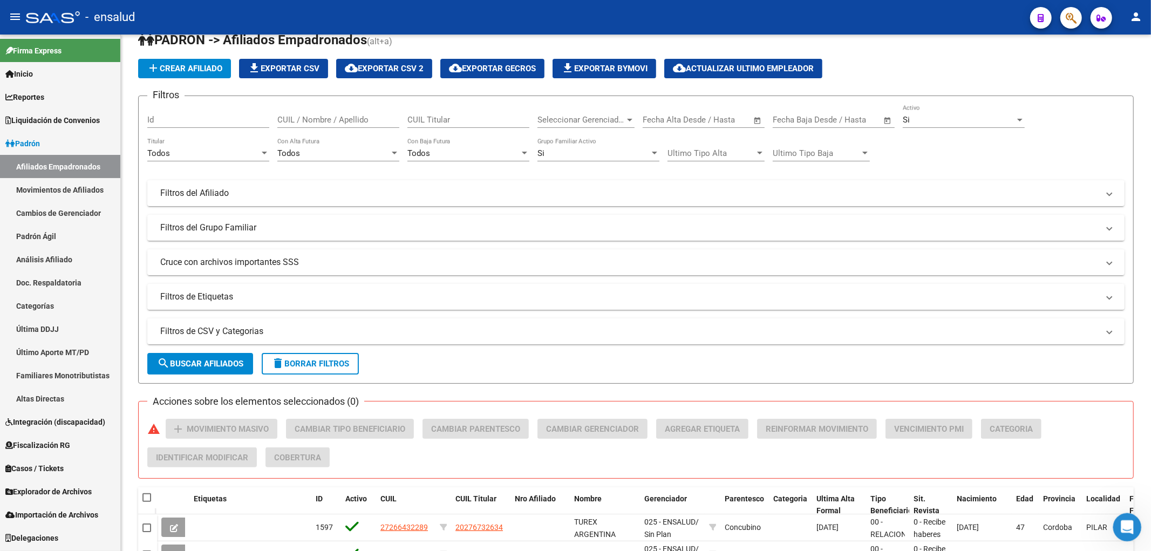
click at [1129, 520] on icon "Abrir Intercom Messenger" at bounding box center [1126, 526] width 18 height 18
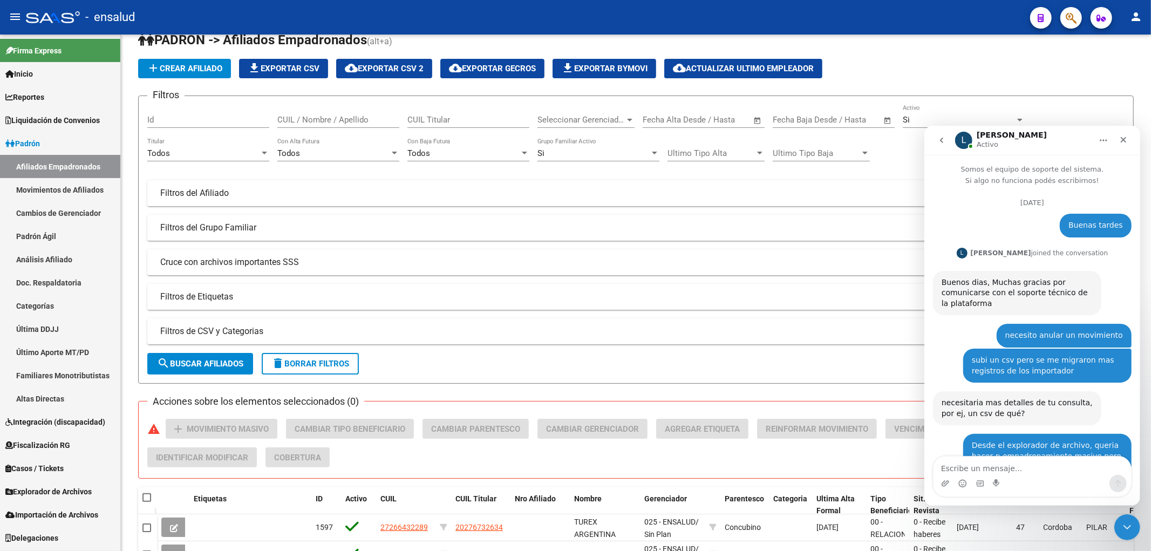
scroll to position [2047, 0]
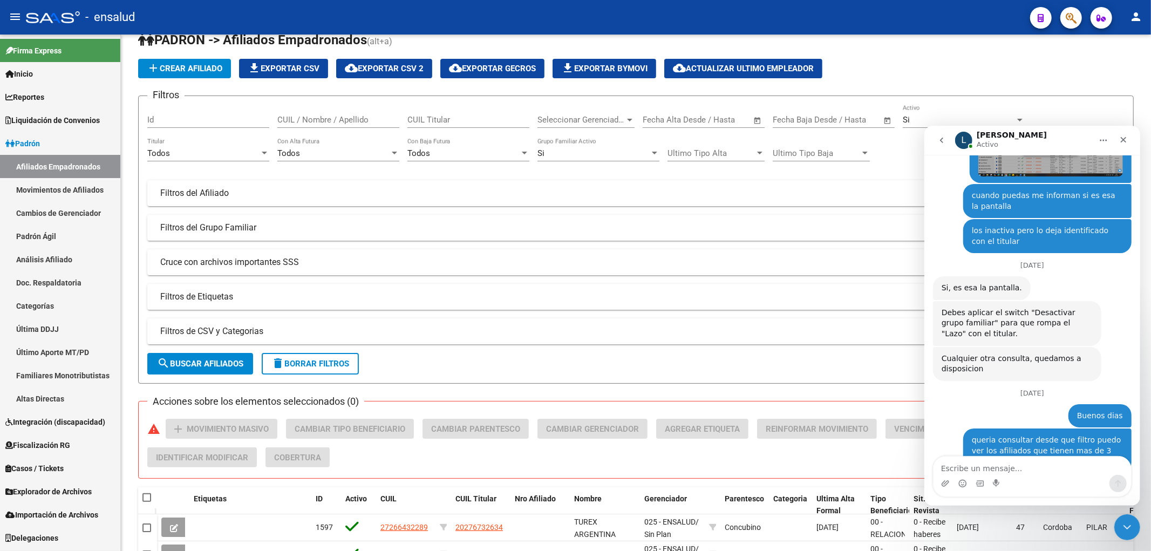
click at [36, 165] on link "Afiliados Empadronados" at bounding box center [60, 166] width 120 height 23
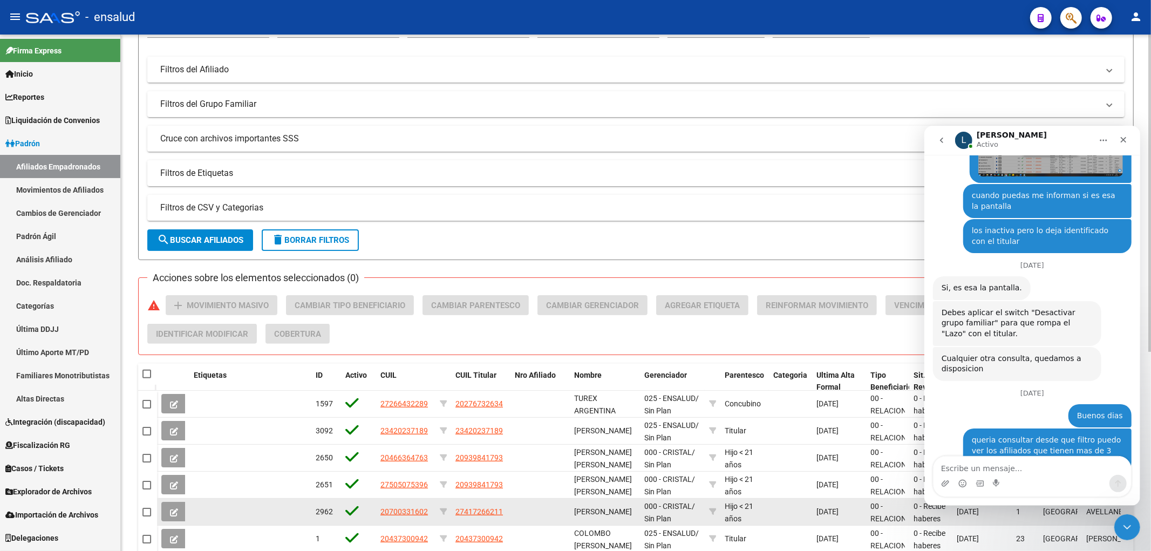
scroll to position [0, 0]
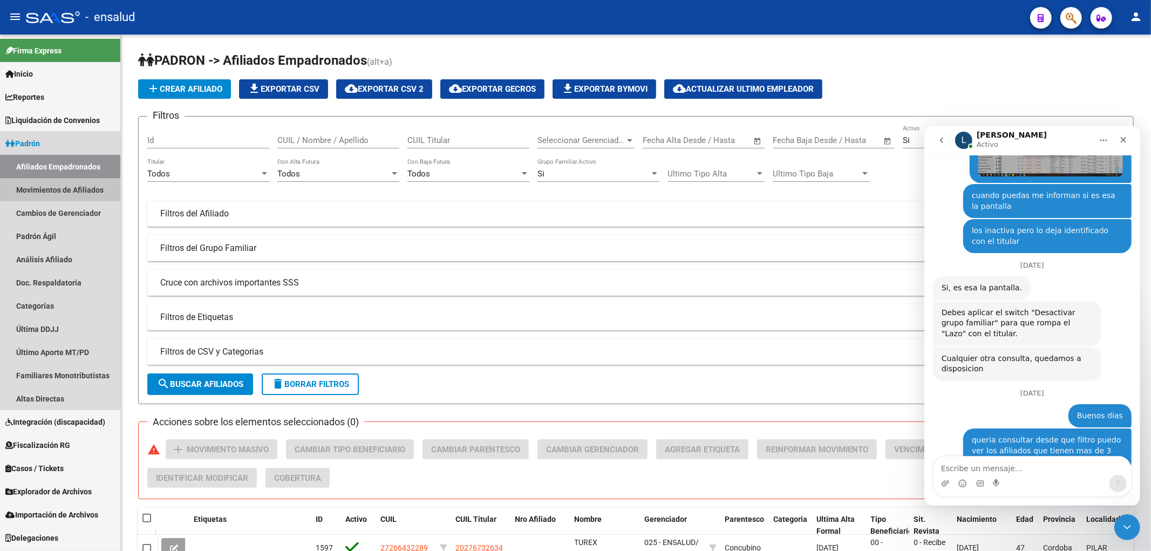
click at [56, 190] on link "Movimientos de Afiliados" at bounding box center [60, 189] width 120 height 23
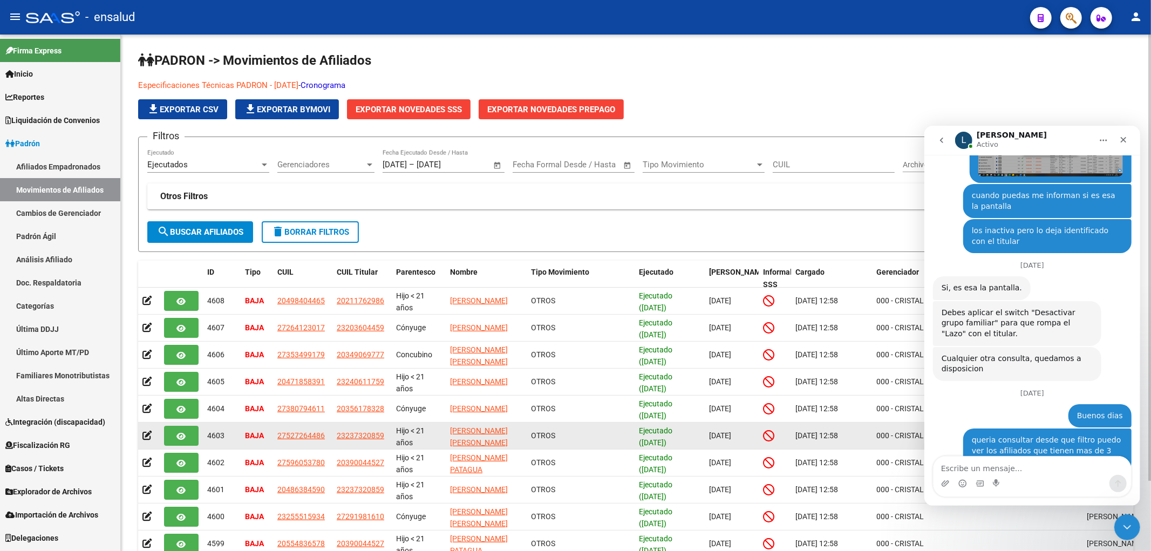
scroll to position [81, 0]
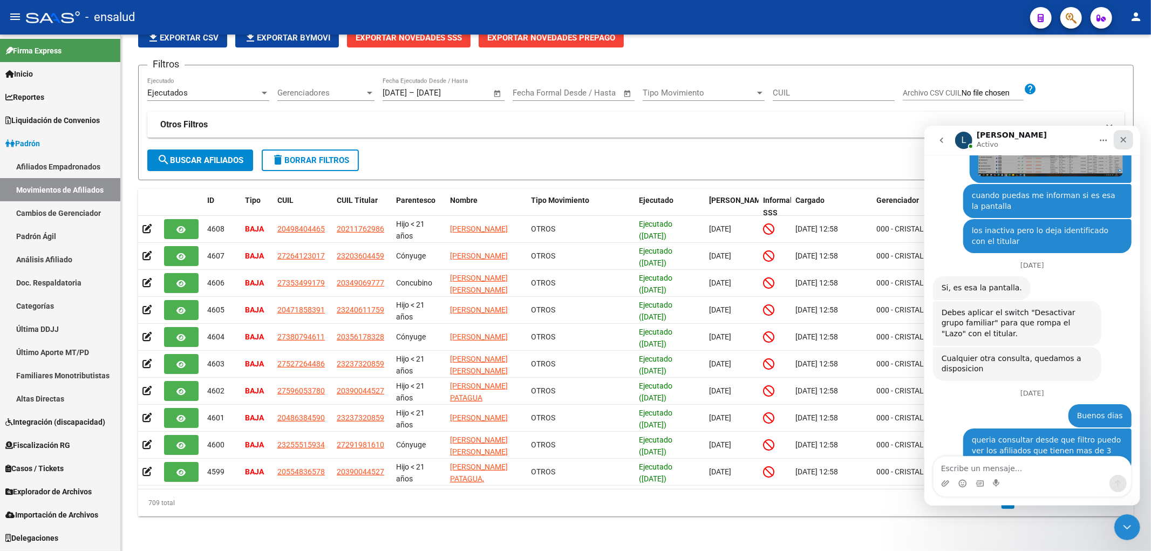
click at [1119, 132] on div "Cerrar" at bounding box center [1122, 138] width 19 height 19
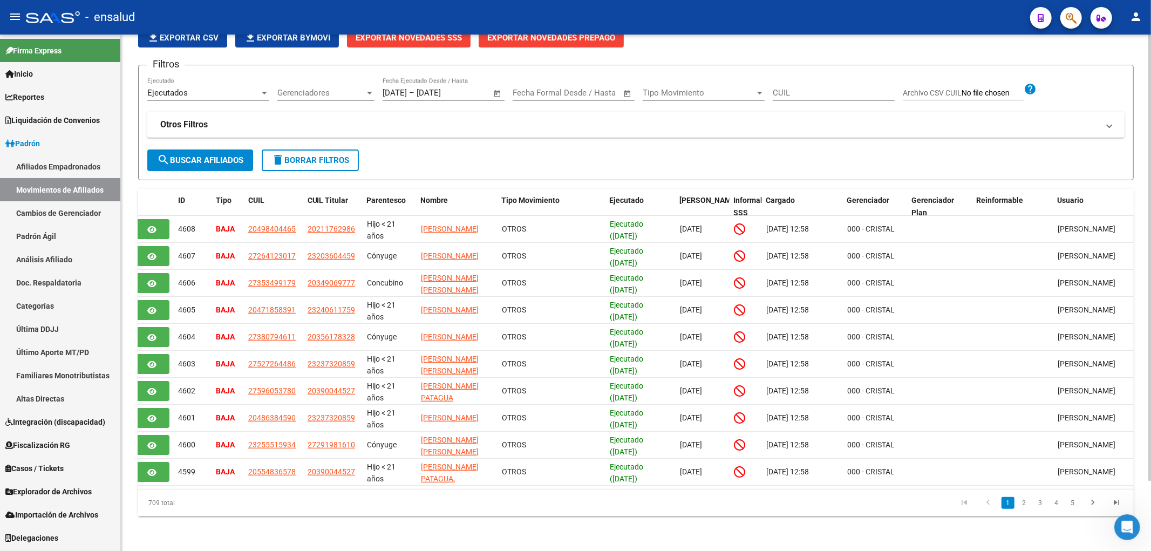
scroll to position [0, 0]
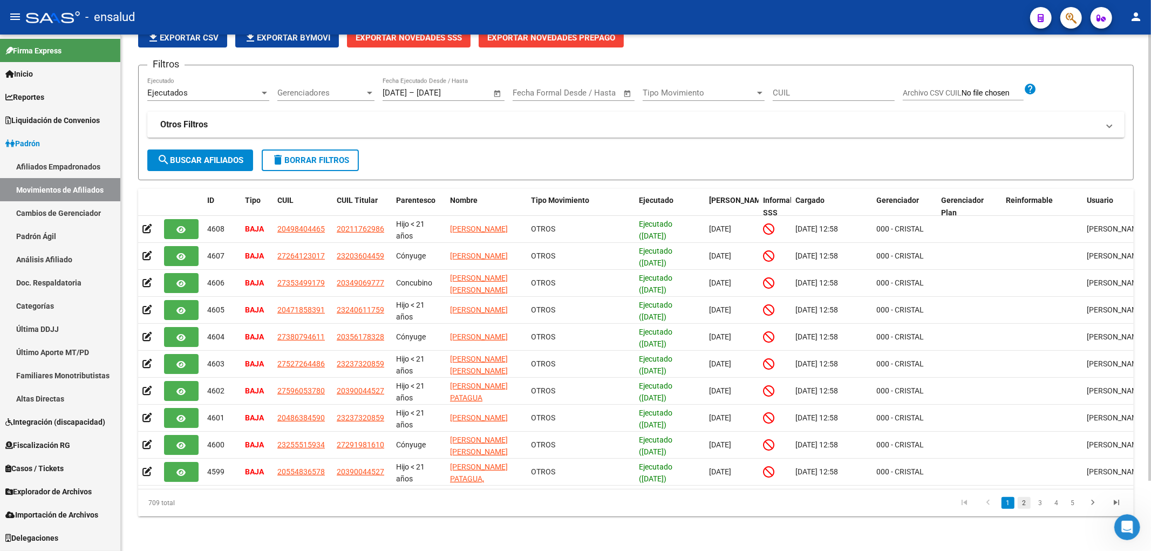
click at [1022, 505] on link "2" at bounding box center [1024, 503] width 13 height 12
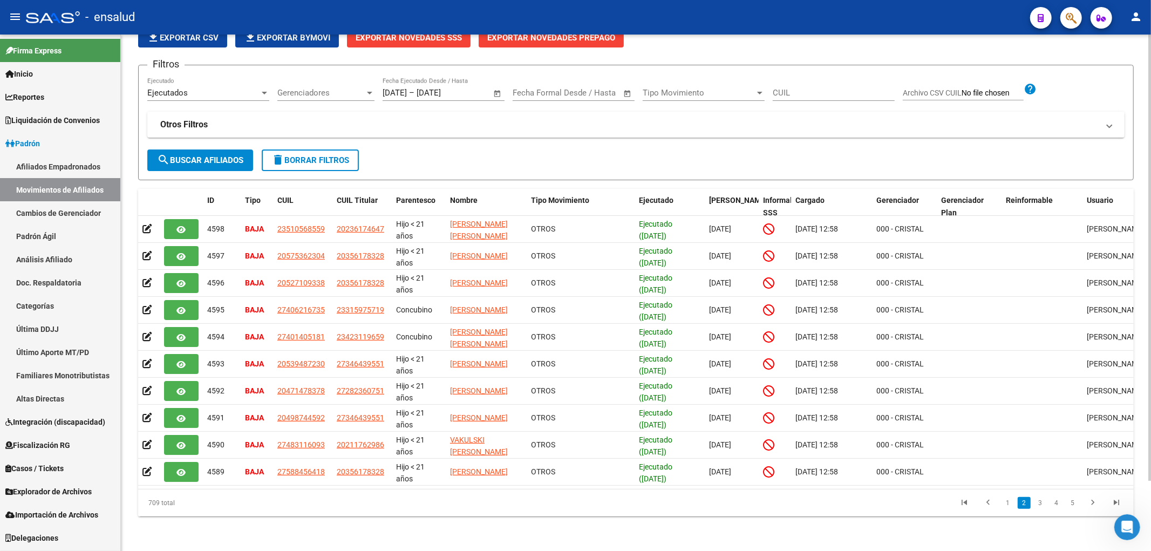
click at [1038, 507] on link "3" at bounding box center [1040, 503] width 13 height 12
click at [1057, 502] on link "4" at bounding box center [1056, 503] width 13 height 12
click at [58, 177] on link "Afiliados Empadronados" at bounding box center [60, 166] width 120 height 23
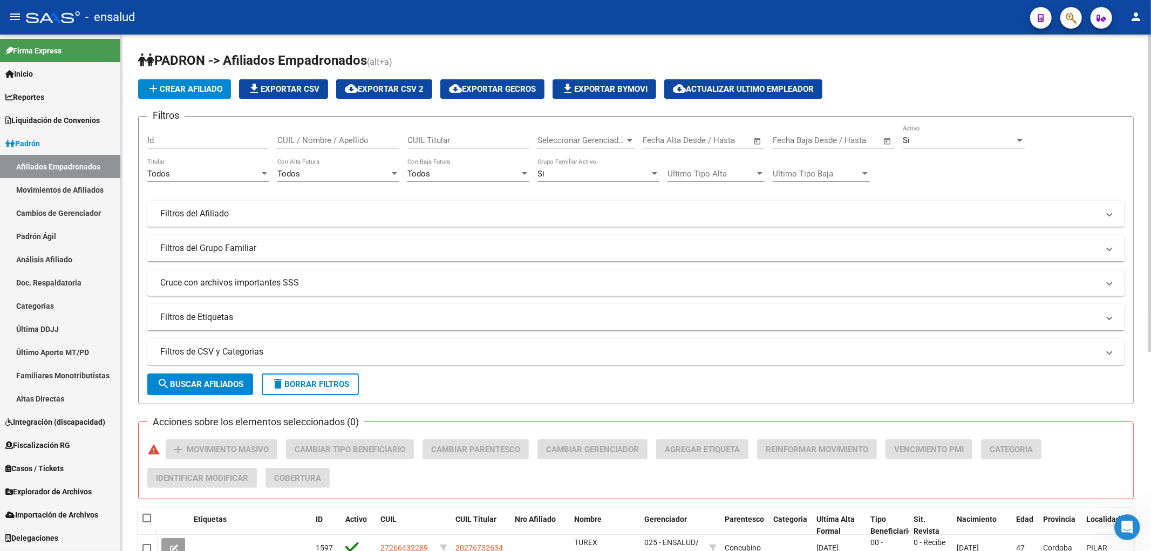
click at [61, 166] on link "Afiliados Empadronados" at bounding box center [60, 166] width 120 height 23
click at [60, 515] on span "Importación de Archivos" at bounding box center [51, 515] width 93 height 12
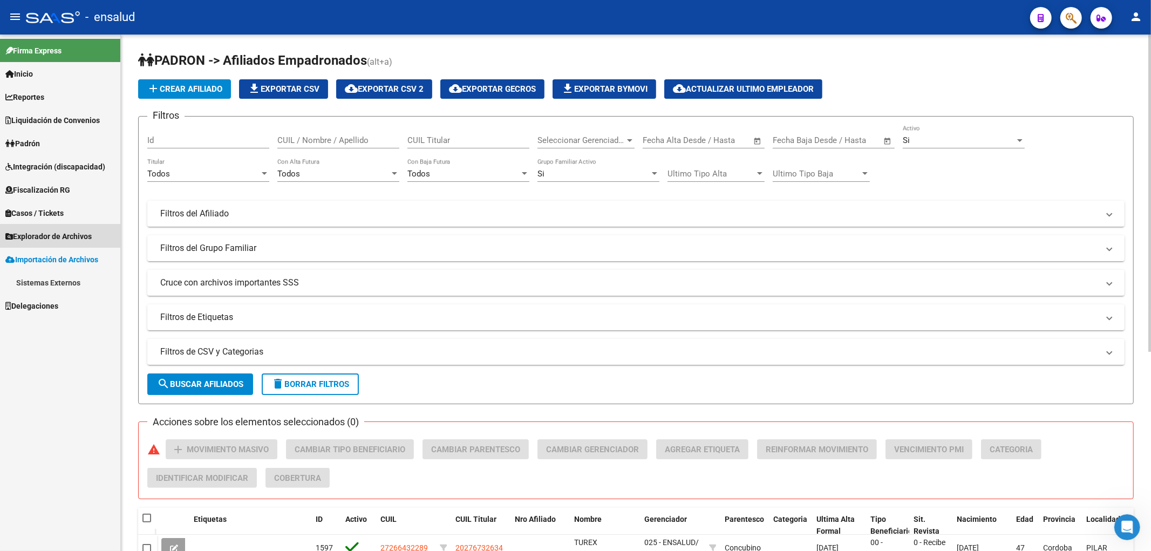
click at [47, 232] on span "Explorador de Archivos" at bounding box center [48, 236] width 86 height 12
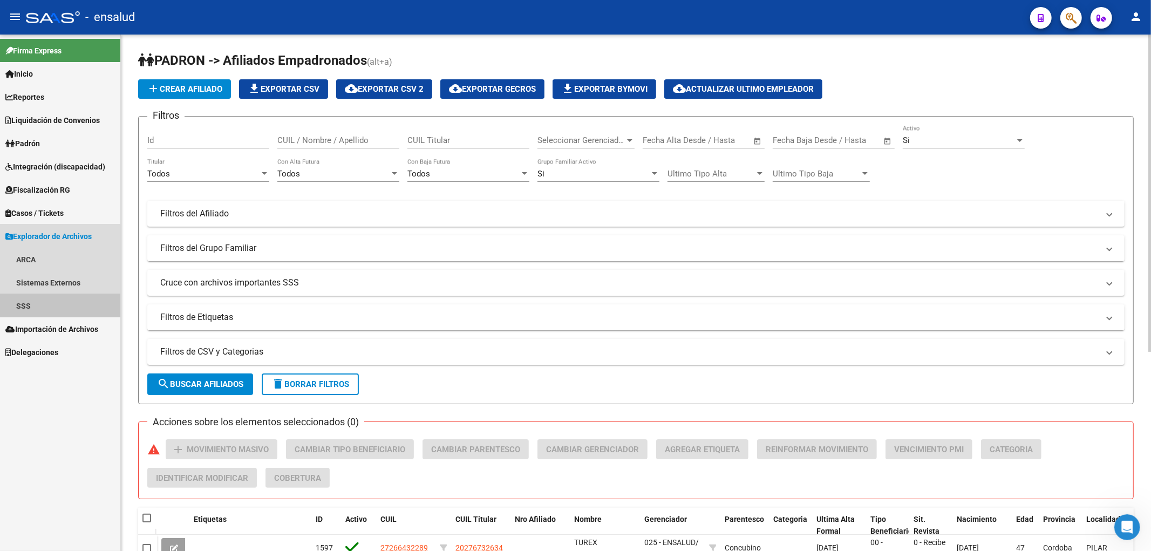
click at [25, 308] on link "SSS" at bounding box center [60, 305] width 120 height 23
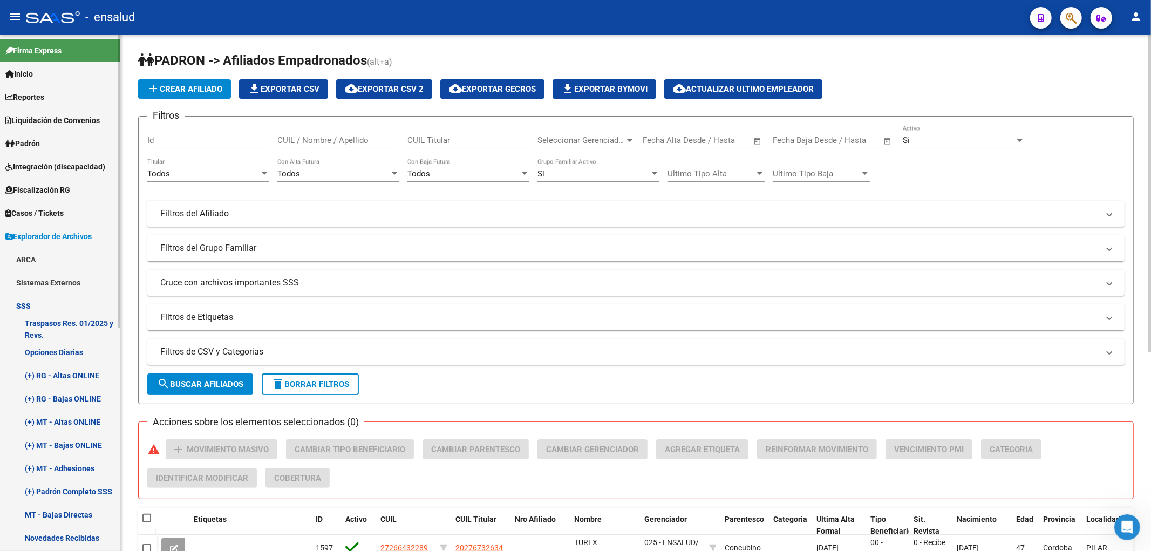
click at [67, 368] on link "(+) RG - Altas ONLINE" at bounding box center [60, 375] width 120 height 23
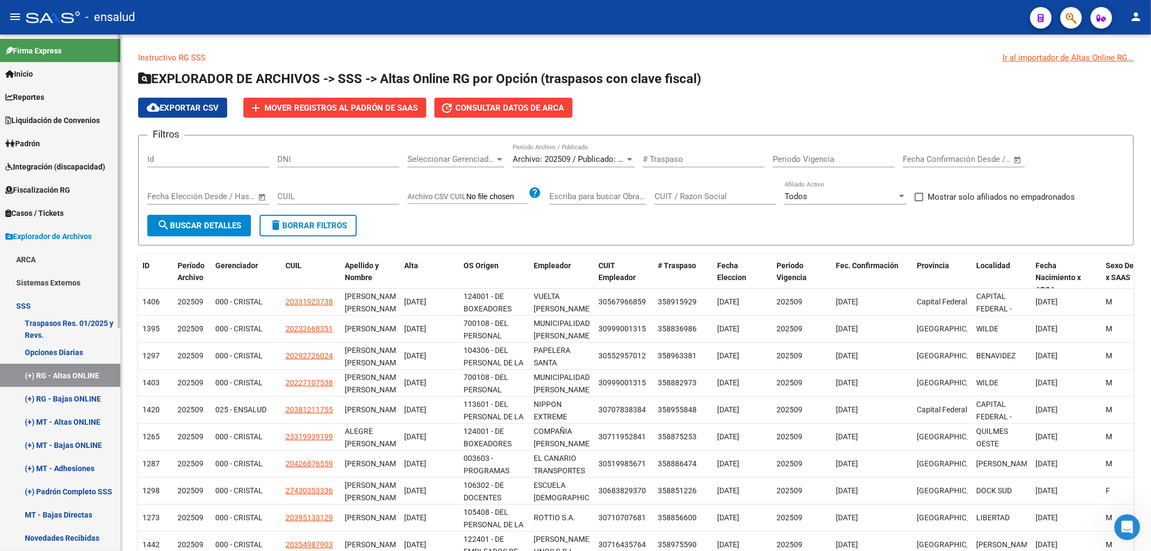
click at [40, 148] on span "Padrón" at bounding box center [22, 144] width 35 height 12
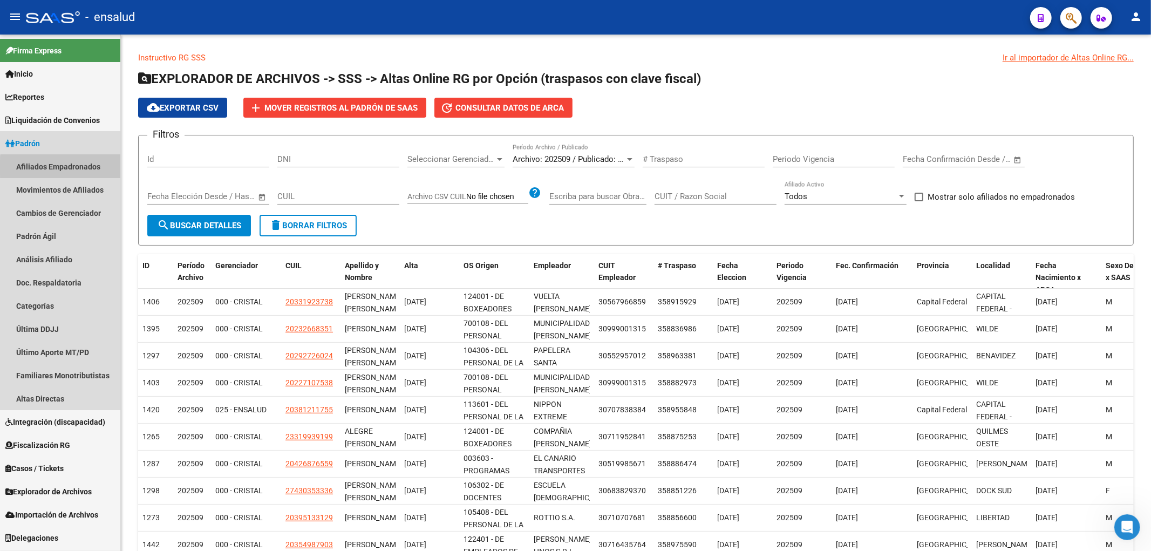
click at [65, 168] on link "Afiliados Empadronados" at bounding box center [60, 166] width 120 height 23
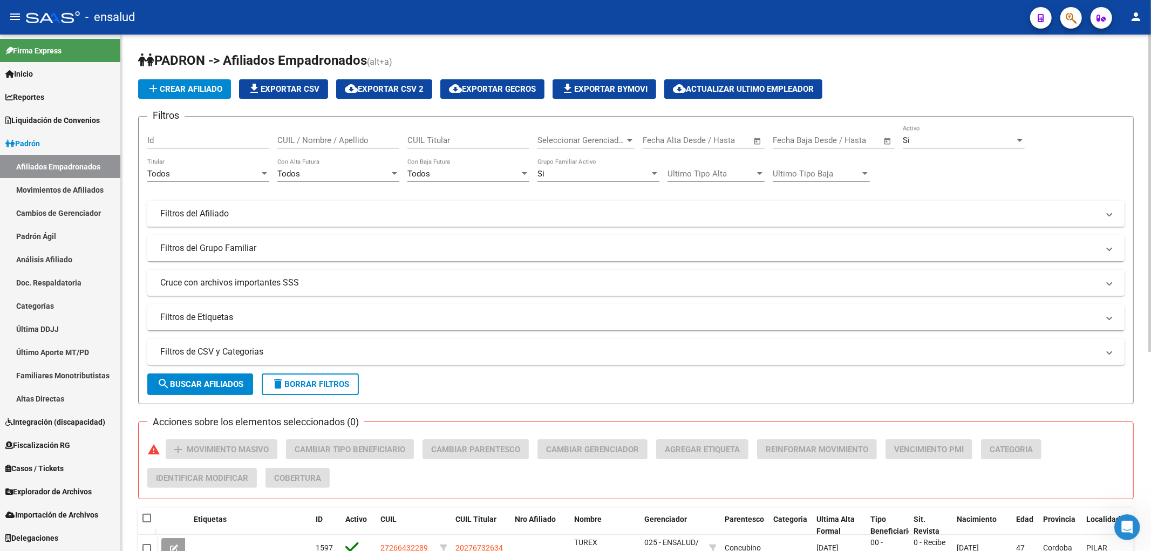
click at [379, 139] on input "CUIL / Nombre / Apellido" at bounding box center [338, 140] width 122 height 10
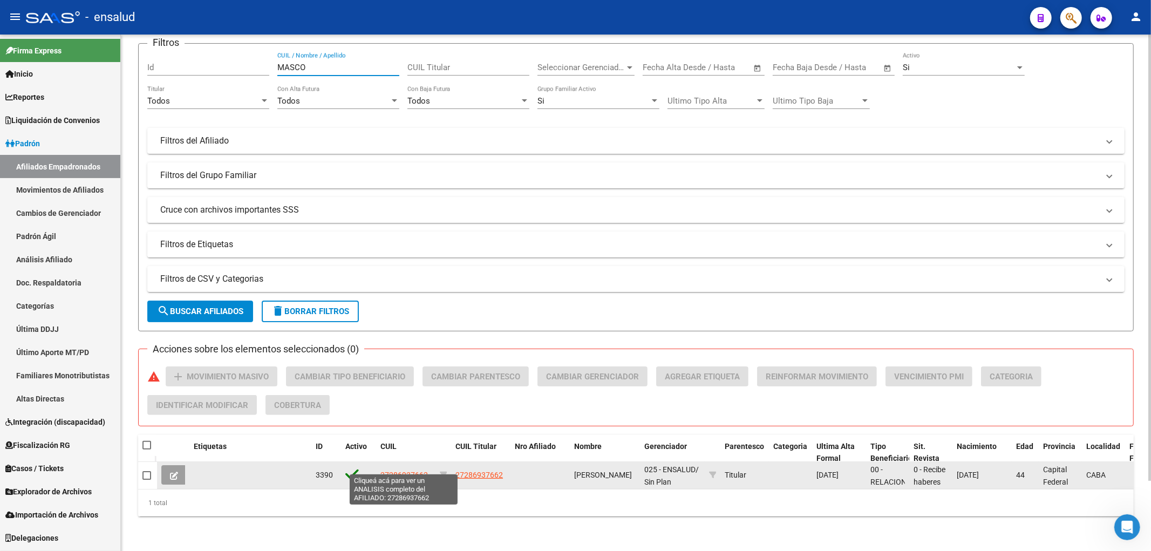
type input "MASCO"
click at [404, 470] on span "27286937662" at bounding box center [403, 474] width 47 height 9
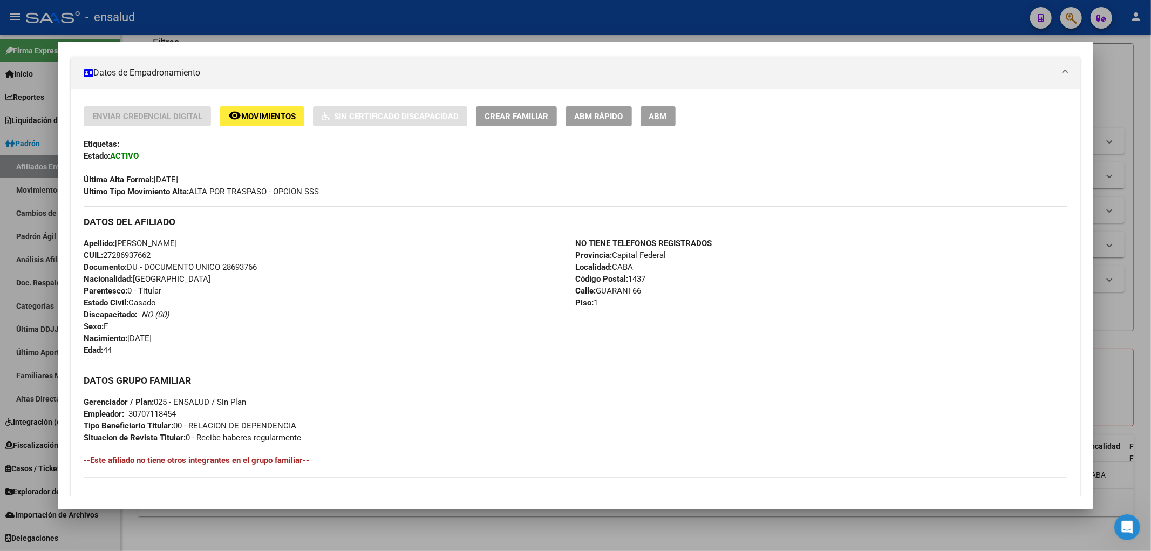
scroll to position [126, 0]
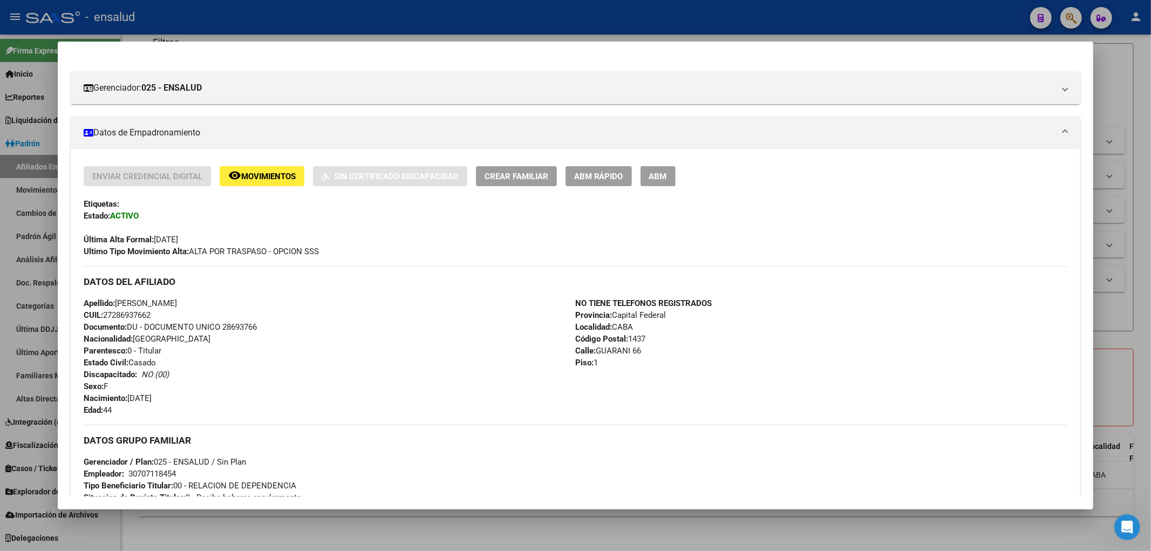
click at [1037, 528] on div at bounding box center [575, 275] width 1151 height 551
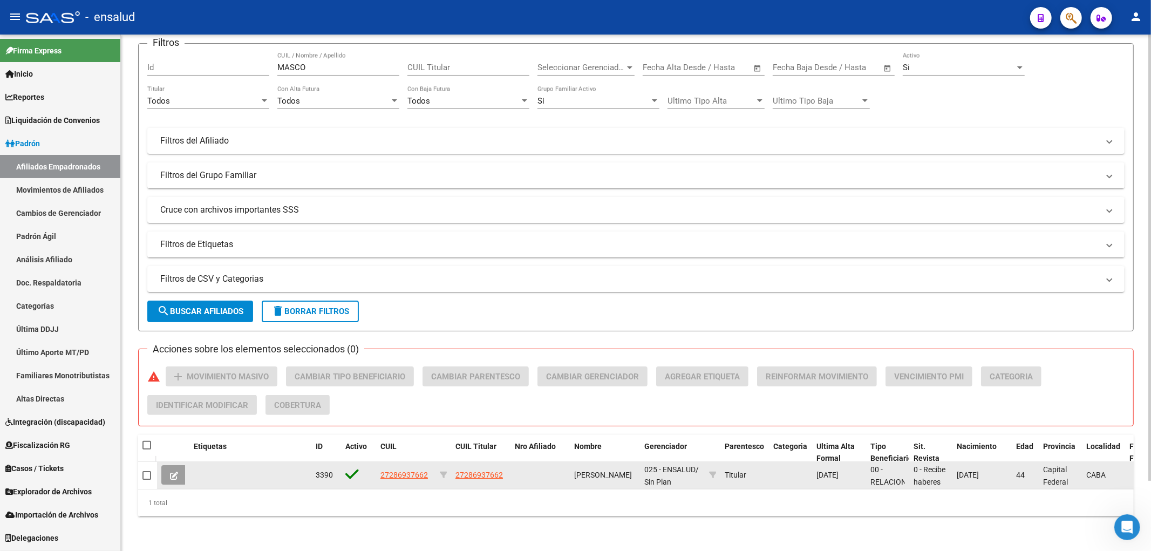
click at [391, 472] on app-link-go-to "27286937662" at bounding box center [403, 475] width 47 height 12
click at [402, 470] on span "27286937662" at bounding box center [403, 474] width 47 height 9
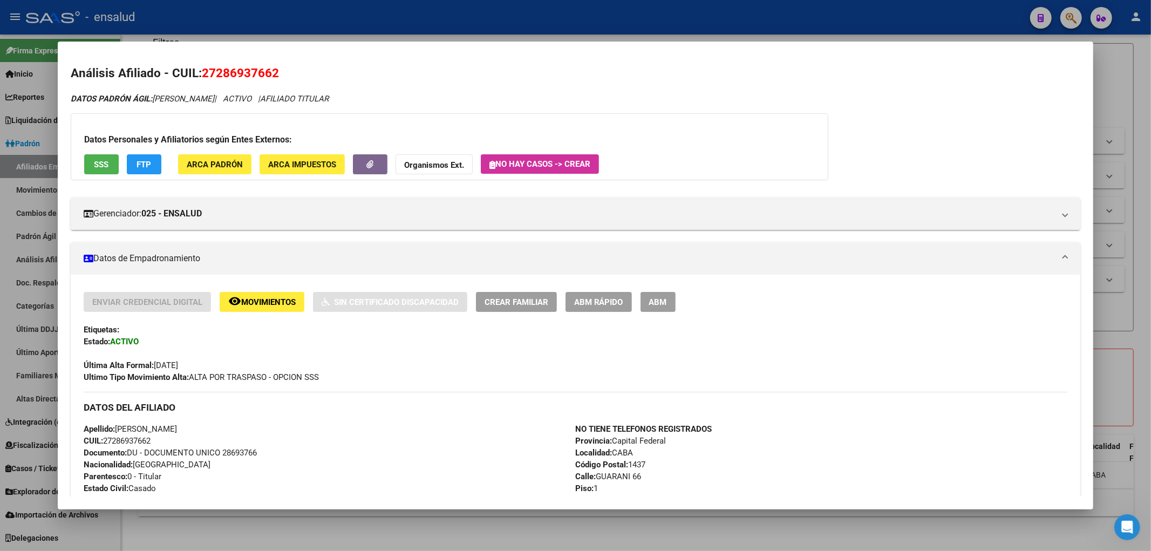
scroll to position [120, 0]
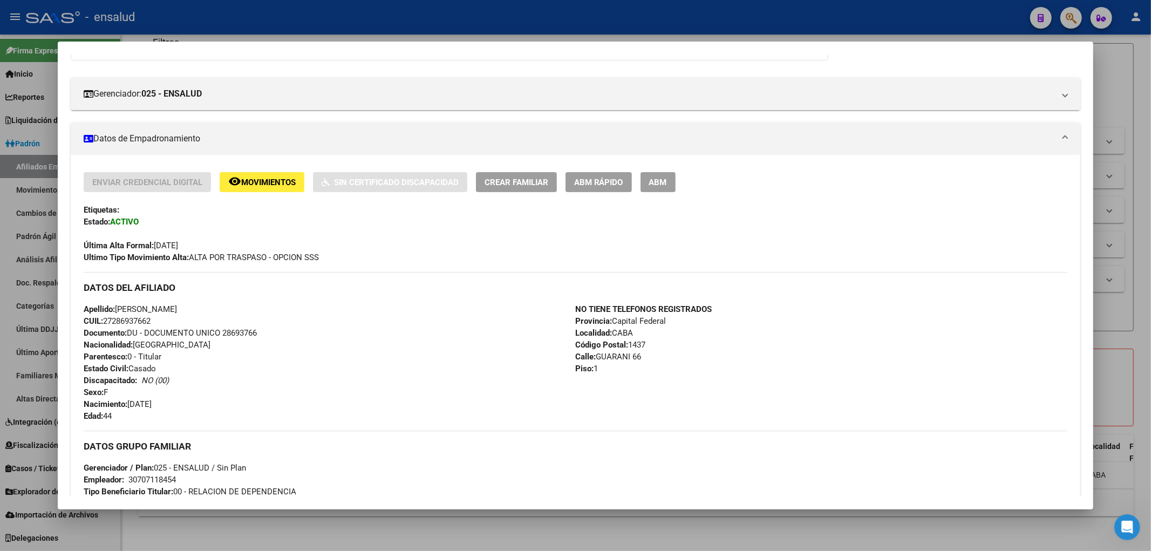
click at [239, 336] on span "Documento: DU - DOCUMENTO UNICO 28693766" at bounding box center [170, 333] width 173 height 10
copy span "28693766"
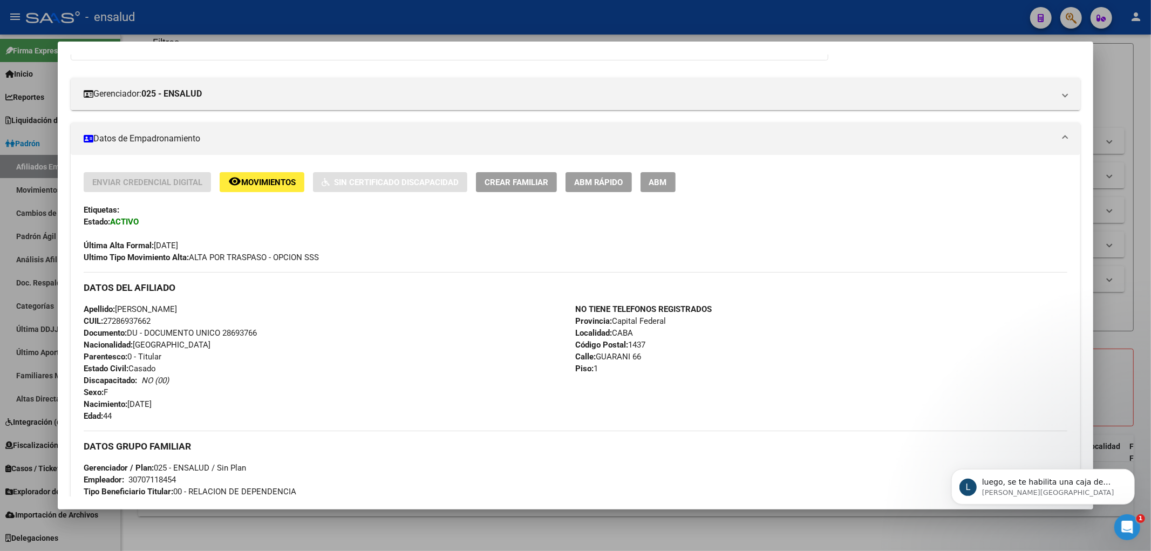
scroll to position [0, 0]
click at [1046, 489] on p "[PERSON_NAME][GEOGRAPHIC_DATA]" at bounding box center [1050, 492] width 139 height 10
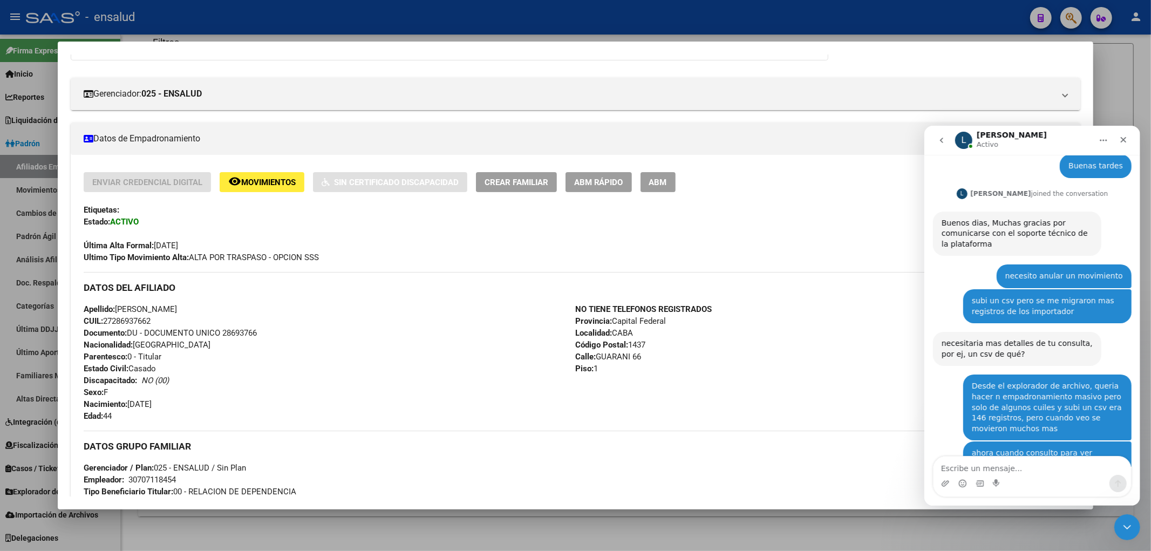
scroll to position [2156, 0]
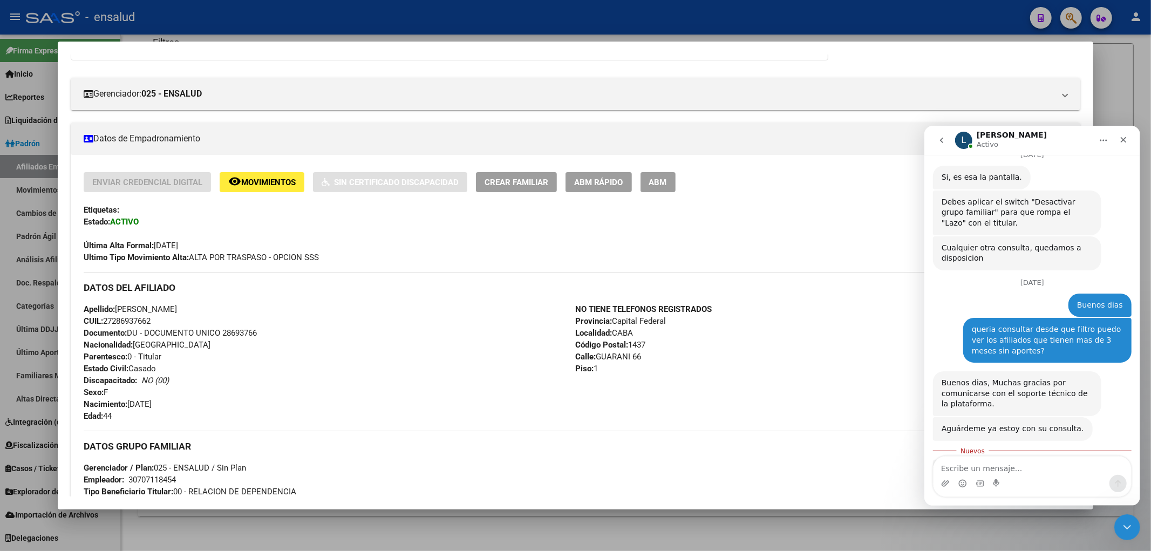
click at [567, 516] on div at bounding box center [575, 275] width 1151 height 551
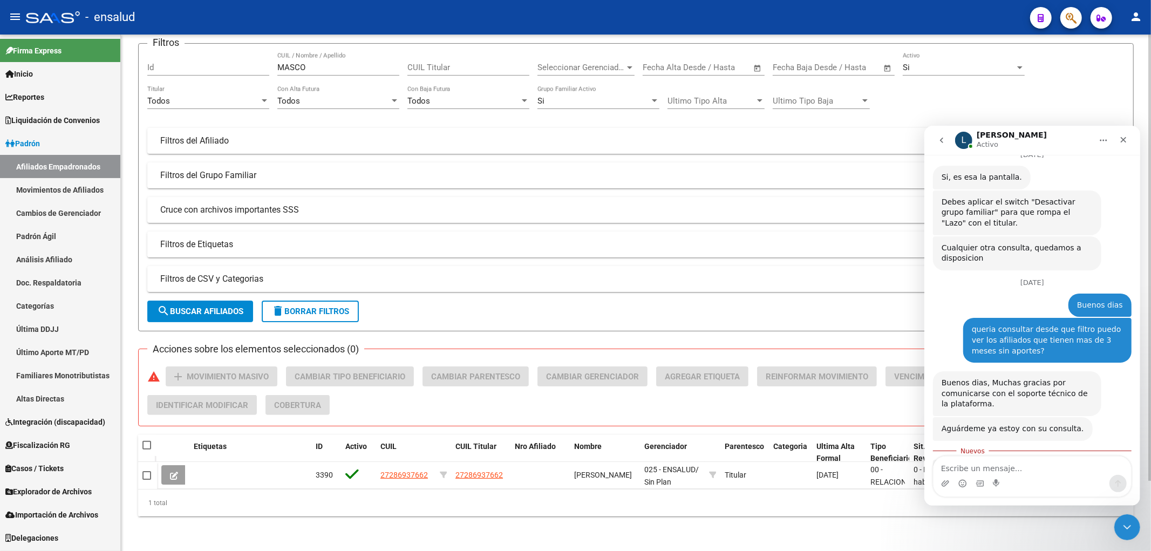
click at [314, 65] on div "MASCO CUIL / Nombre / Apellido" at bounding box center [338, 63] width 122 height 23
drag, startPoint x: 314, startPoint y: 65, endPoint x: 318, endPoint y: 62, distance: 5.7
click at [314, 65] on div "MASCO CUIL / Nombre / Apellido" at bounding box center [338, 63] width 122 height 23
click at [321, 63] on input "MASCO" at bounding box center [338, 68] width 122 height 10
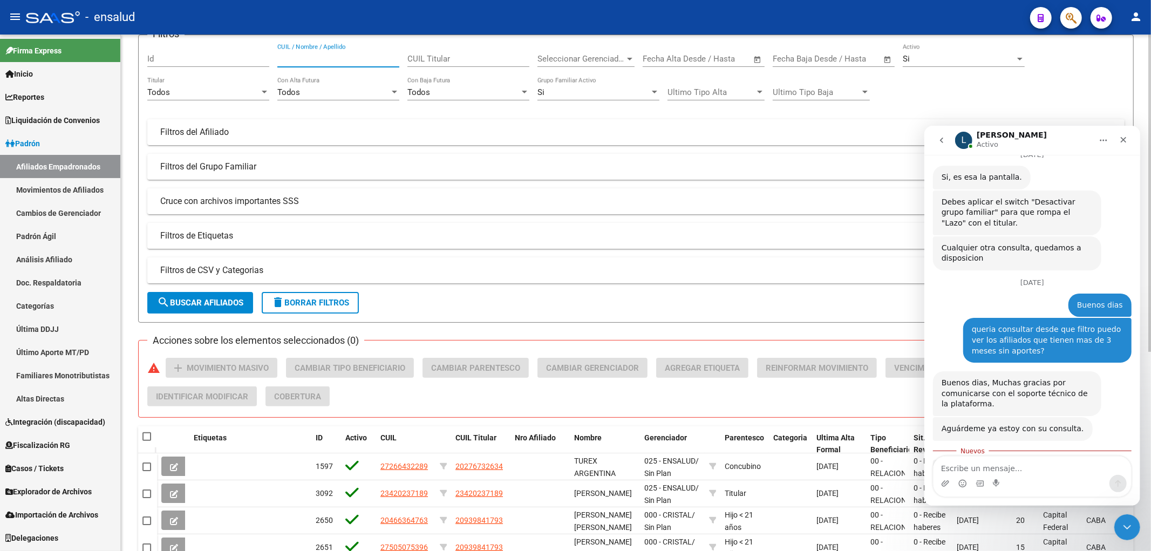
click at [206, 92] on div "Todos" at bounding box center [203, 92] width 112 height 10
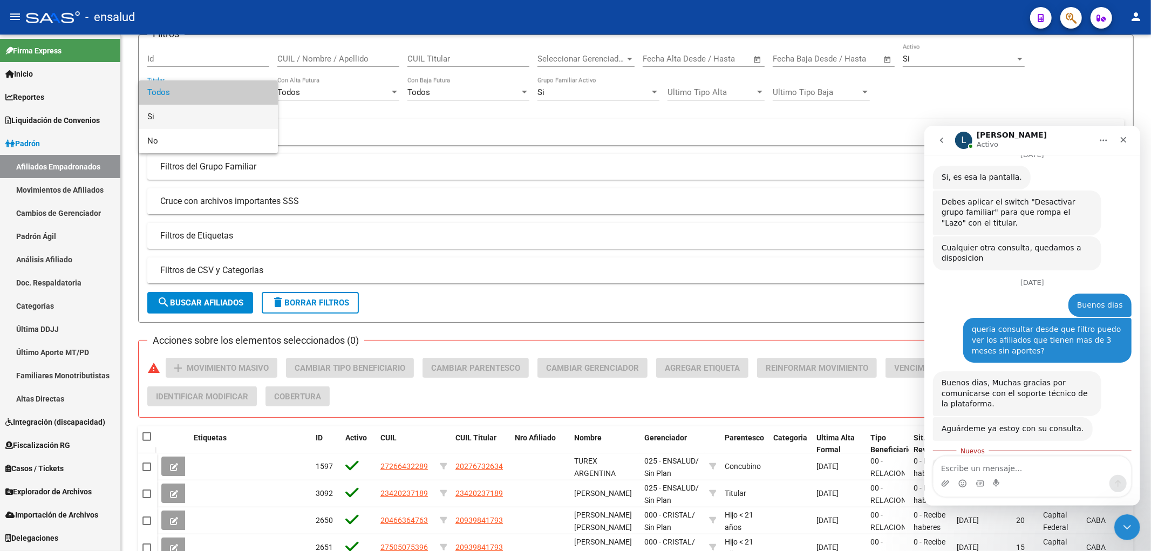
click at [190, 121] on span "Si" at bounding box center [208, 117] width 122 height 24
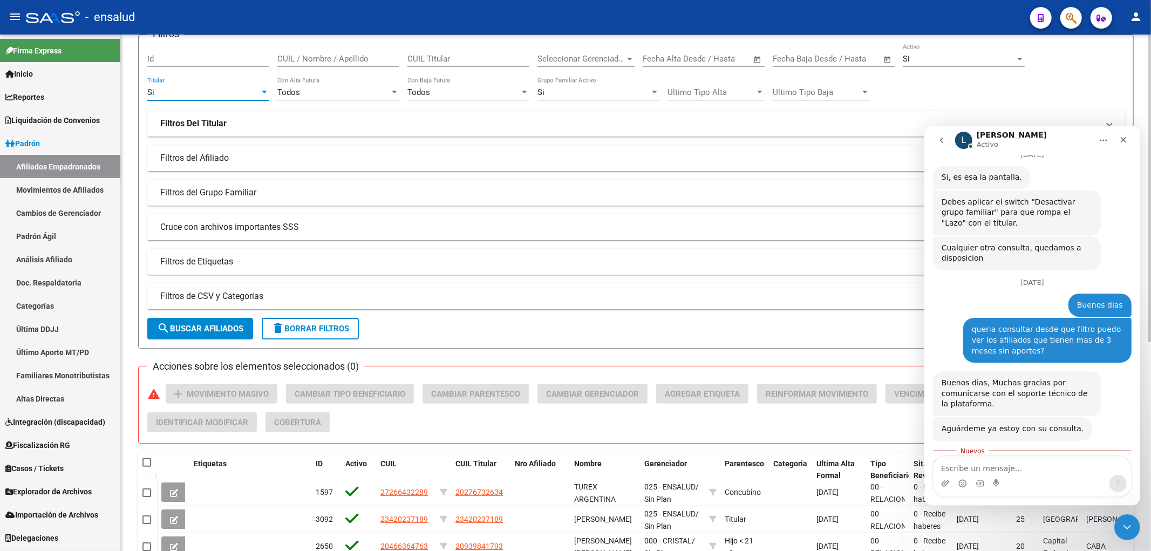
click at [258, 127] on mat-panel-title "Filtros Del Titular" at bounding box center [629, 124] width 938 height 12
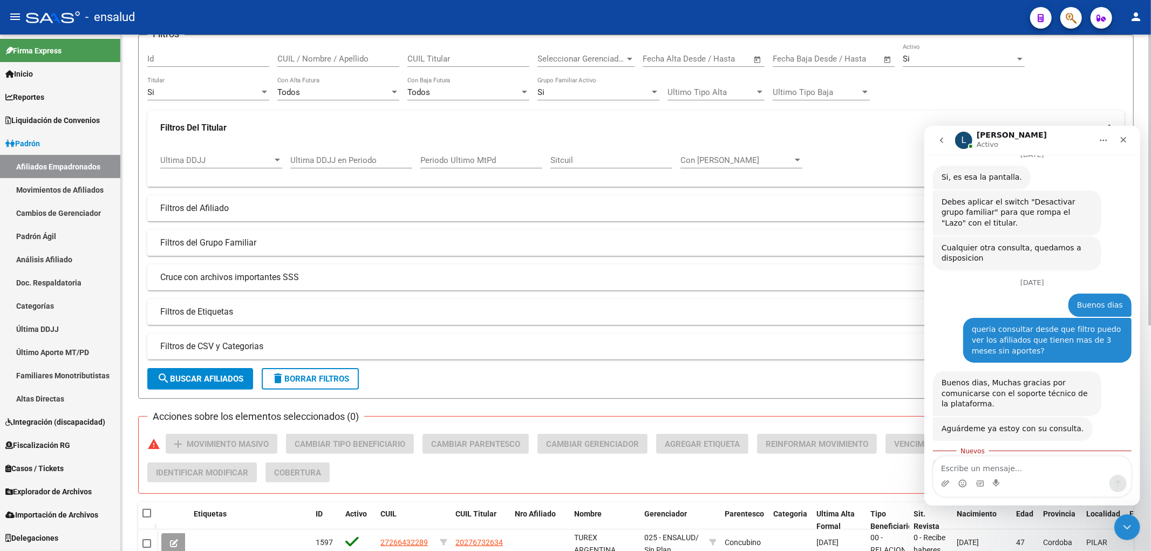
click at [248, 162] on span "Ultima DDJJ" at bounding box center [216, 160] width 112 height 10
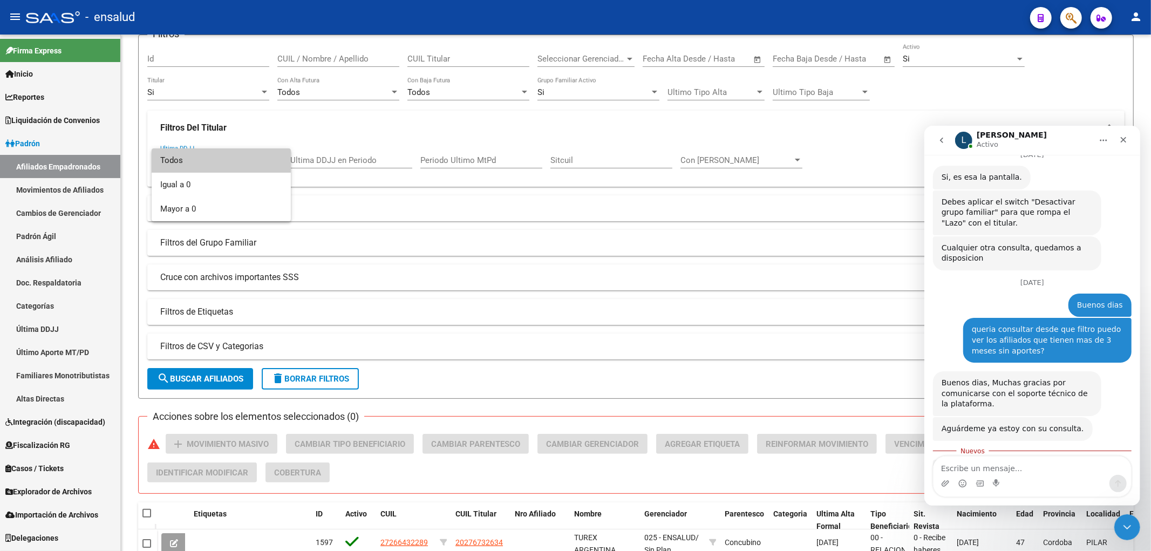
click at [394, 151] on div at bounding box center [575, 275] width 1151 height 551
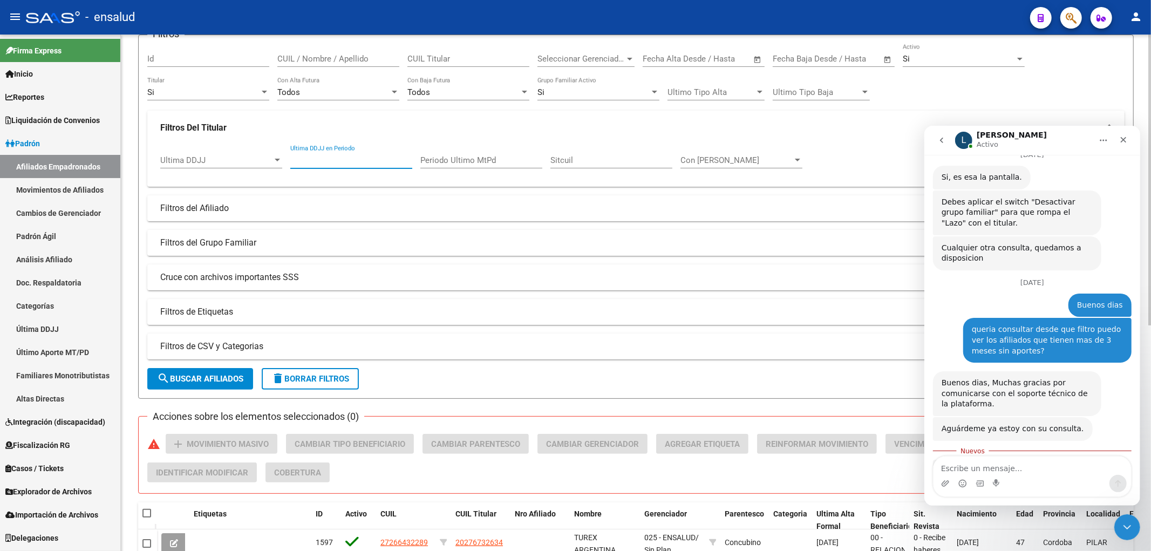
click at [371, 165] on input "Ultima DDJJ en Periodo" at bounding box center [351, 160] width 122 height 10
click at [213, 155] on div "Ultima DDJJ Ultima DDJJ" at bounding box center [221, 156] width 122 height 23
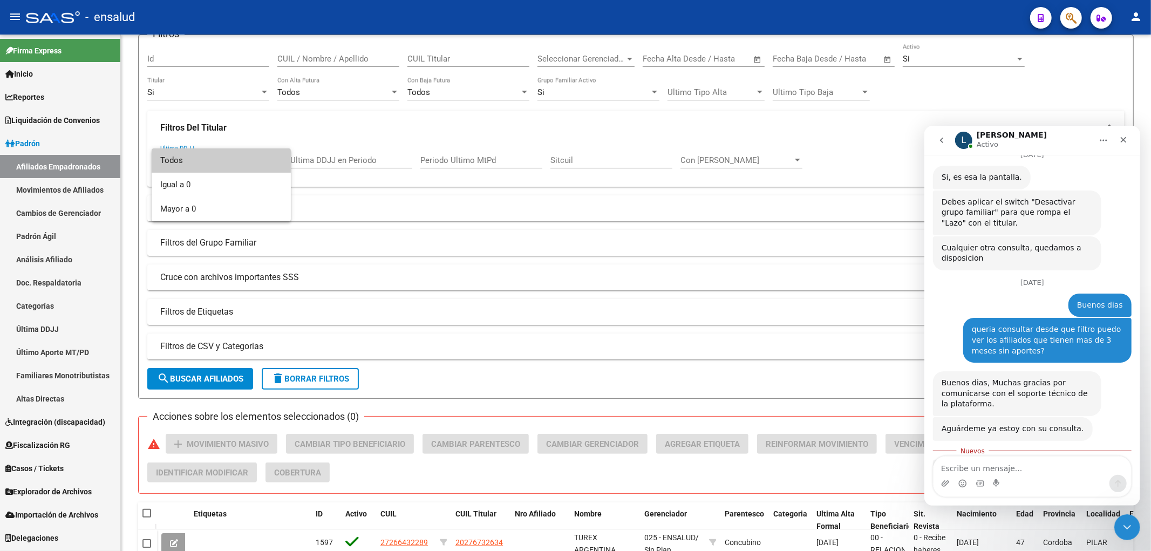
click at [375, 165] on div at bounding box center [575, 275] width 1151 height 551
click at [379, 163] on input "Ultima DDJJ en Periodo" at bounding box center [351, 160] width 122 height 10
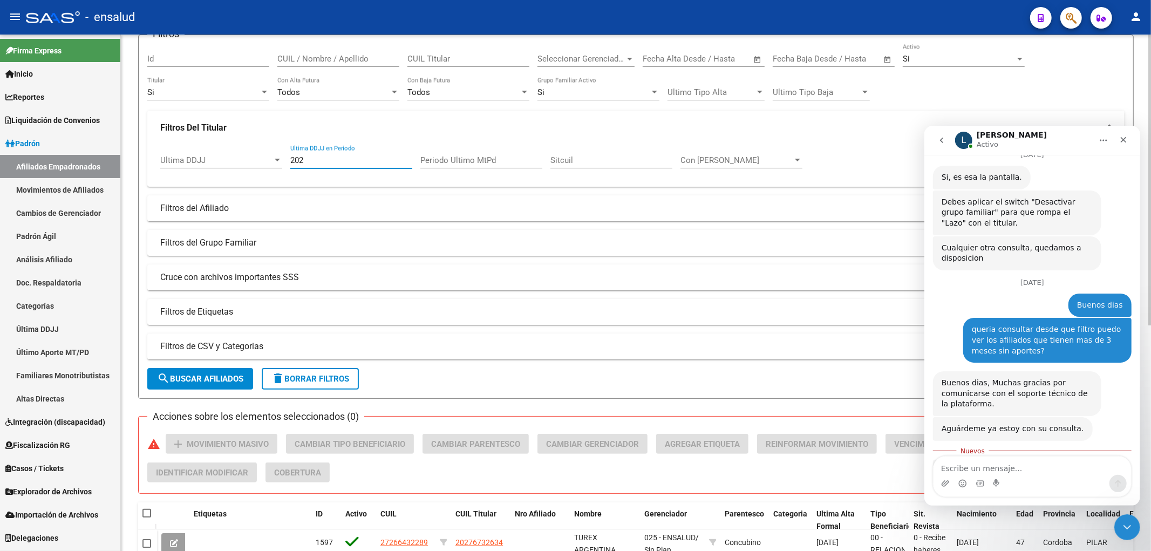
type input "2025"
type input "07"
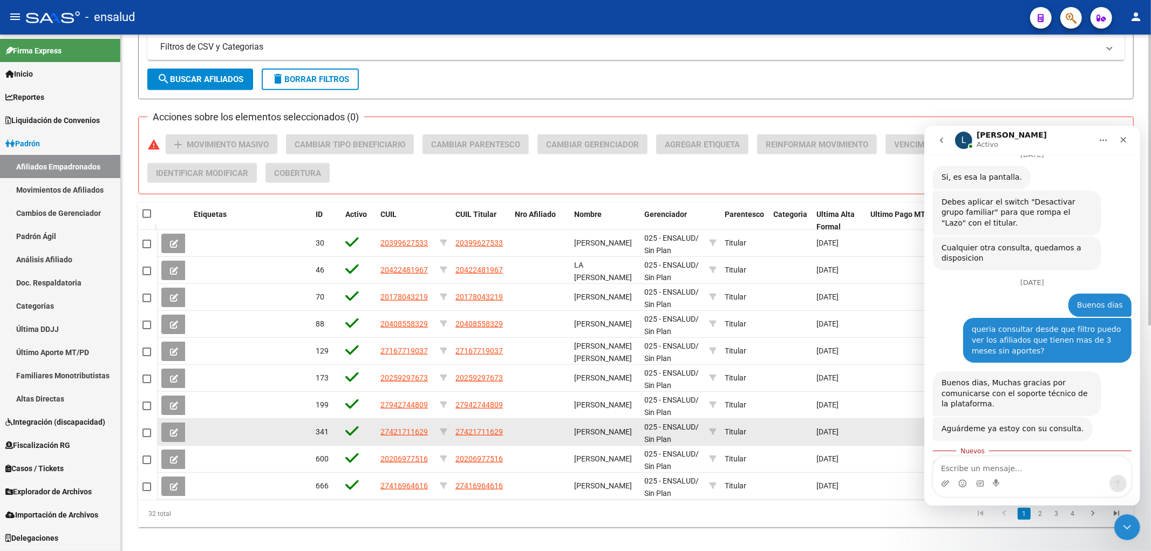
scroll to position [201, 0]
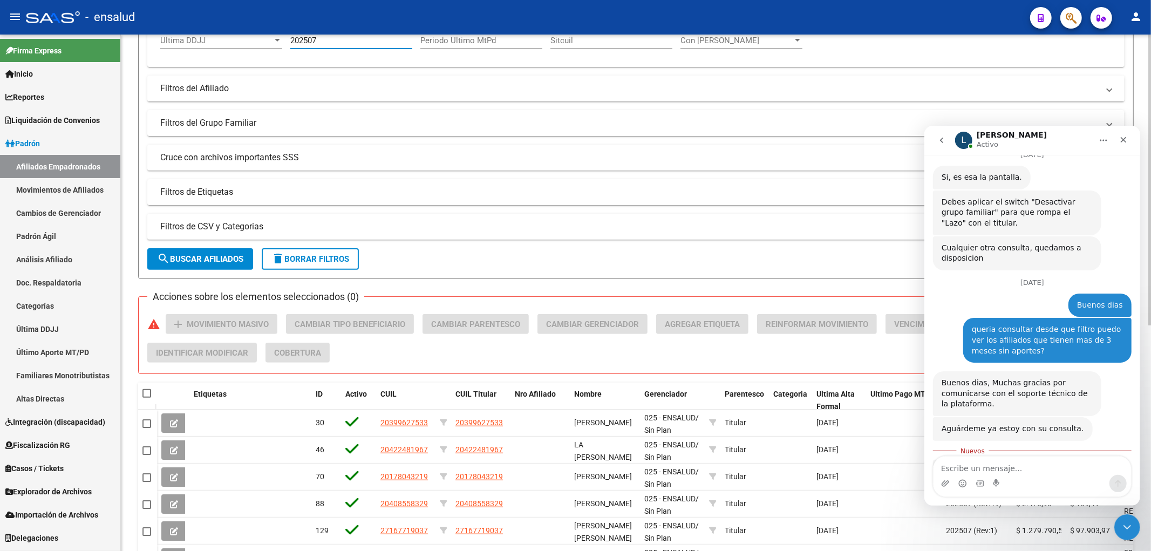
type input "202507"
click at [209, 260] on span "search Buscar Afiliados" at bounding box center [200, 259] width 86 height 10
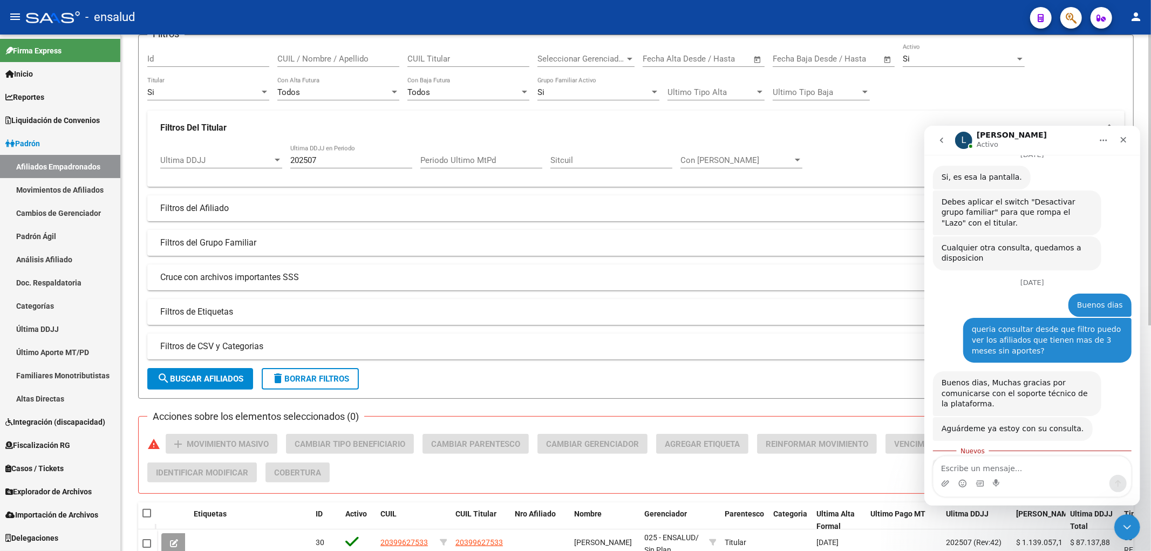
scroll to position [22, 0]
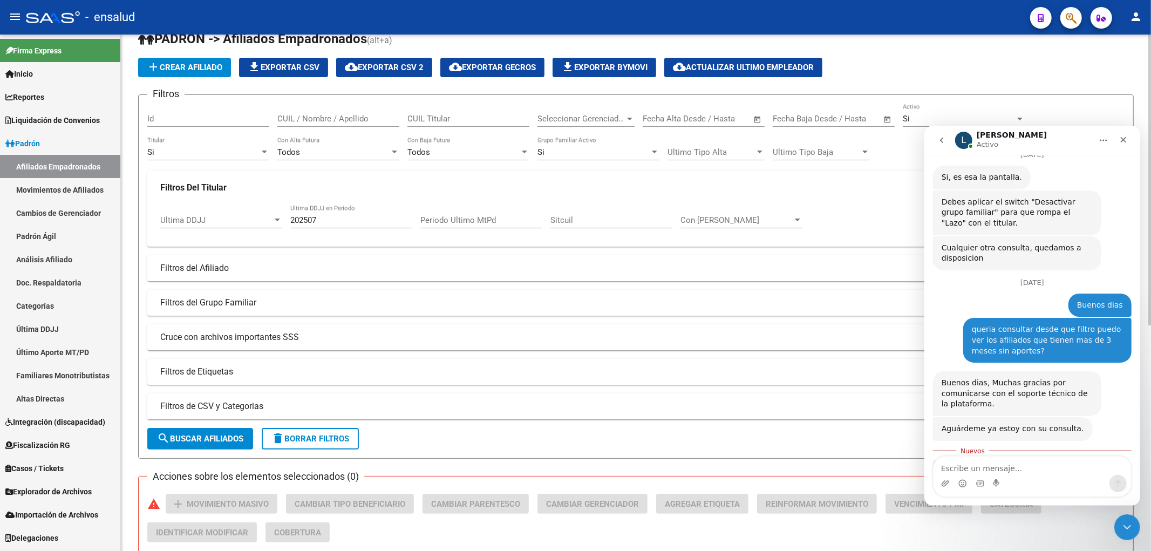
click at [235, 221] on span "Ultima DDJJ" at bounding box center [216, 220] width 112 height 10
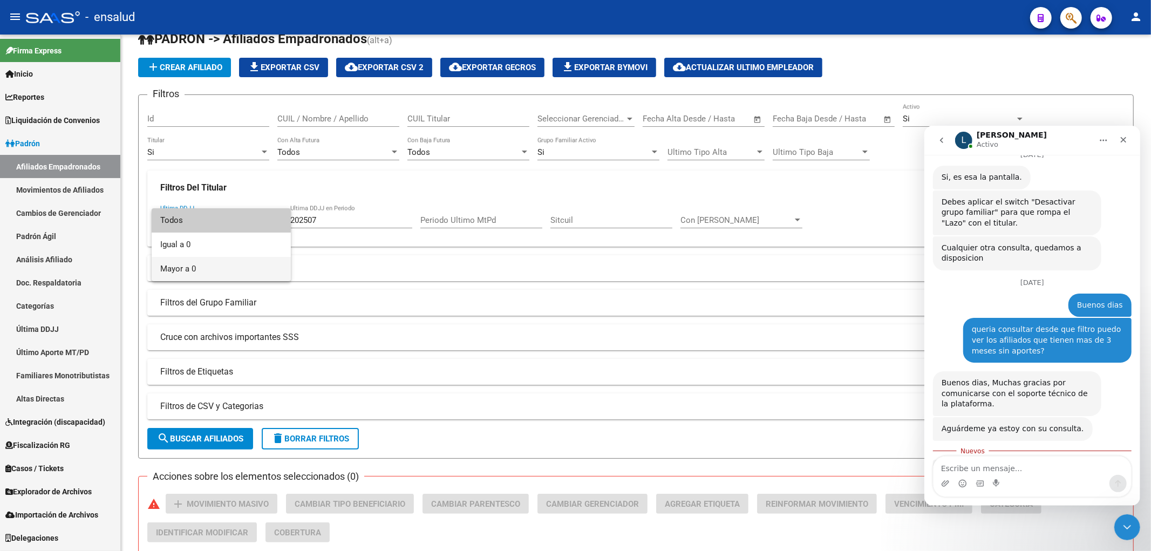
click at [198, 267] on span "Mayor a 0" at bounding box center [221, 269] width 122 height 24
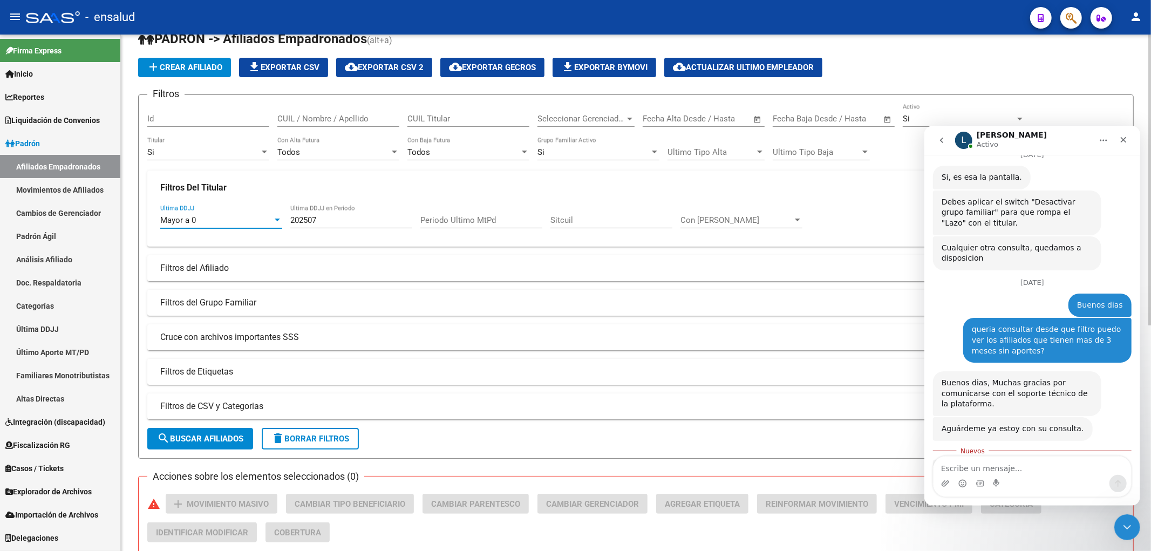
click at [352, 223] on input "202507" at bounding box center [351, 220] width 122 height 10
click at [226, 444] on button "search Buscar Afiliados" at bounding box center [200, 439] width 106 height 22
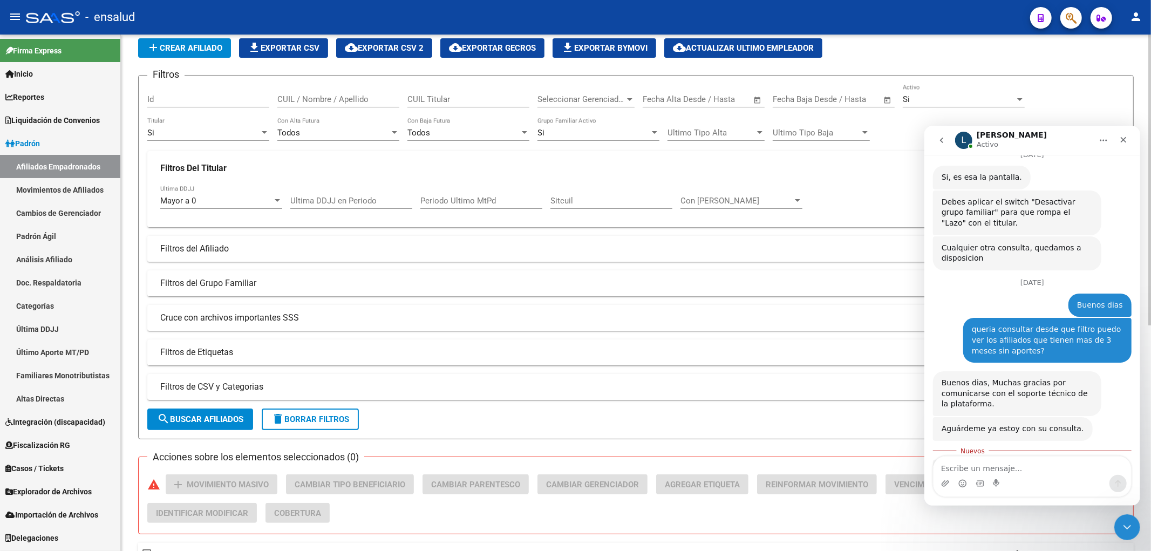
scroll to position [0, 0]
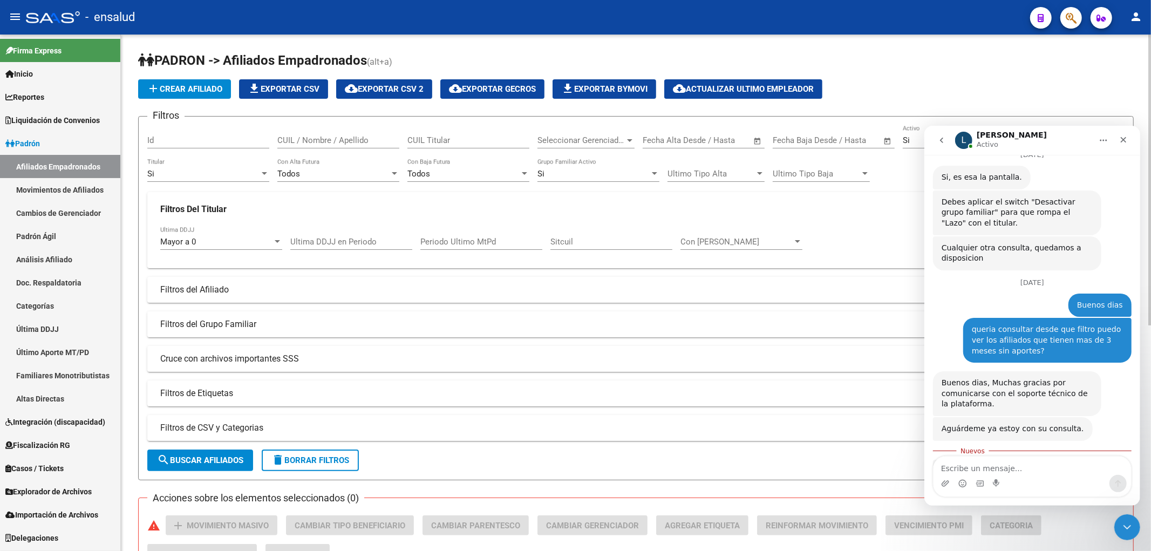
click at [247, 248] on div "Mayor a 0 Ultima DDJJ" at bounding box center [221, 238] width 122 height 23
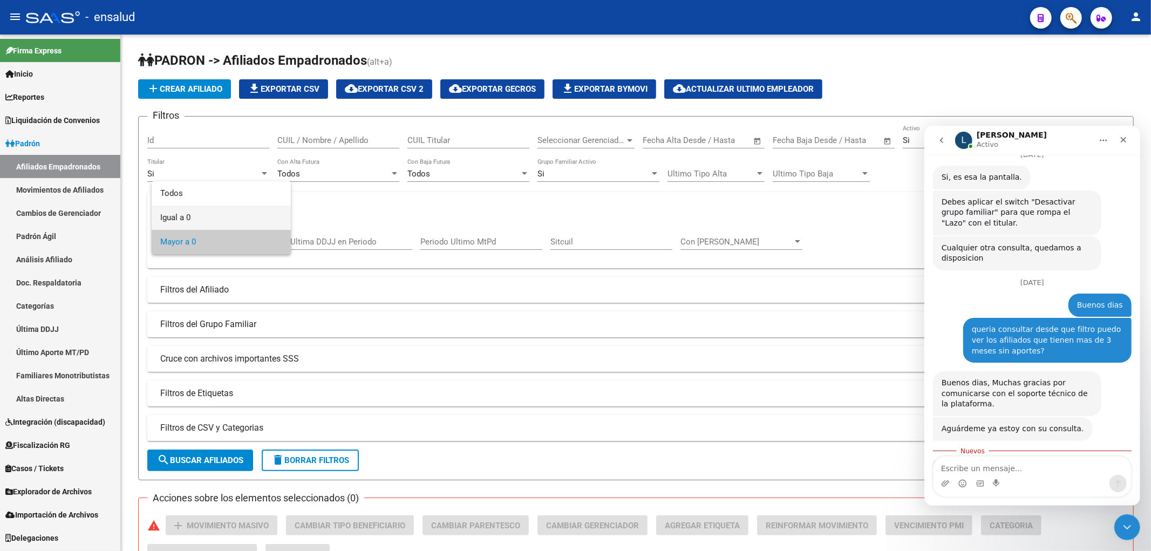
click at [220, 213] on span "Igual a 0" at bounding box center [221, 218] width 122 height 24
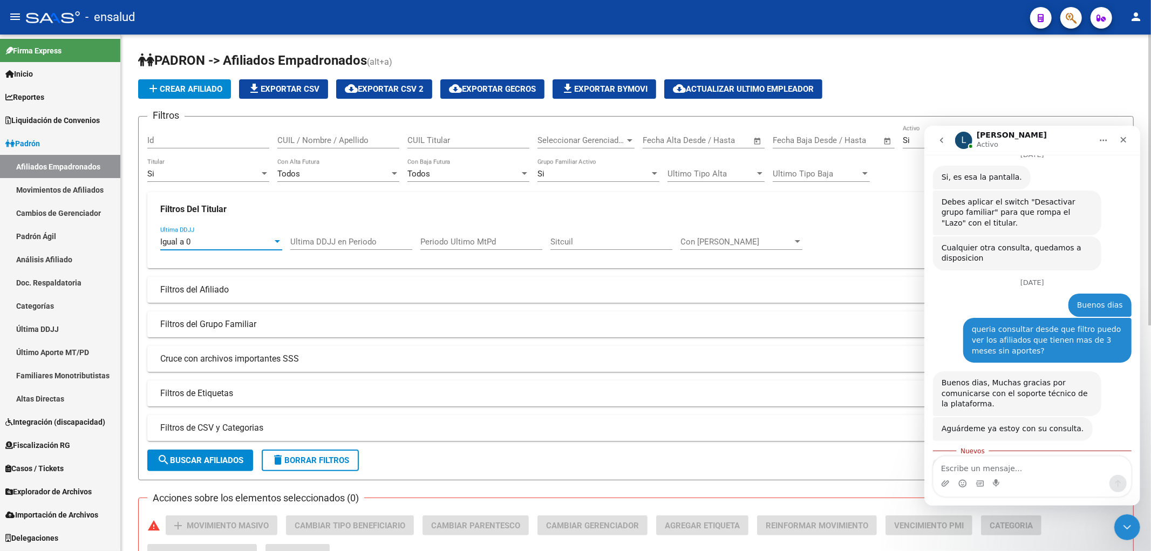
click at [266, 245] on div "Igual a 0" at bounding box center [216, 242] width 112 height 10
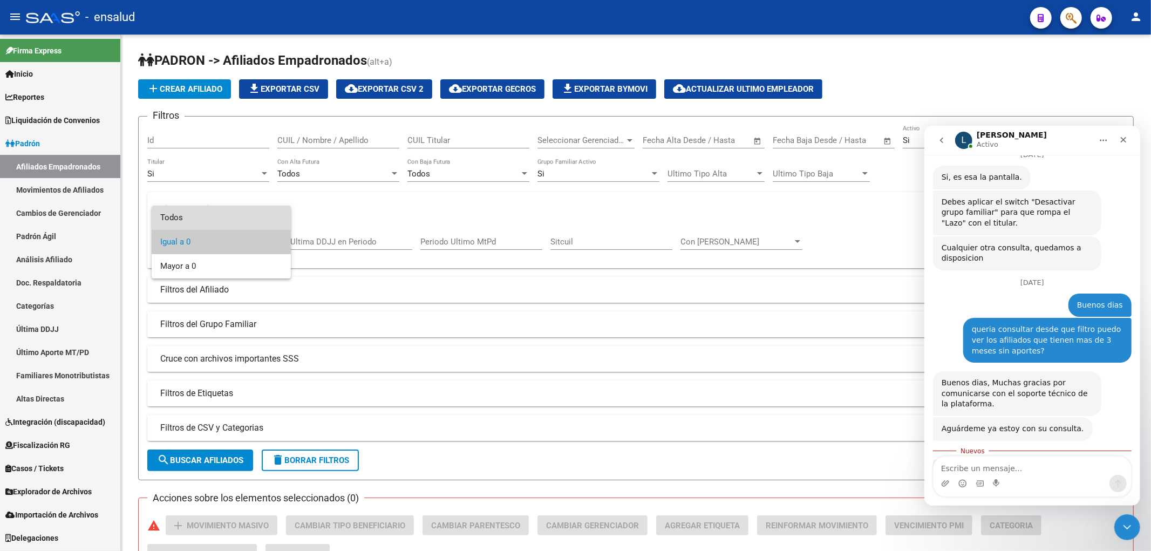
click at [264, 223] on span "Todos" at bounding box center [221, 218] width 122 height 24
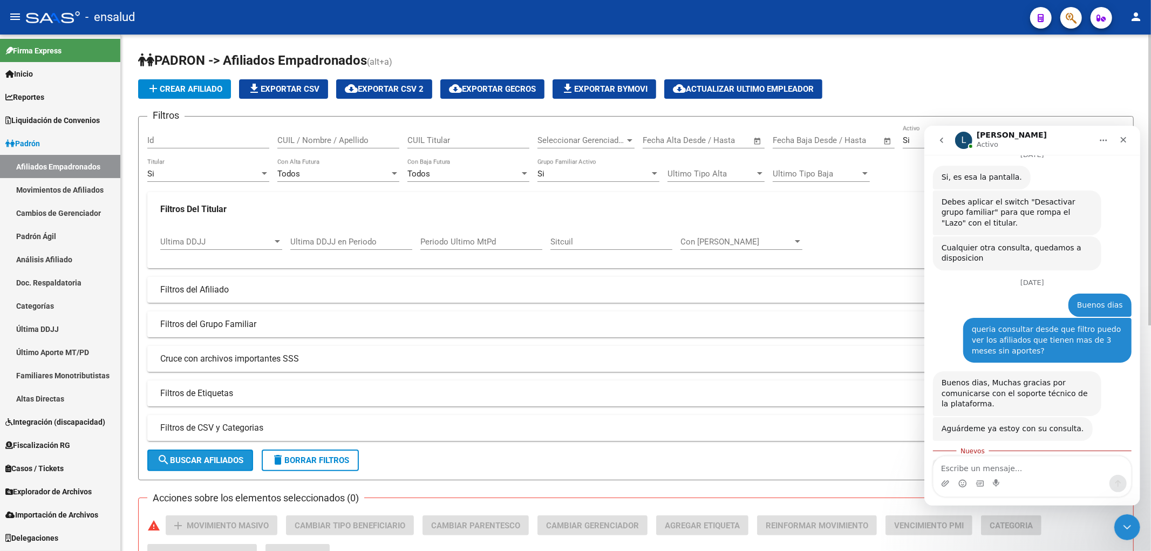
click at [212, 455] on span "search Buscar Afiliados" at bounding box center [200, 460] width 86 height 10
click at [352, 238] on input "Ultima DDJJ en Periodo" at bounding box center [351, 242] width 122 height 10
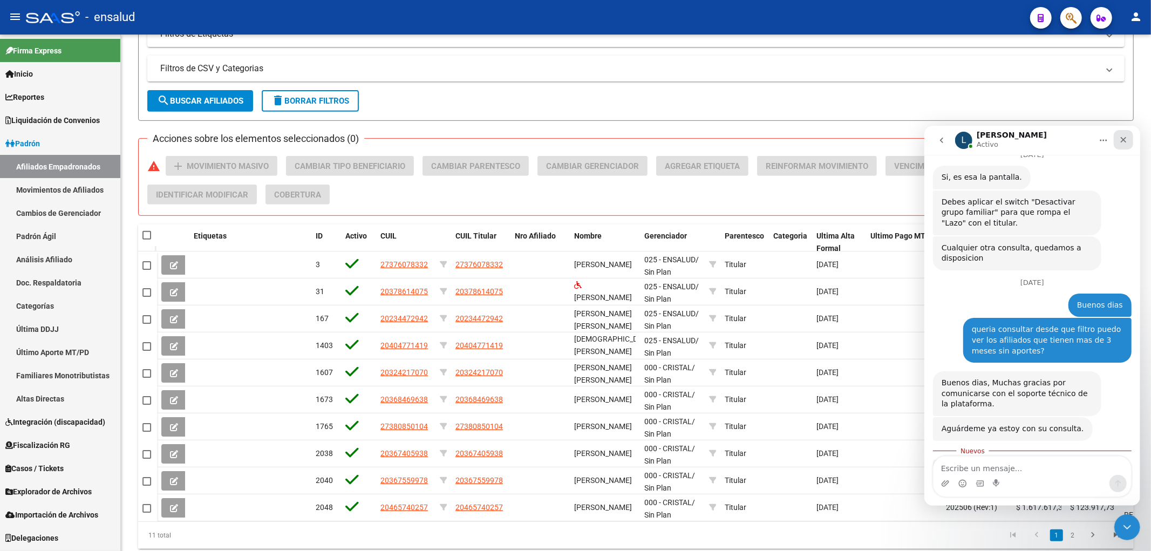
click at [1127, 137] on icon "Cerrar" at bounding box center [1122, 139] width 9 height 9
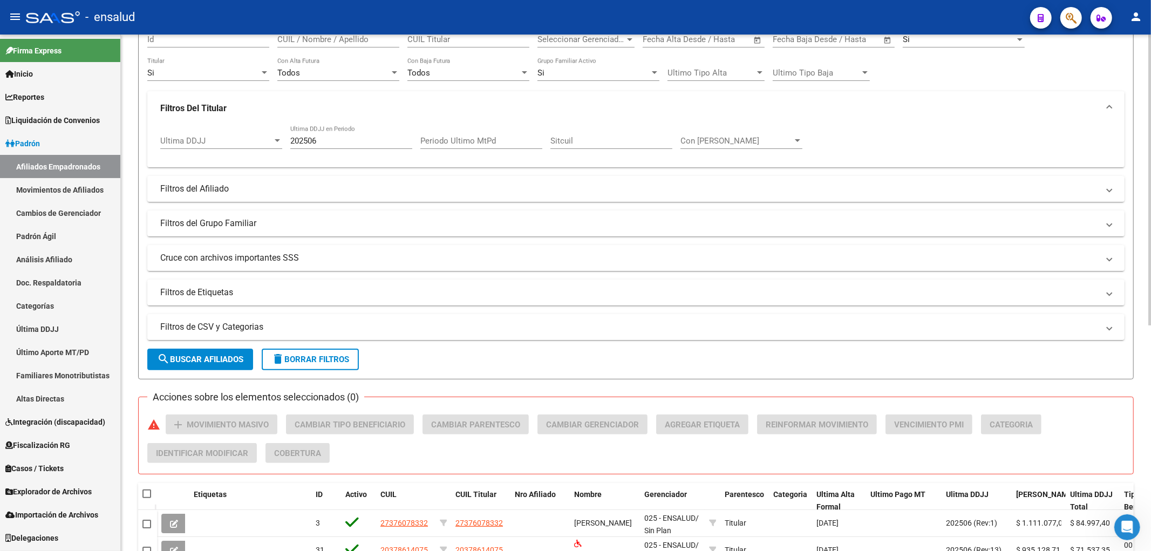
scroll to position [0, 0]
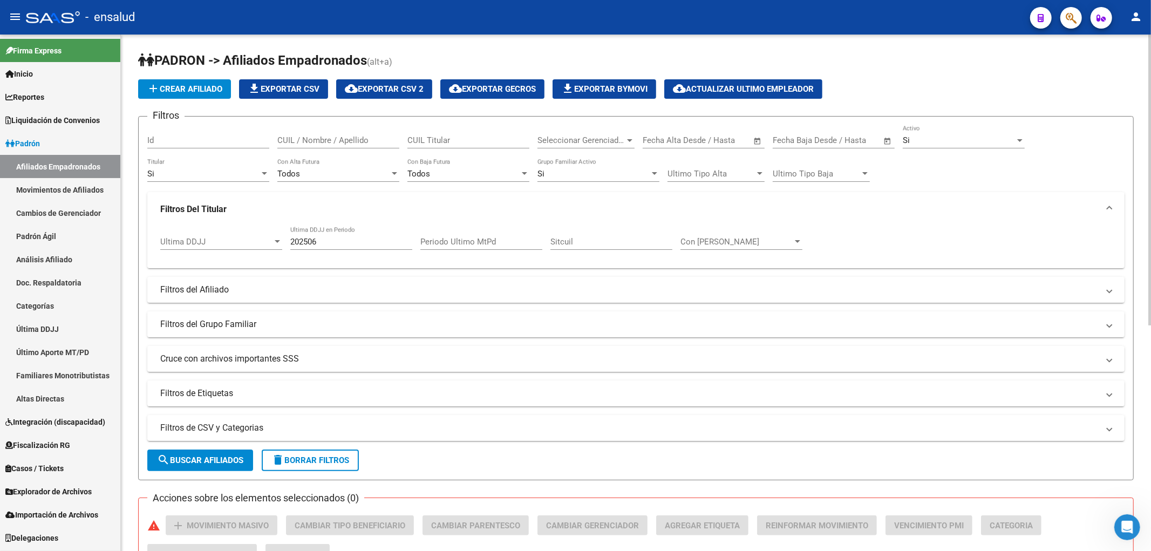
click at [278, 92] on span "file_download Exportar CSV" at bounding box center [284, 89] width 72 height 10
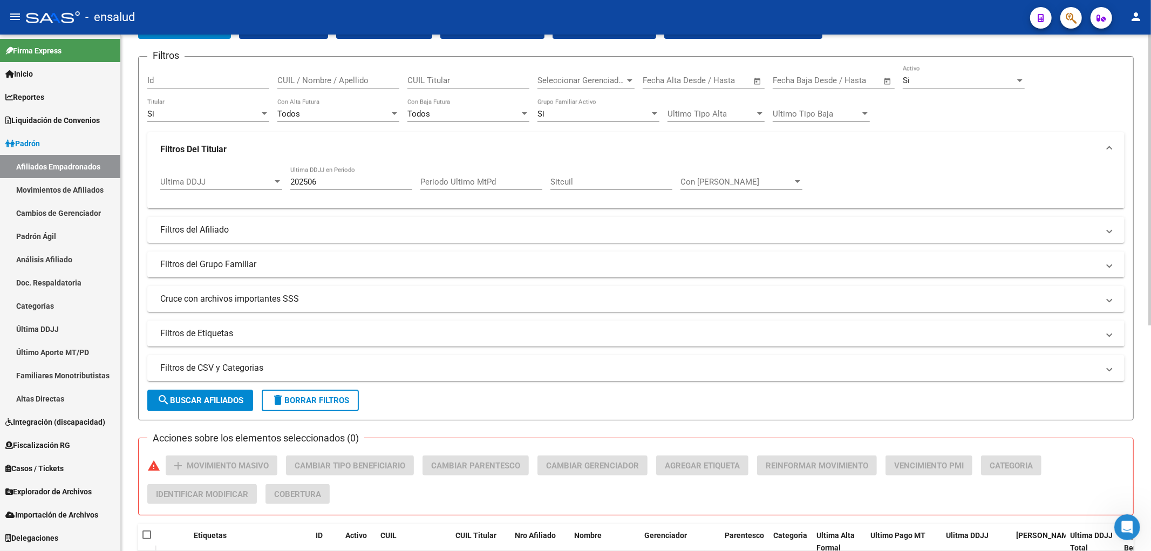
click at [355, 180] on input "202506" at bounding box center [351, 182] width 122 height 10
type input "202507"
click at [234, 399] on span "search Buscar Afiliados" at bounding box center [200, 400] width 86 height 10
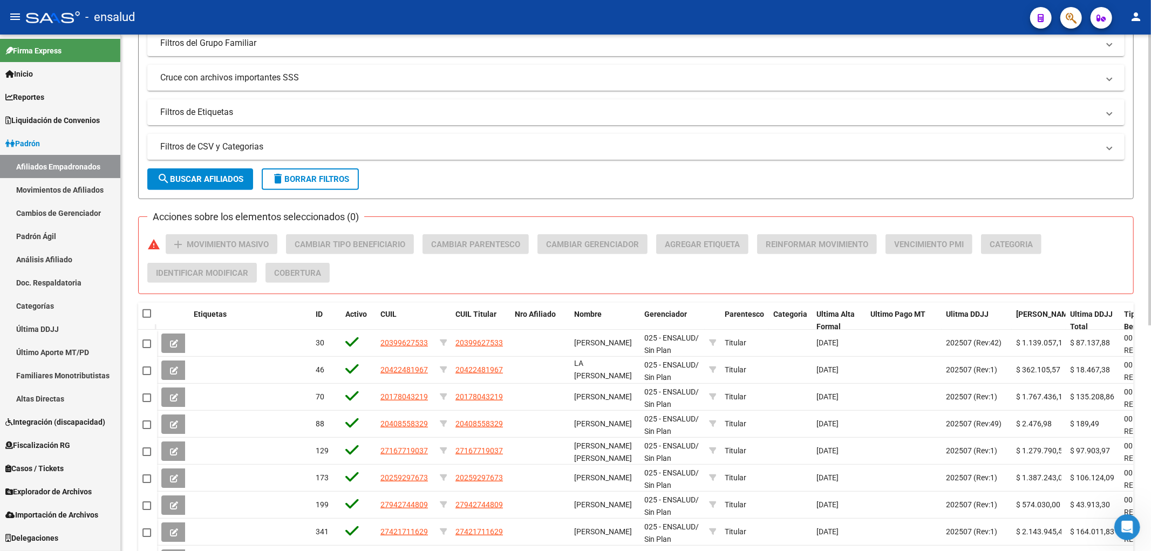
scroll to position [0, 0]
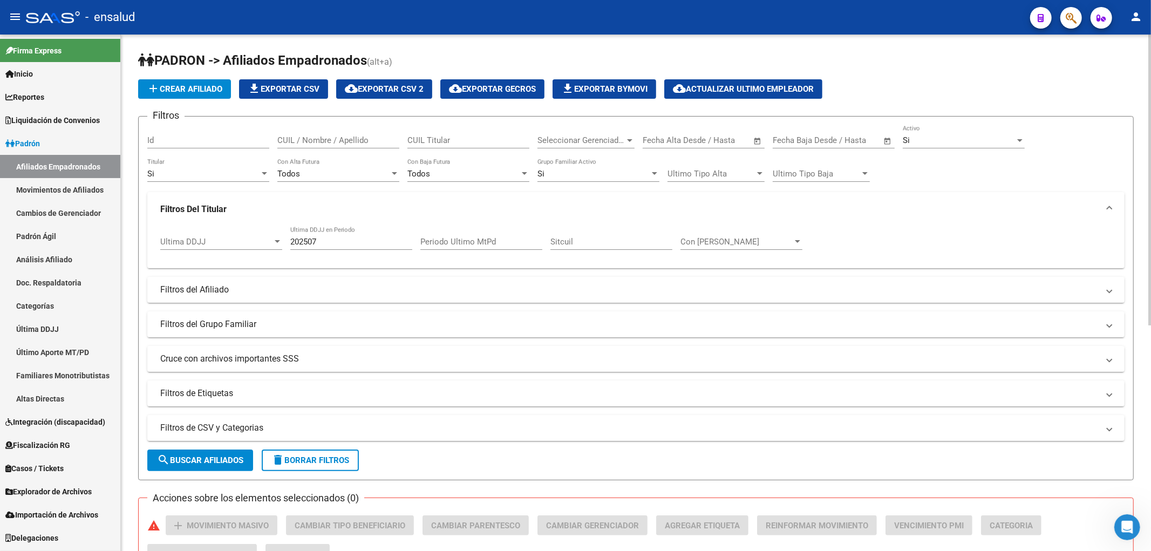
click at [305, 92] on span "file_download Exportar CSV" at bounding box center [284, 89] width 72 height 10
click at [49, 492] on span "Explorador de Archivos" at bounding box center [48, 492] width 86 height 12
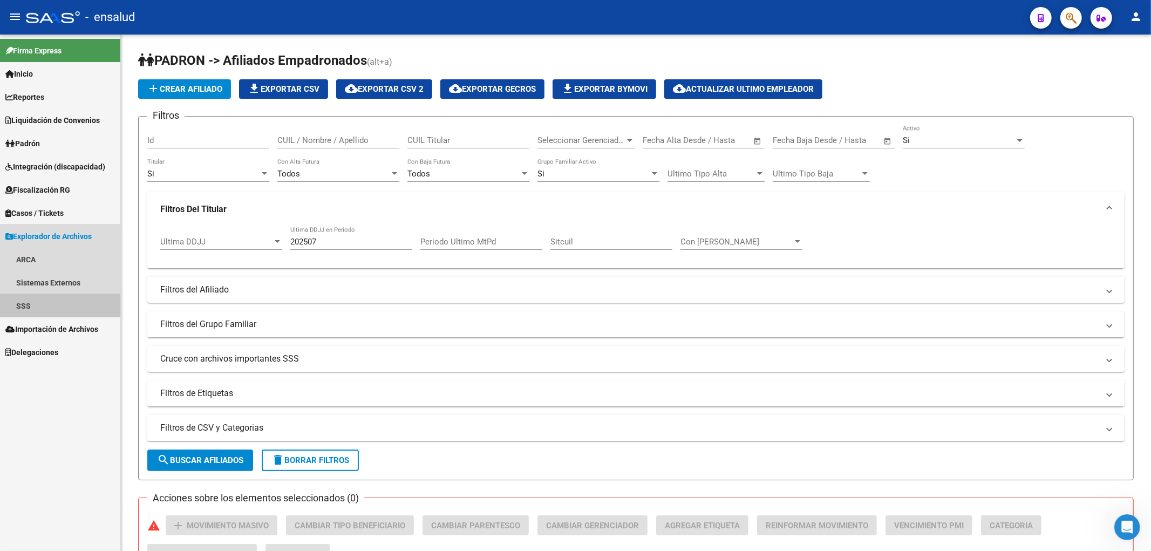
click at [21, 304] on link "SSS" at bounding box center [60, 305] width 120 height 23
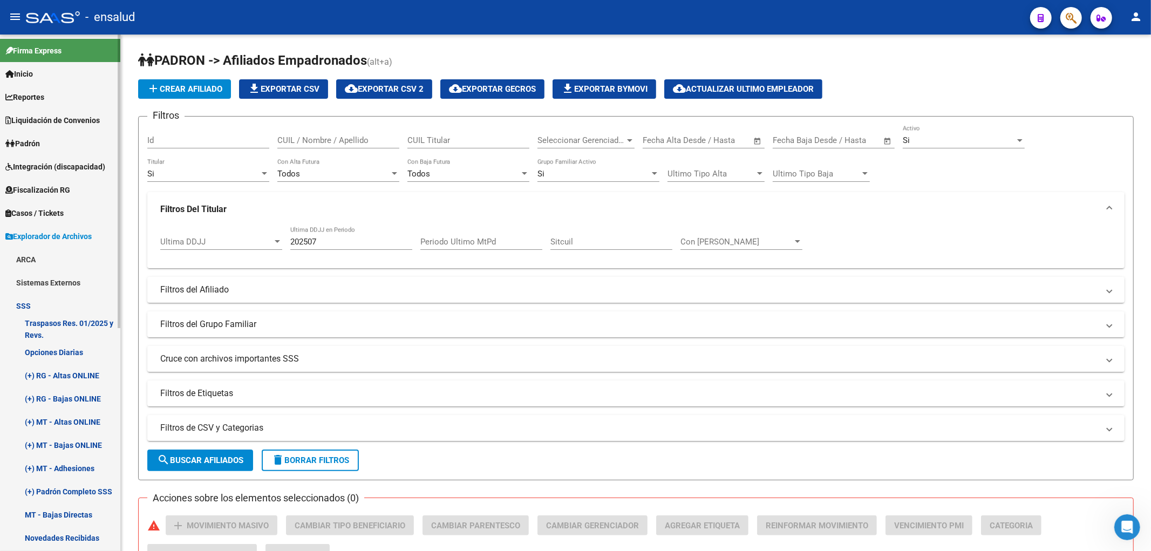
click at [65, 352] on link "Opciones Diarias" at bounding box center [60, 351] width 120 height 23
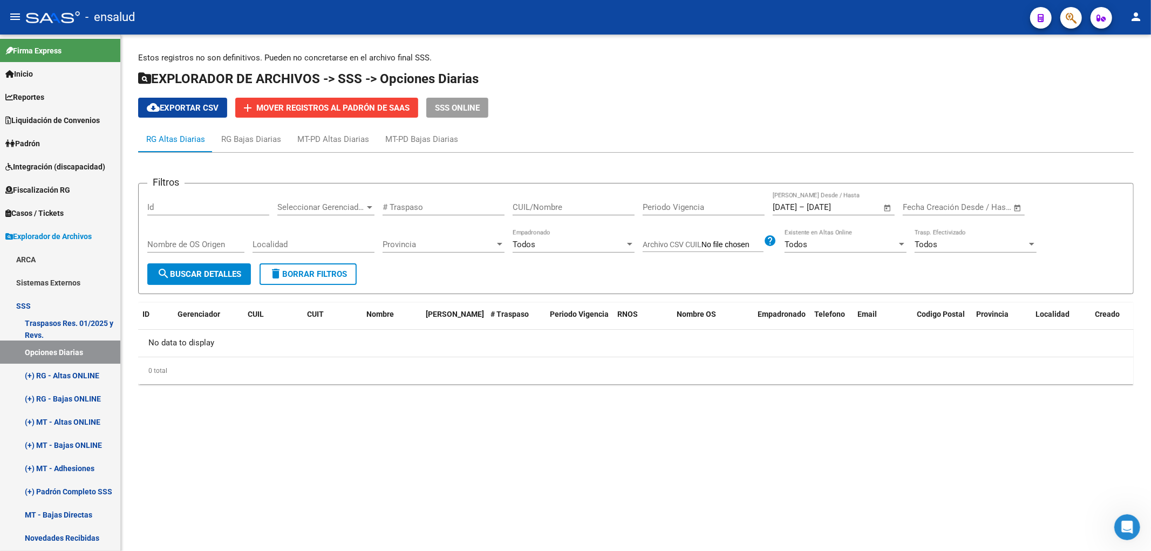
click at [887, 203] on span "Open calendar" at bounding box center [888, 208] width 26 height 26
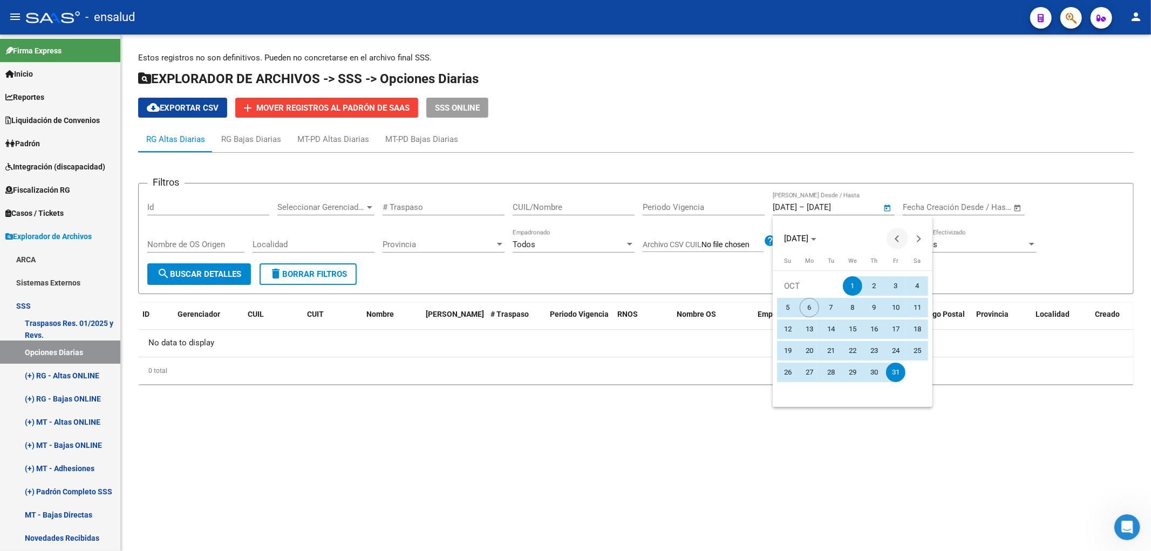
click at [898, 238] on button "Previous month" at bounding box center [897, 239] width 22 height 22
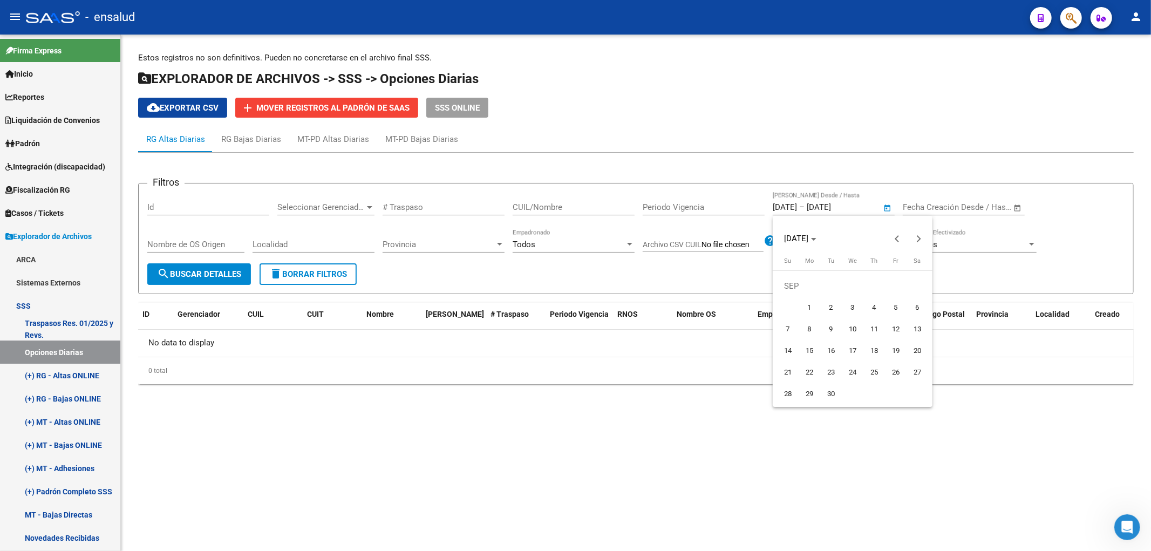
click at [809, 299] on span "1" at bounding box center [809, 307] width 19 height 19
type input "[DATE]"
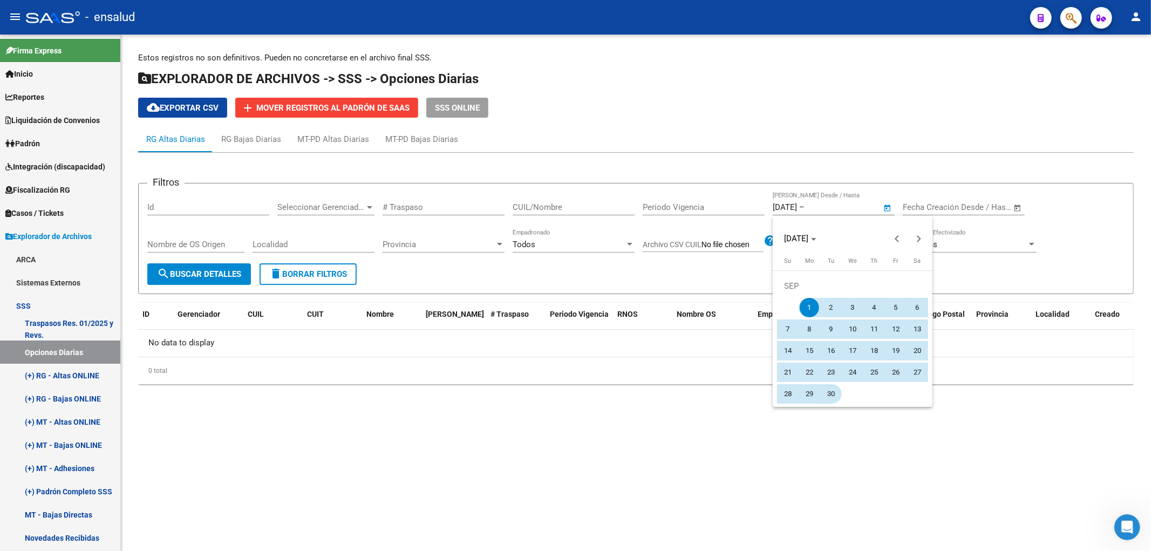
click at [832, 385] on span "30" at bounding box center [830, 393] width 19 height 19
type input "[DATE]"
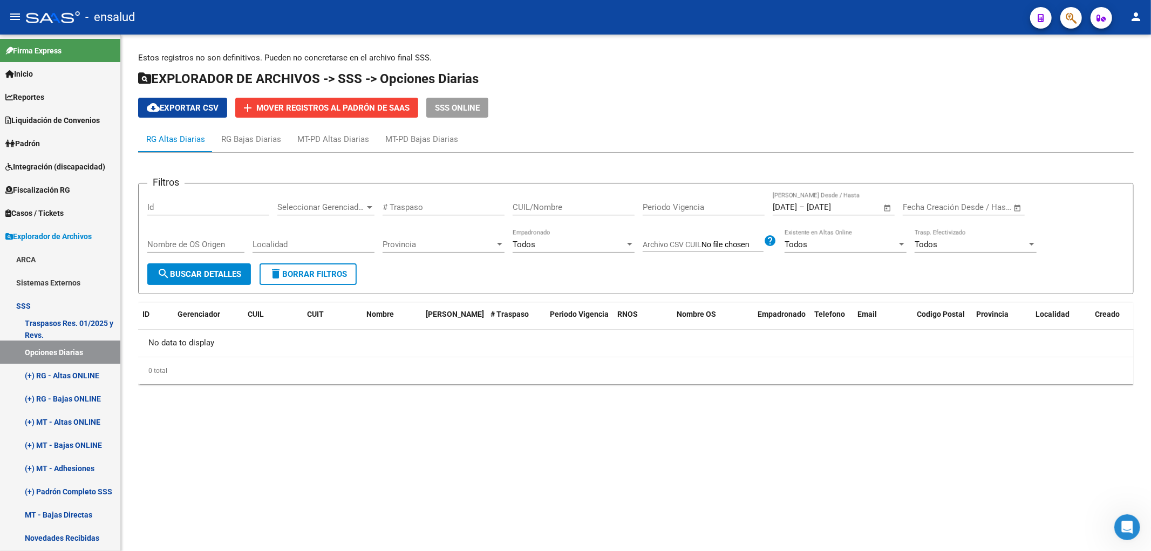
click at [215, 273] on span "search Buscar Detalles" at bounding box center [199, 274] width 84 height 10
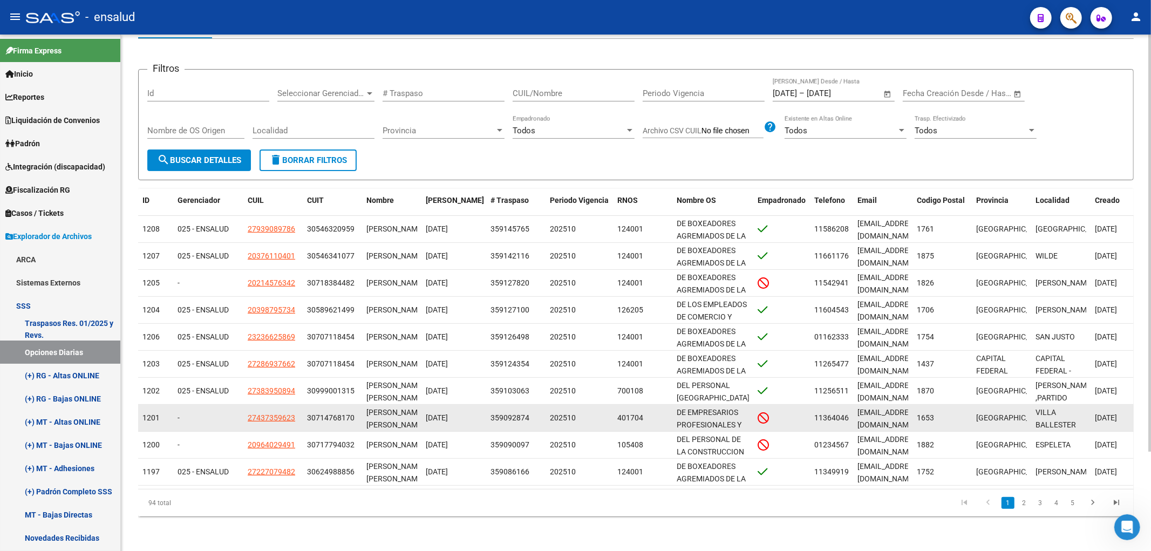
scroll to position [3, 0]
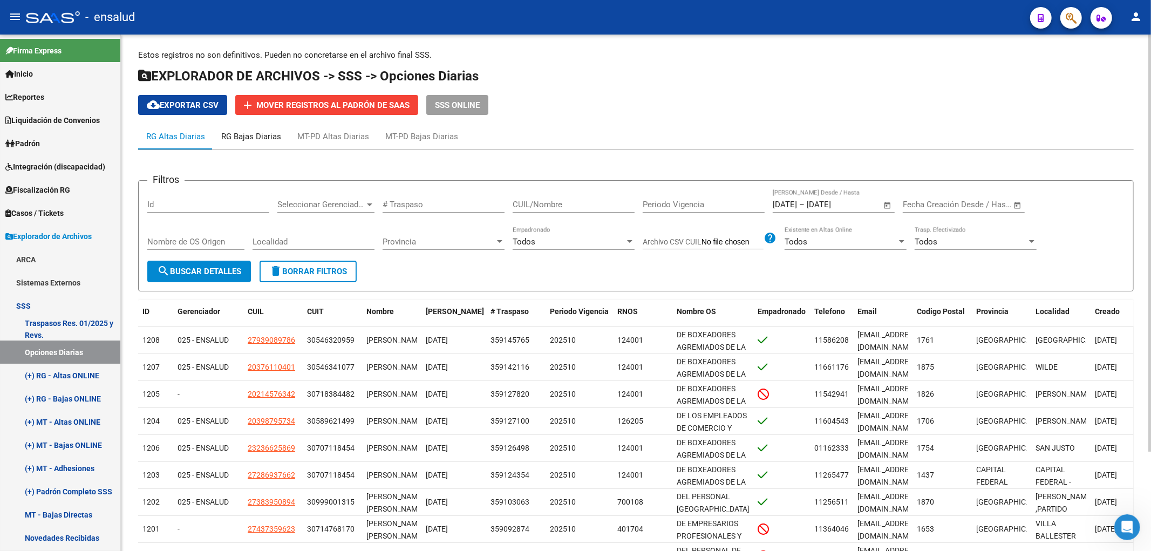
click at [260, 130] on div "RG Bajas Diarias" at bounding box center [251, 137] width 76 height 26
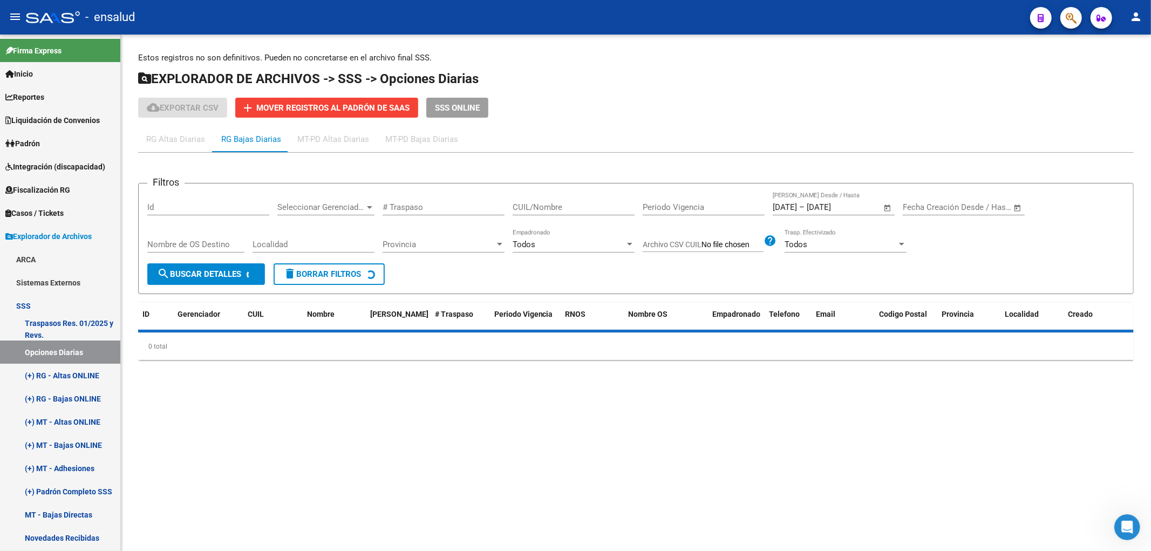
scroll to position [0, 0]
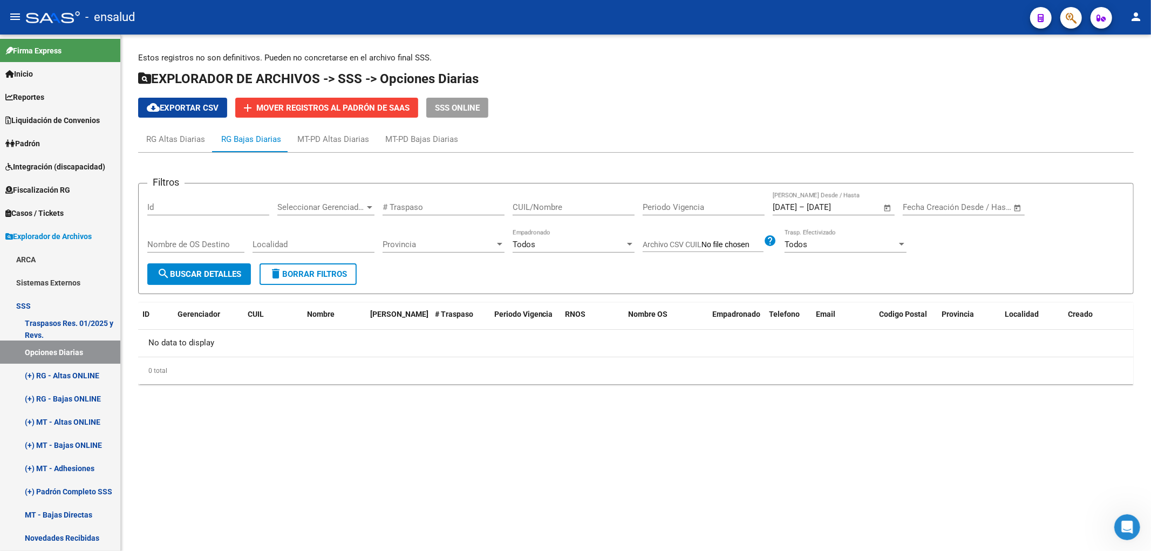
click at [891, 213] on span "Open calendar" at bounding box center [888, 208] width 26 height 26
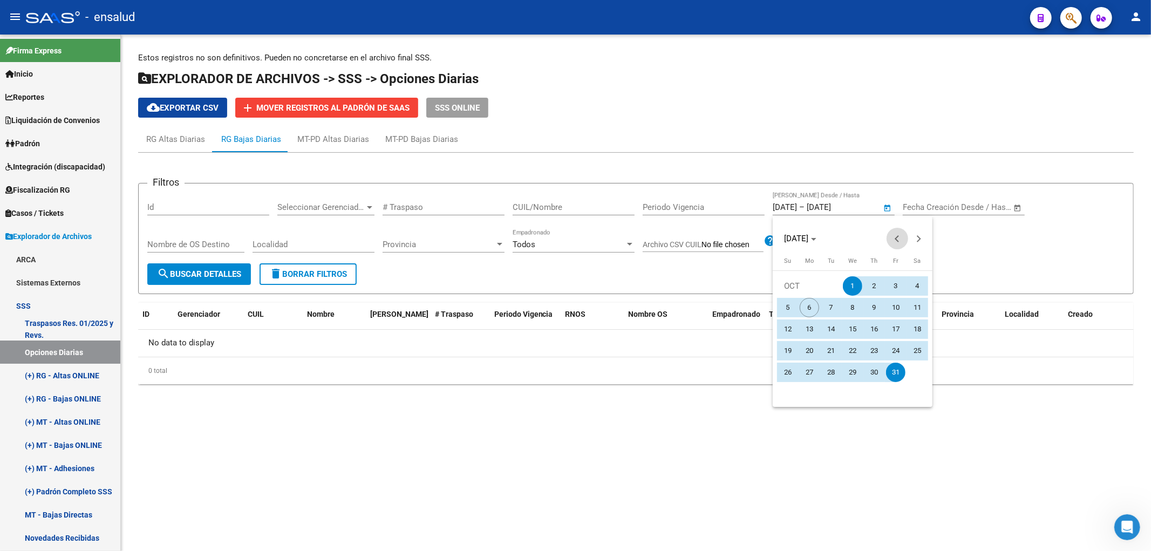
click at [898, 240] on button "Previous month" at bounding box center [897, 239] width 22 height 22
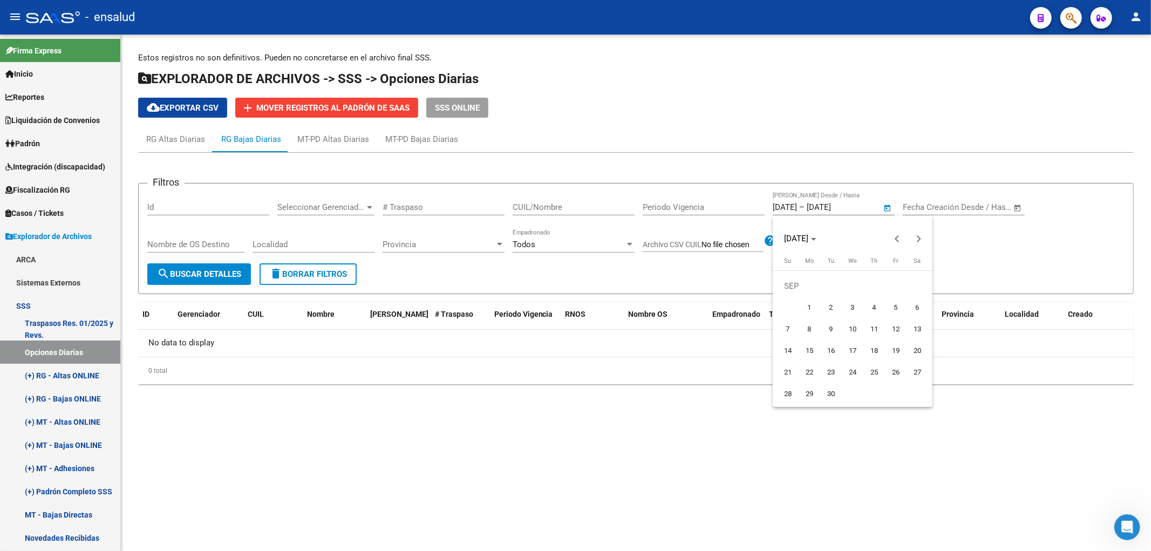
click at [802, 304] on span "1" at bounding box center [809, 307] width 19 height 19
type input "[DATE]"
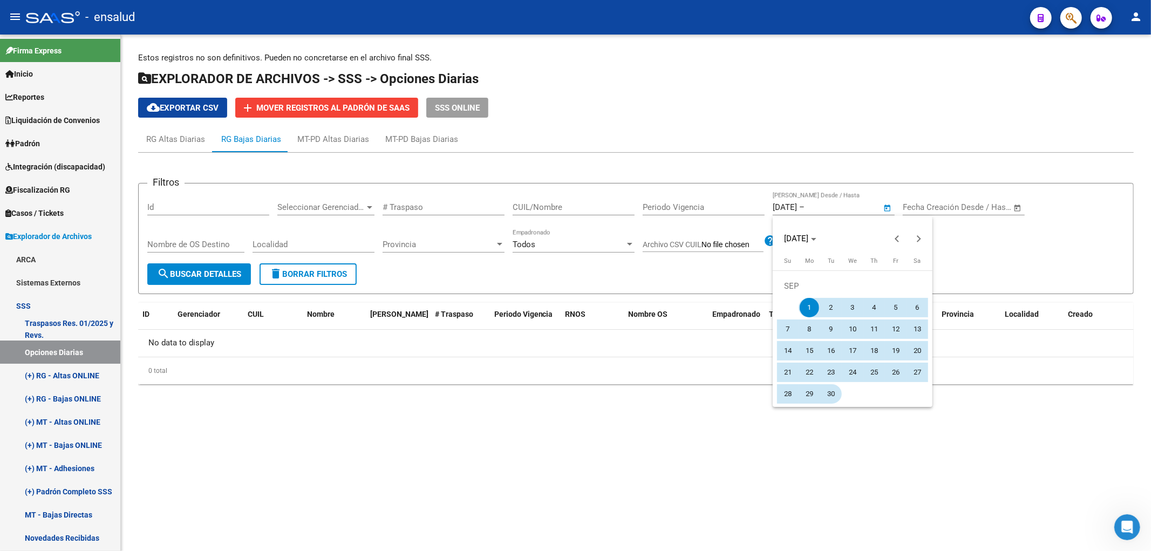
click at [834, 395] on span "30" at bounding box center [830, 393] width 19 height 19
type input "[DATE]"
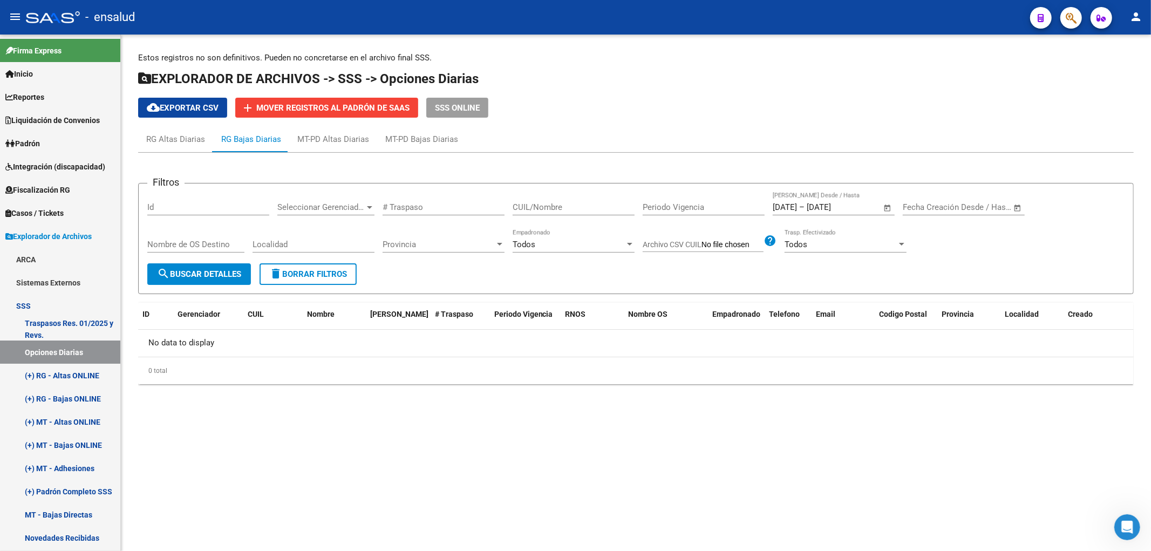
click at [183, 275] on span "search Buscar Detalles" at bounding box center [199, 274] width 84 height 10
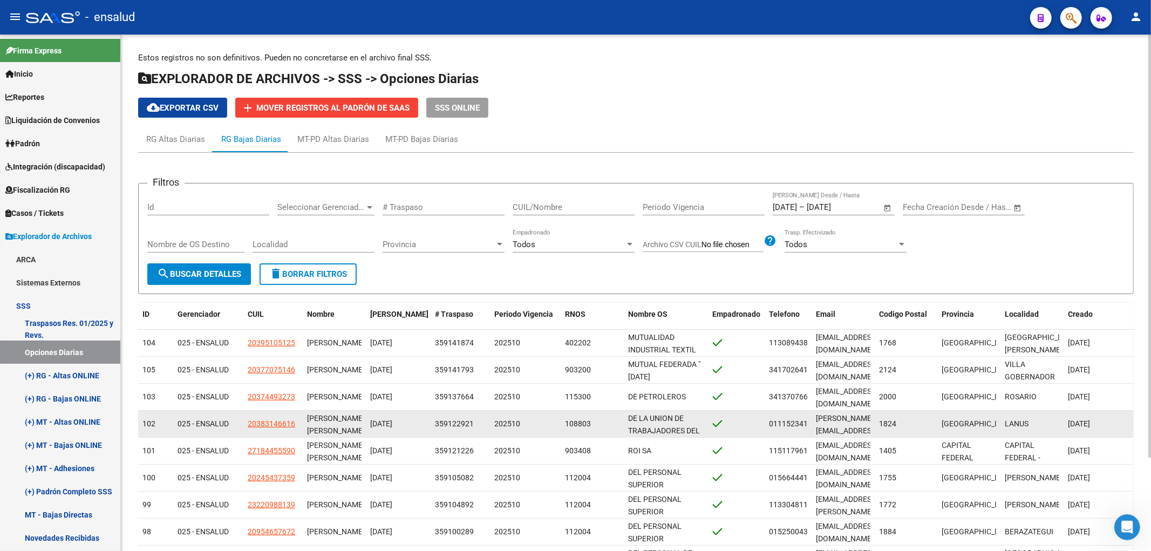
scroll to position [114, 0]
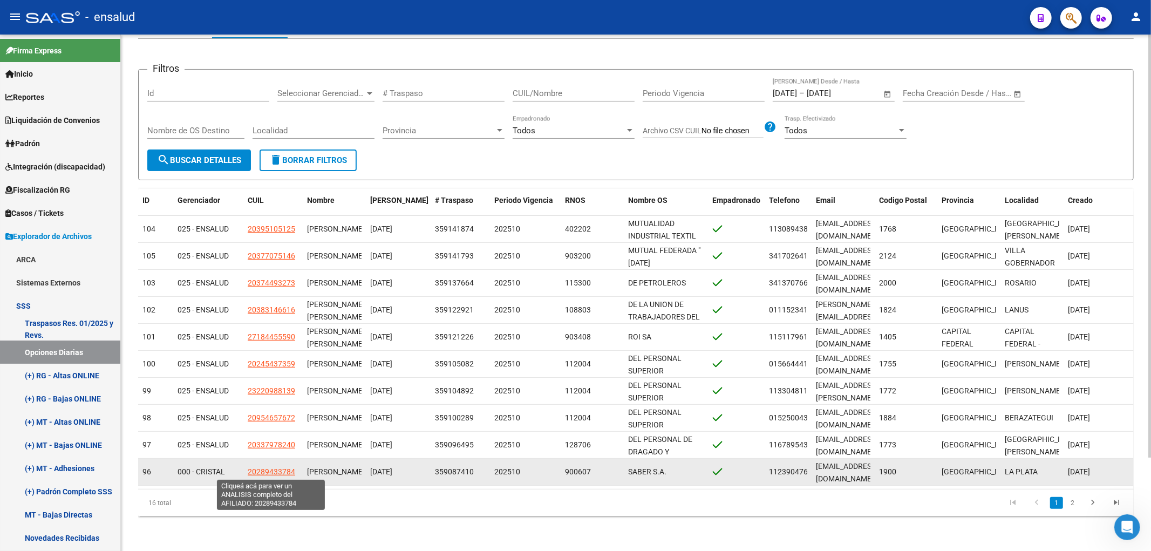
copy span "20289433784"
drag, startPoint x: 249, startPoint y: 473, endPoint x: 294, endPoint y: 473, distance: 45.3
click at [294, 473] on span "20289433784" at bounding box center [271, 471] width 47 height 9
type textarea "20289433784"
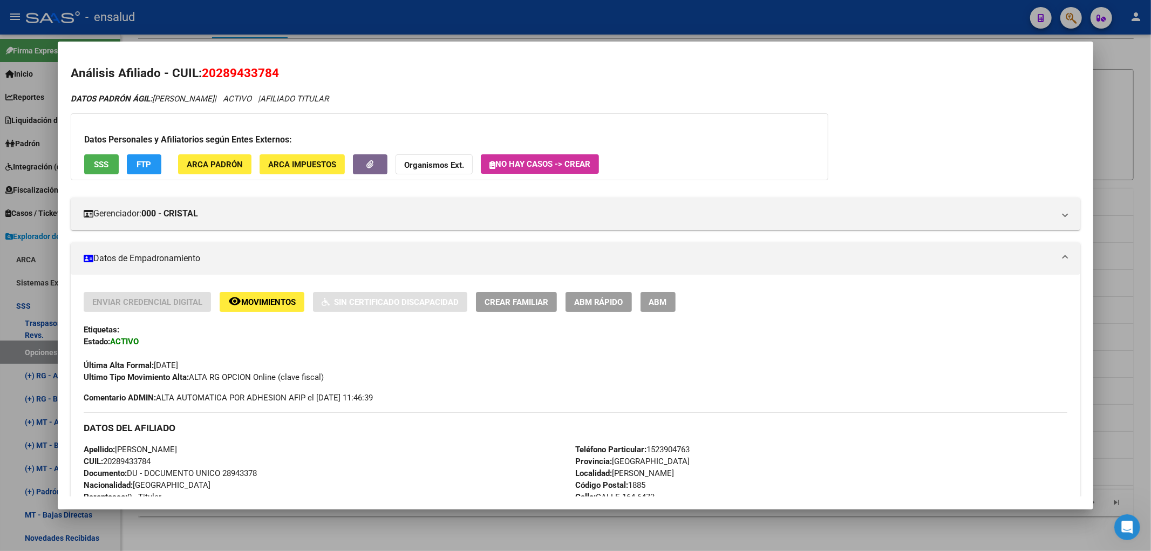
drag, startPoint x: 206, startPoint y: 74, endPoint x: 277, endPoint y: 81, distance: 72.1
click at [277, 81] on h2 "Análisis Afiliado - CUIL: 20289433784" at bounding box center [576, 73] width 1010 height 18
copy span "20289433784"
click at [583, 541] on div at bounding box center [575, 275] width 1151 height 551
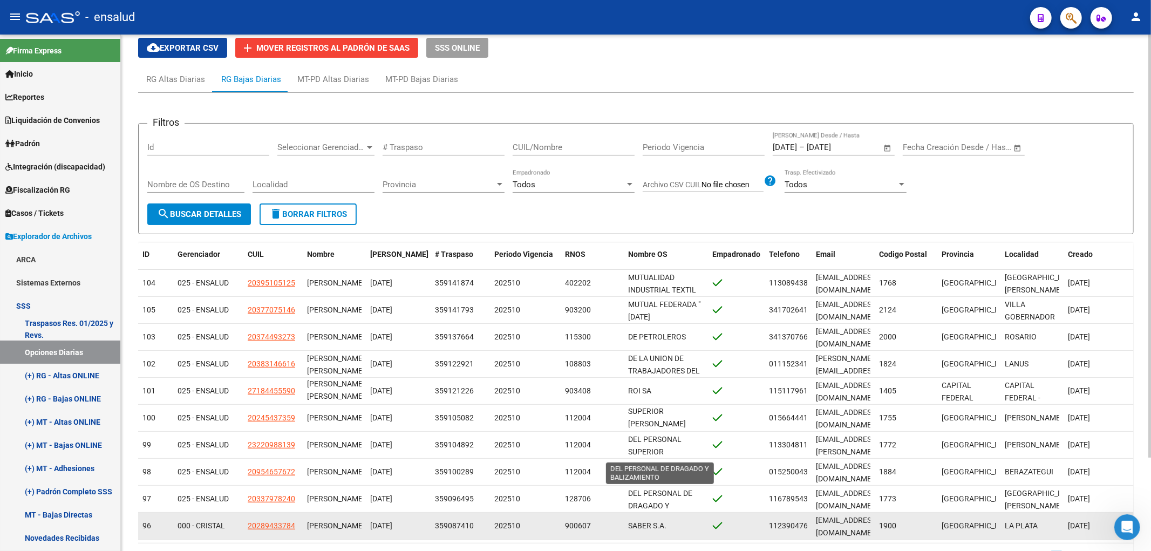
scroll to position [13, 0]
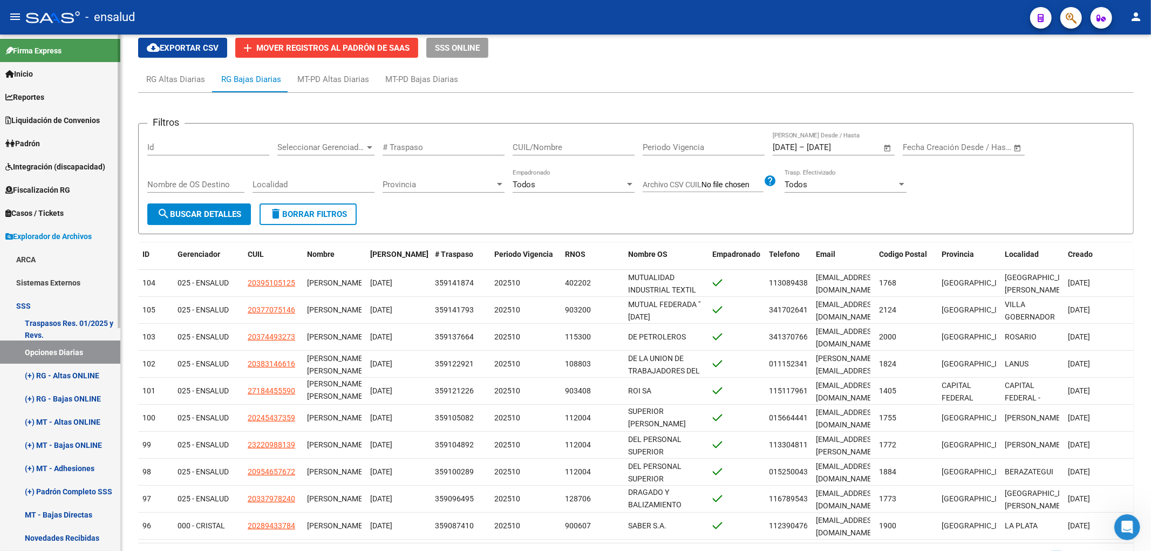
click at [31, 140] on span "Padrón" at bounding box center [22, 144] width 35 height 12
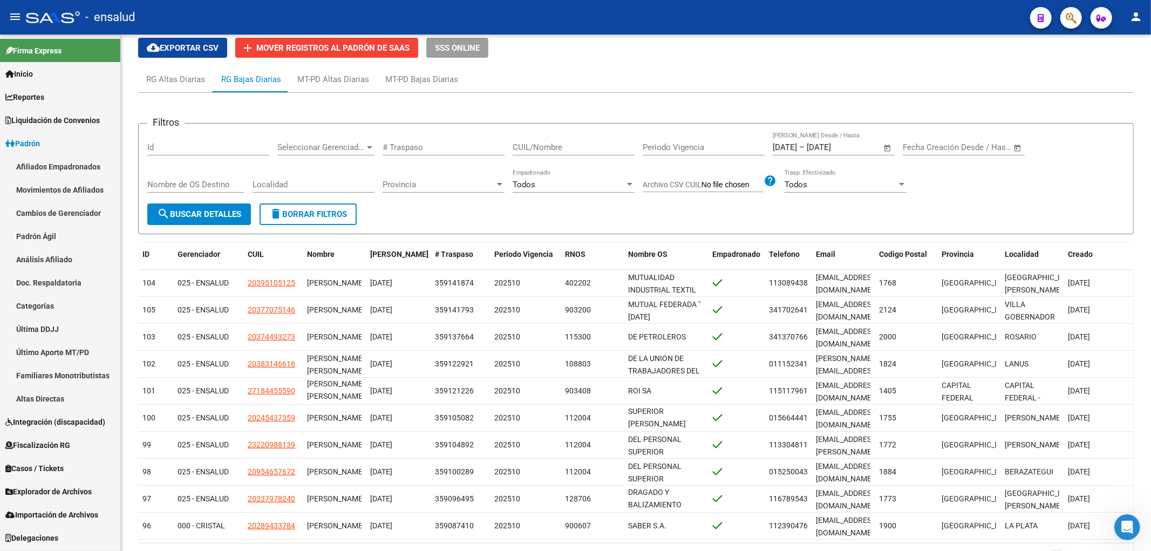
click at [55, 168] on link "Afiliados Empadronados" at bounding box center [60, 166] width 120 height 23
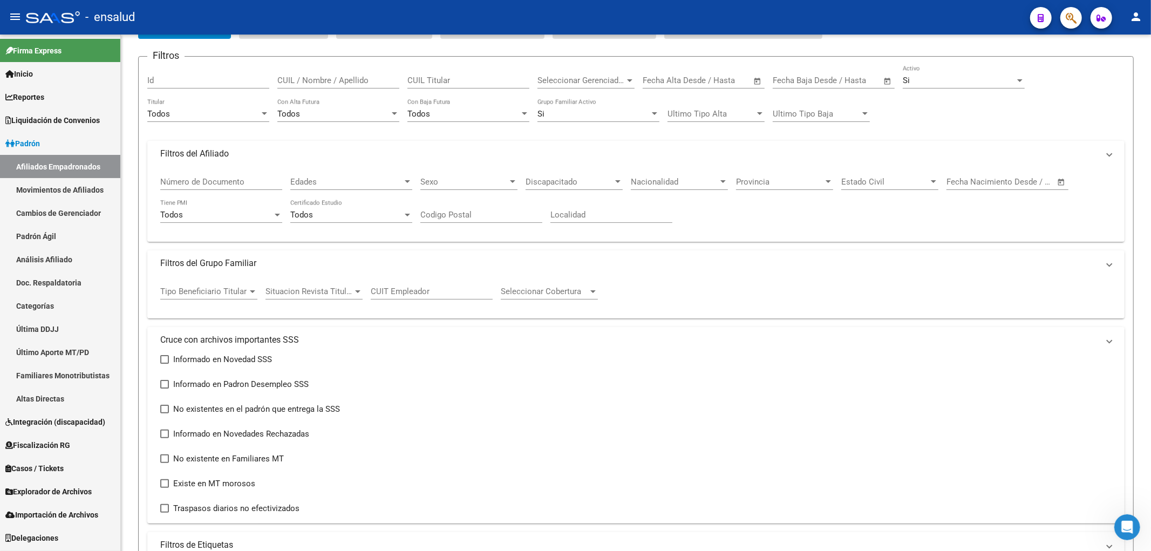
scroll to position [49, 0]
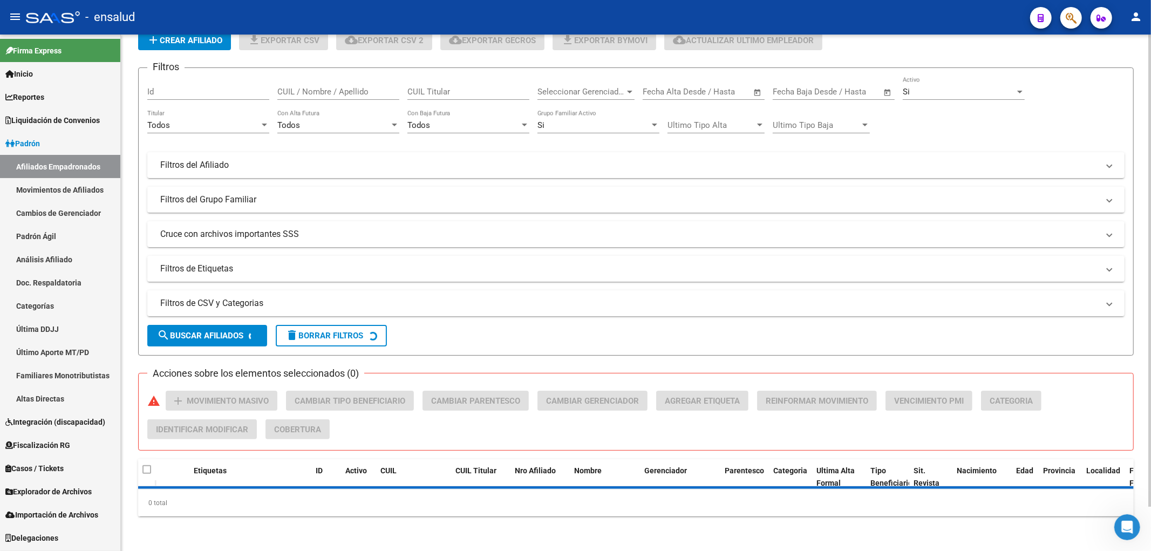
click at [333, 89] on input "CUIL / Nombre / Apellido" at bounding box center [338, 92] width 122 height 10
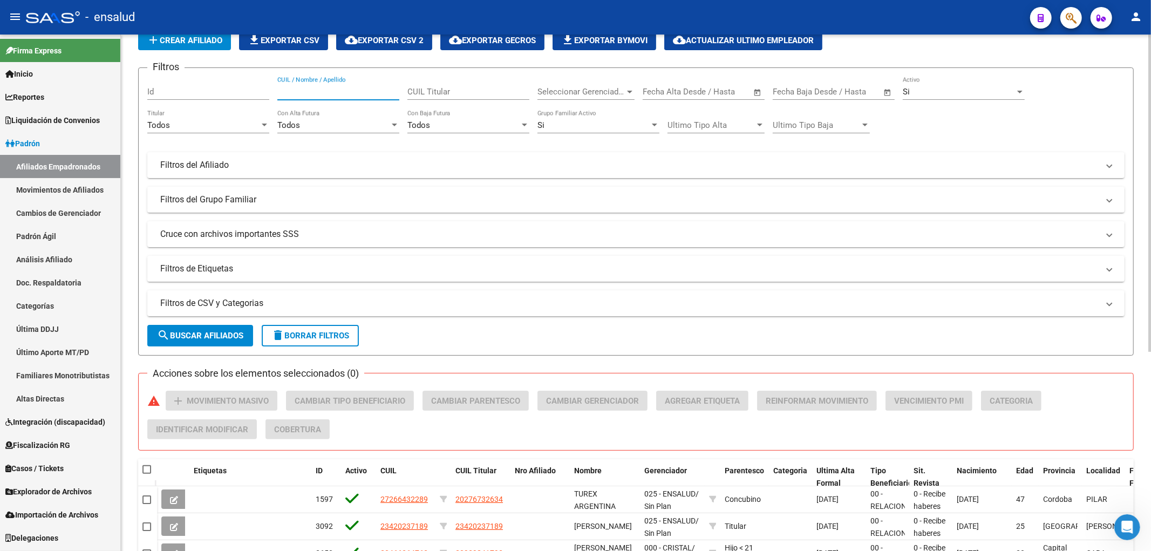
paste input "37607833"
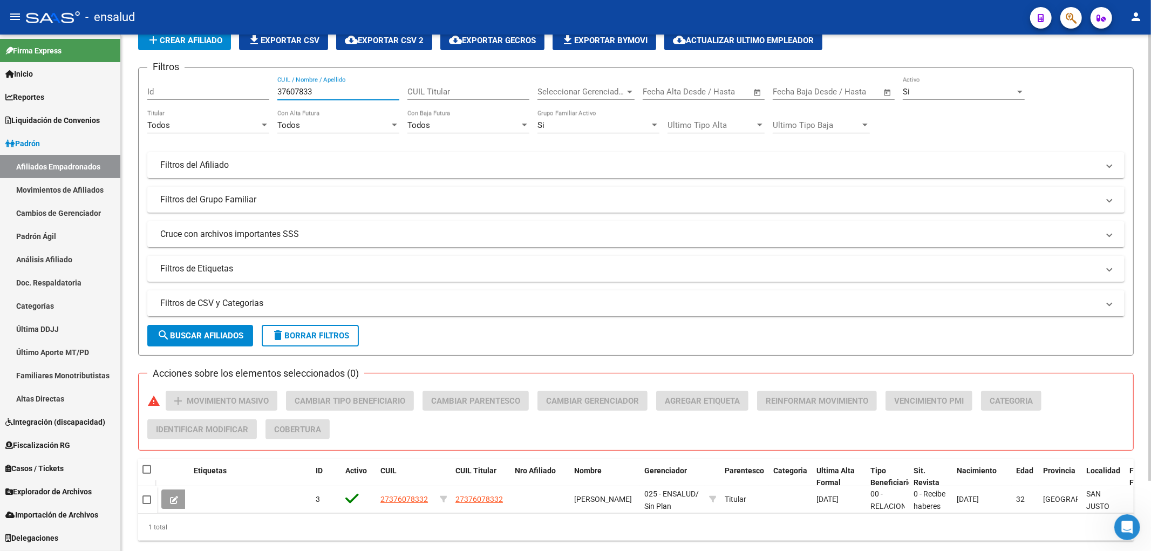
scroll to position [81, 0]
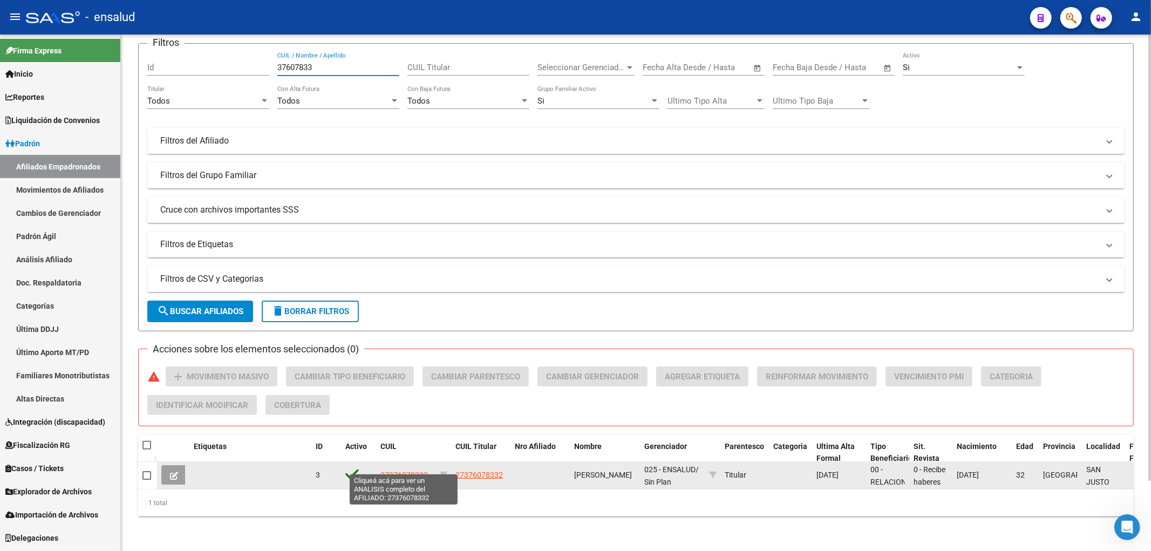
type input "37607833"
click at [394, 470] on span "27376078332" at bounding box center [403, 474] width 47 height 9
type textarea "27376078332"
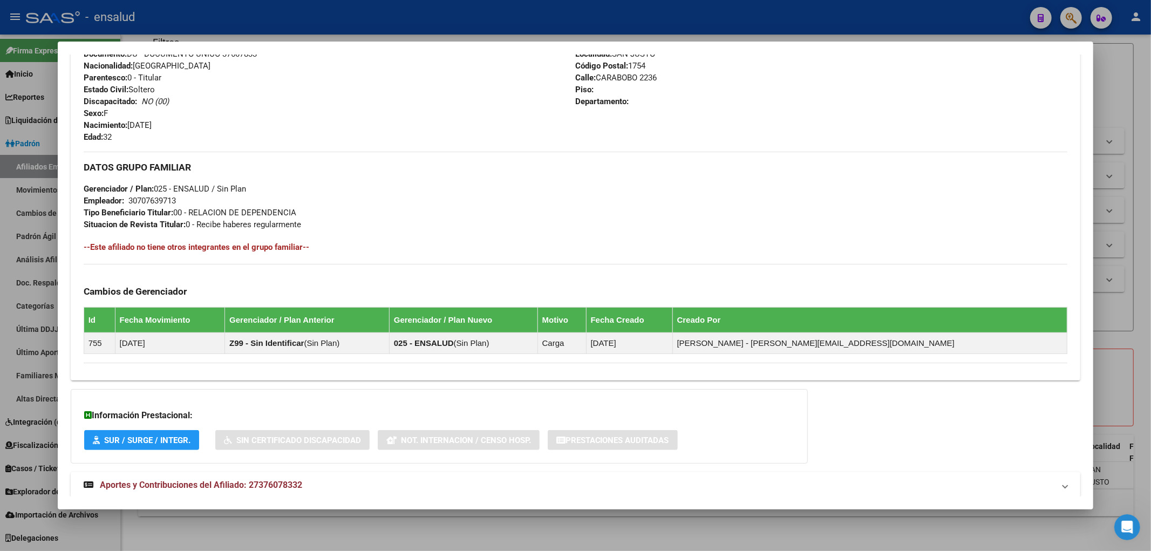
scroll to position [446, 0]
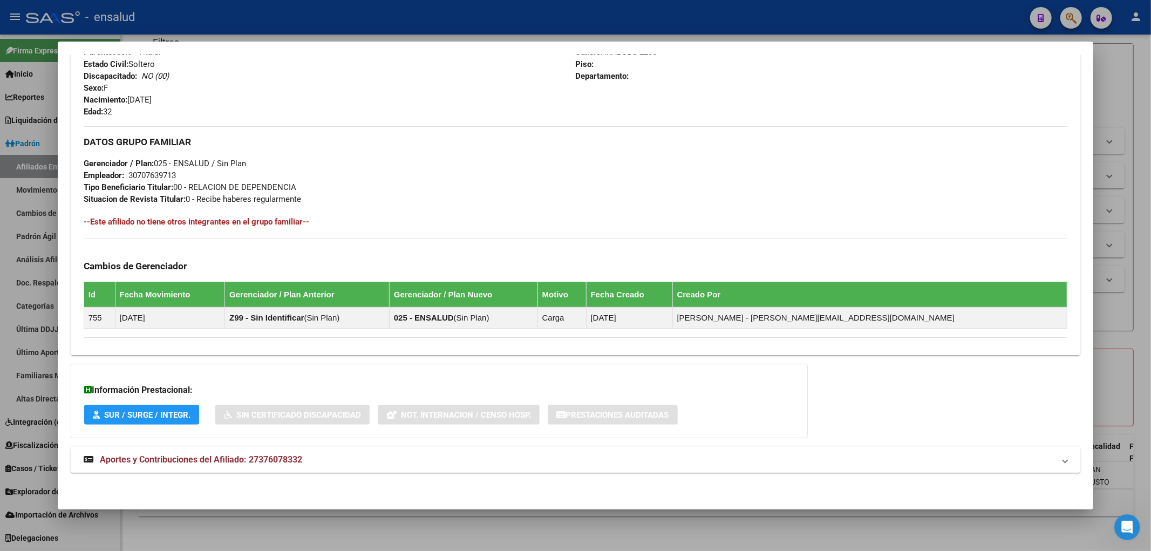
click at [190, 456] on span "Aportes y Contribuciones del Afiliado: 27376078332" at bounding box center [201, 459] width 202 height 10
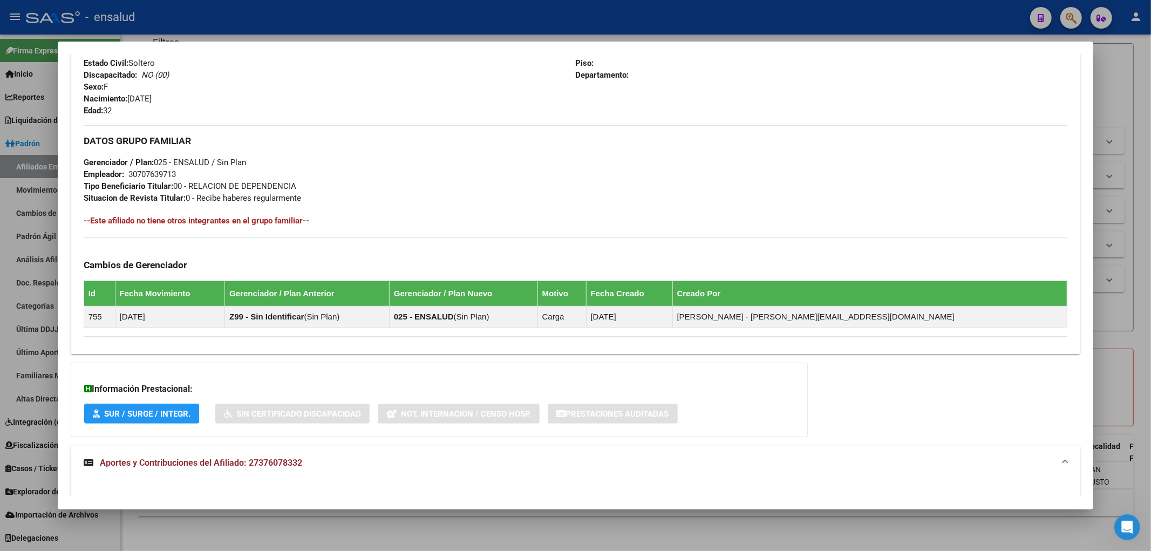
scroll to position [629, 0]
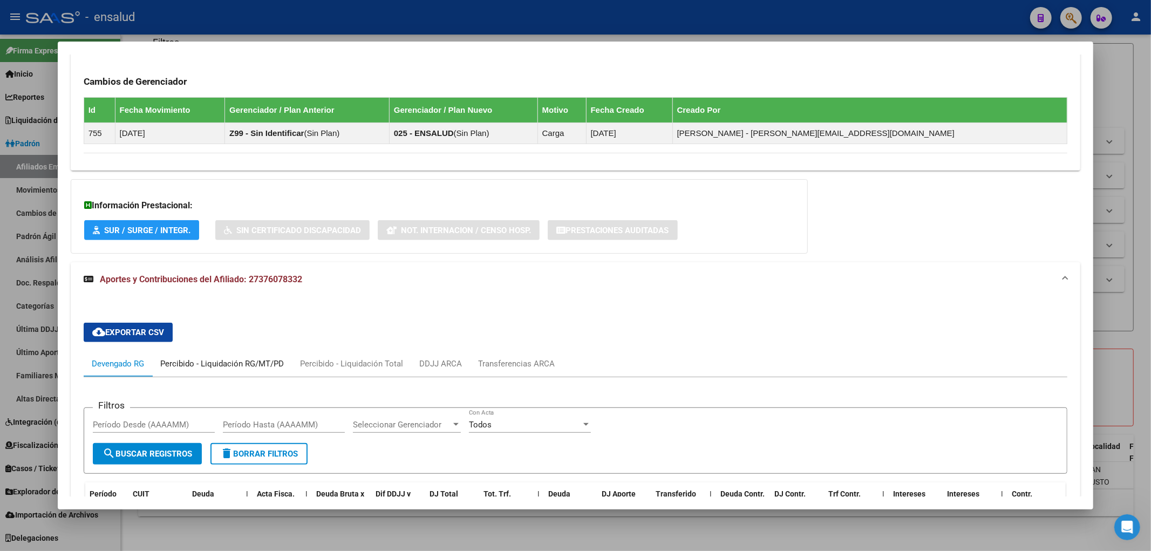
click at [196, 366] on div "Percibido - Liquidación RG/MT/PD" at bounding box center [222, 364] width 124 height 12
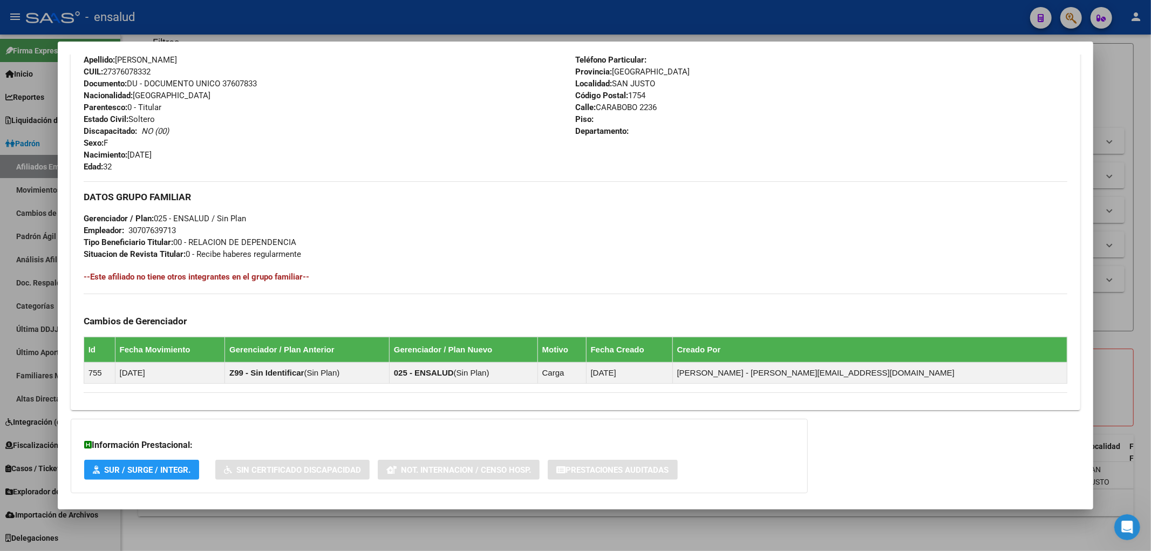
scroll to position [149, 0]
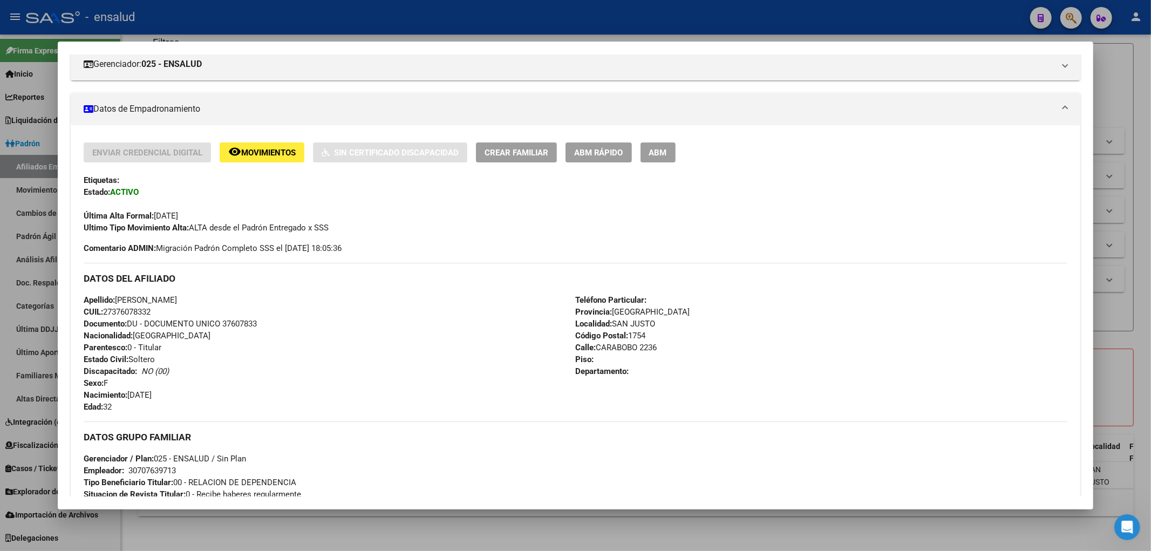
click at [246, 320] on span "Documento: DU - DOCUMENTO UNICO 37607833" at bounding box center [170, 324] width 173 height 10
click at [245, 320] on span "Documento: DU - DOCUMENTO UNICO 37607833" at bounding box center [170, 324] width 173 height 10
copy span "37607833"
click at [19, 169] on div at bounding box center [575, 275] width 1151 height 551
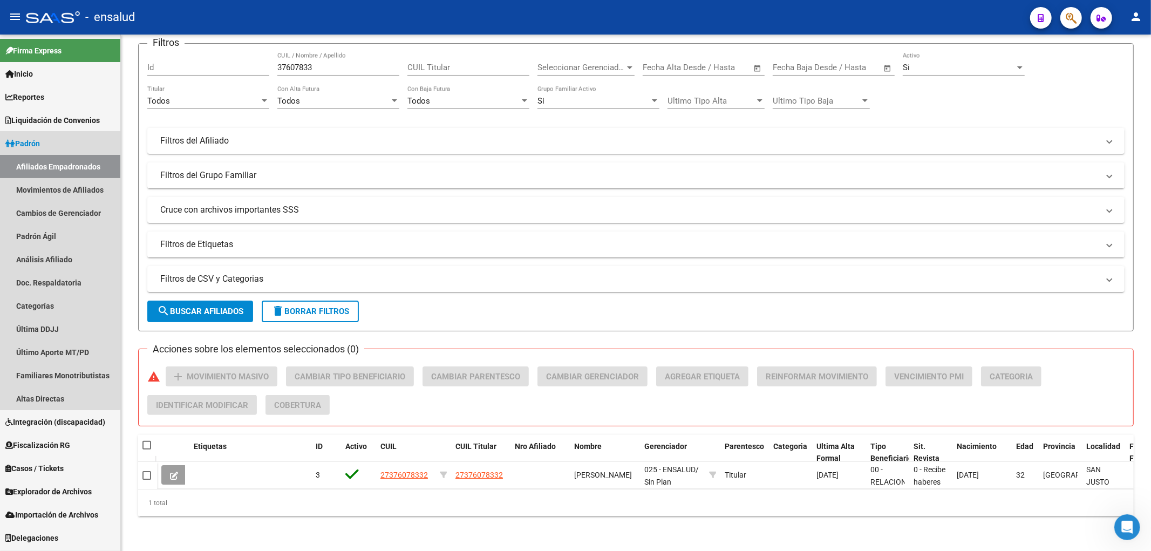
click at [38, 138] on span "Padrón" at bounding box center [22, 144] width 35 height 12
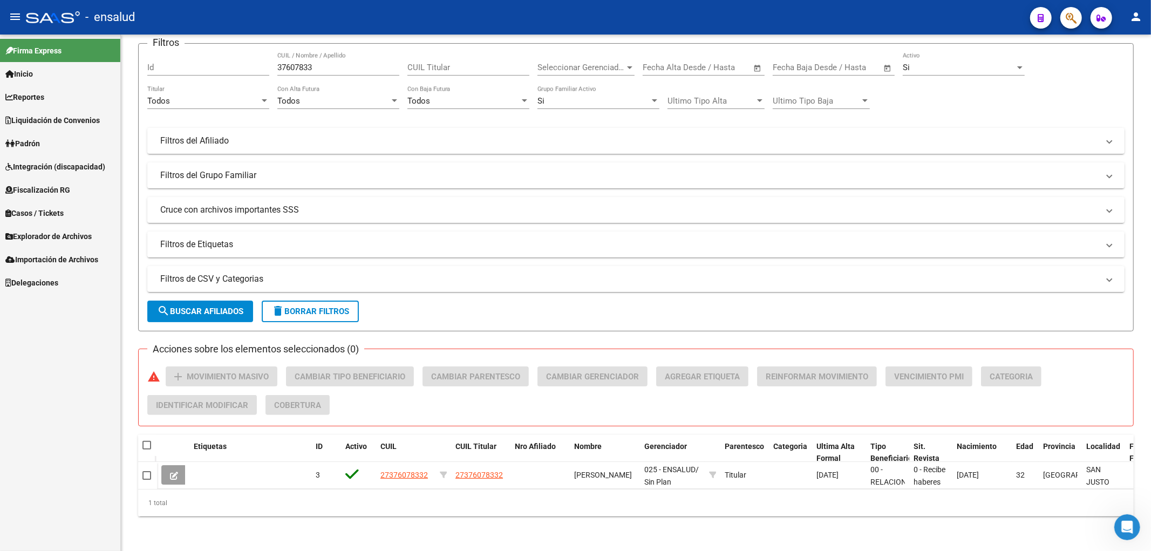
click at [59, 119] on span "Liquidación de Convenios" at bounding box center [52, 120] width 94 height 12
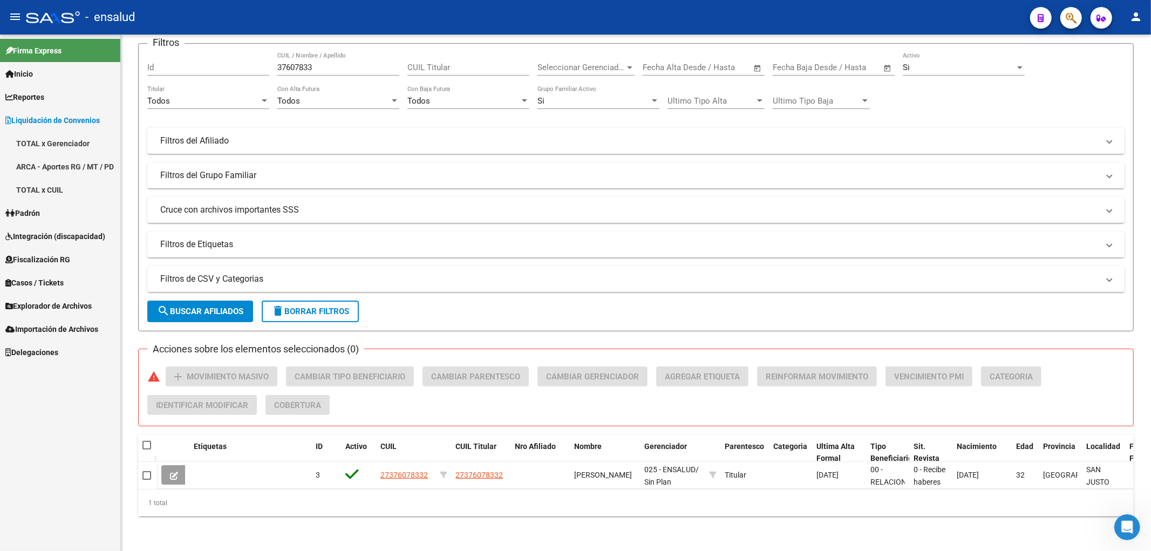
click at [38, 186] on link "TOTAL x CUIL" at bounding box center [60, 189] width 120 height 23
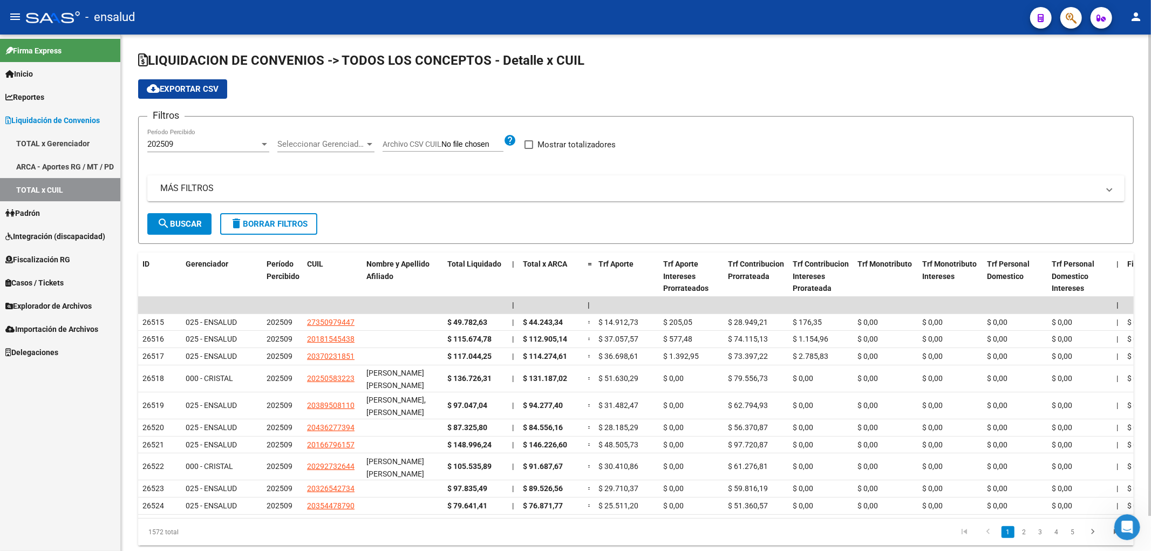
click at [227, 144] on div "202509" at bounding box center [203, 144] width 112 height 10
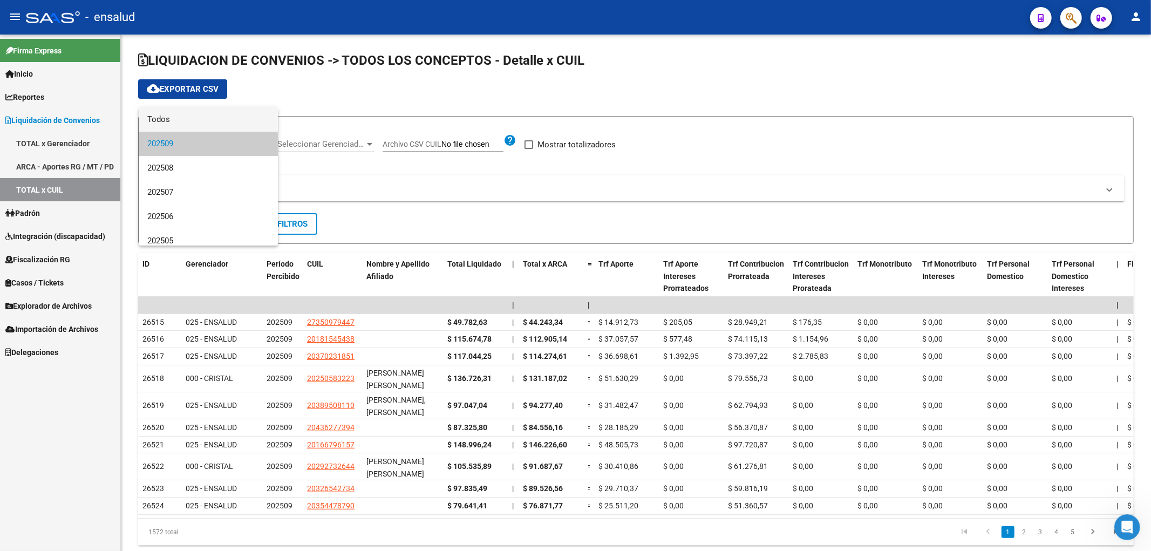
click at [216, 123] on span "Todos" at bounding box center [208, 119] width 122 height 24
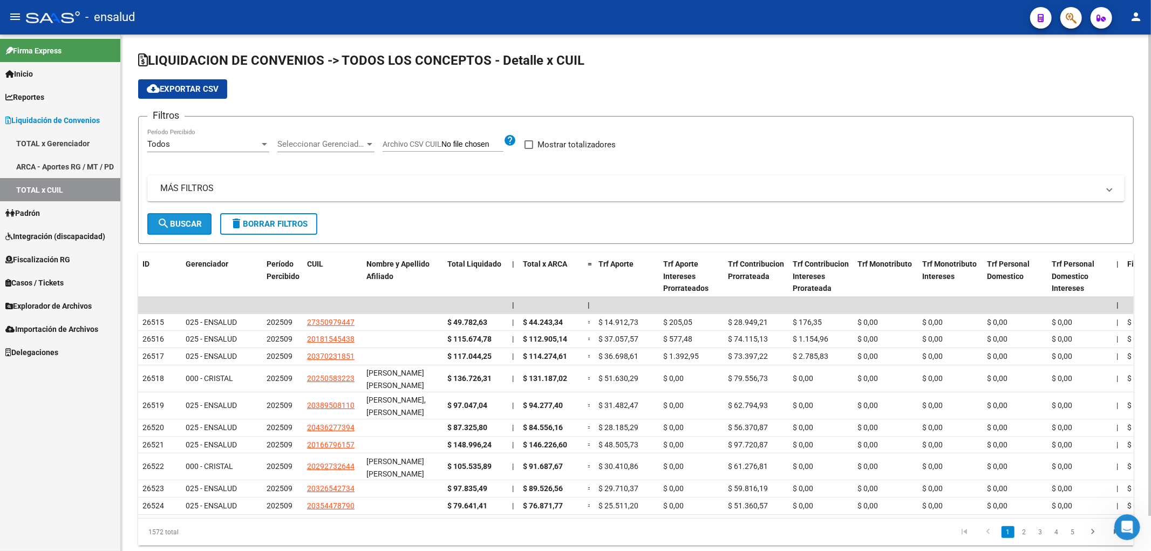
click at [176, 224] on span "search Buscar" at bounding box center [179, 224] width 45 height 10
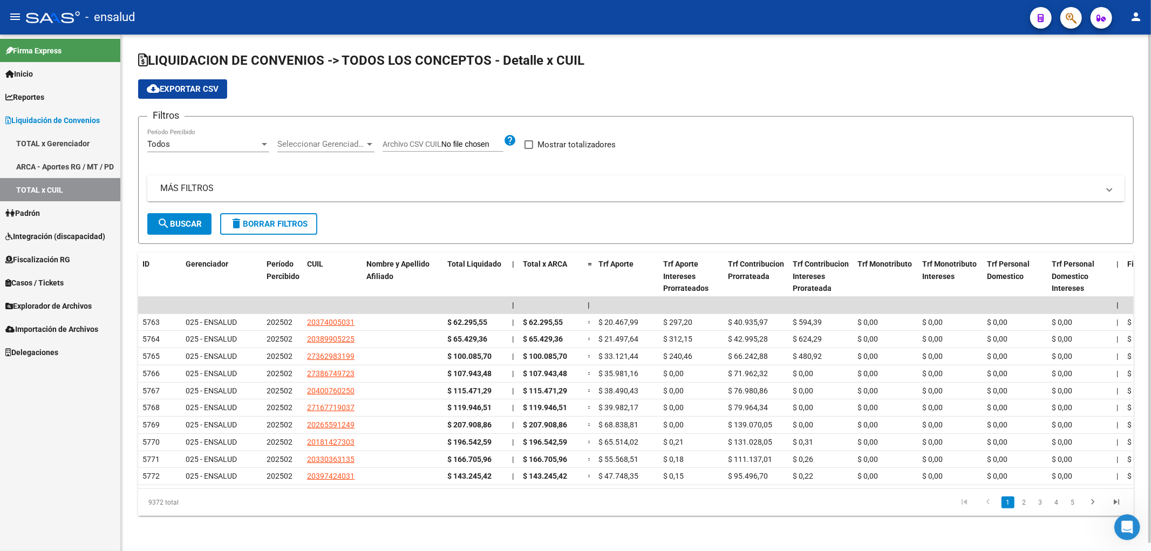
click at [218, 187] on mat-panel-title "MÁS FILTROS" at bounding box center [629, 188] width 938 height 12
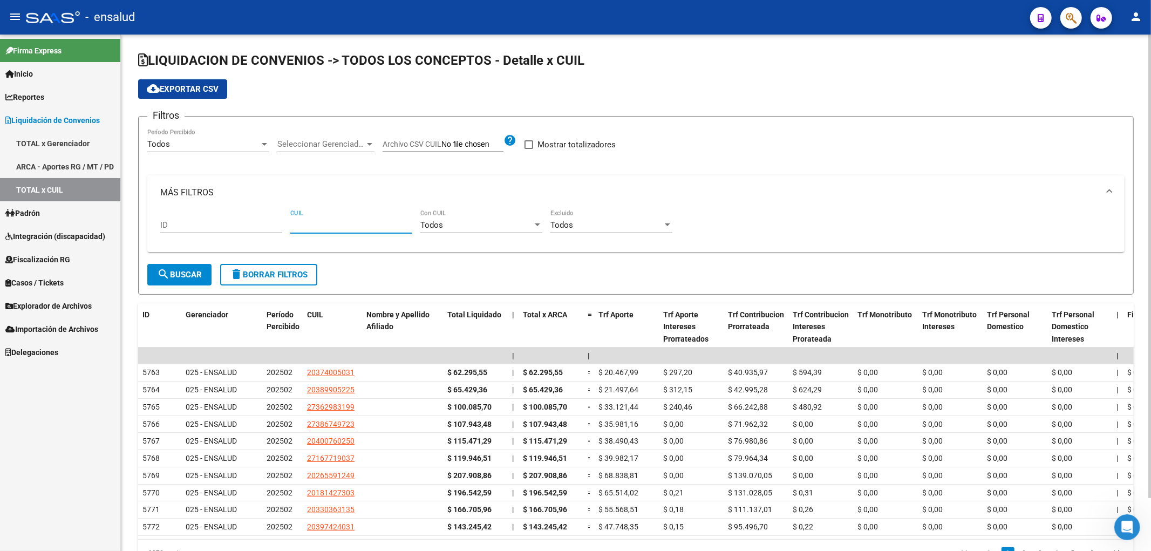
click at [370, 228] on input "CUIL" at bounding box center [351, 225] width 122 height 10
paste input "32-421707"
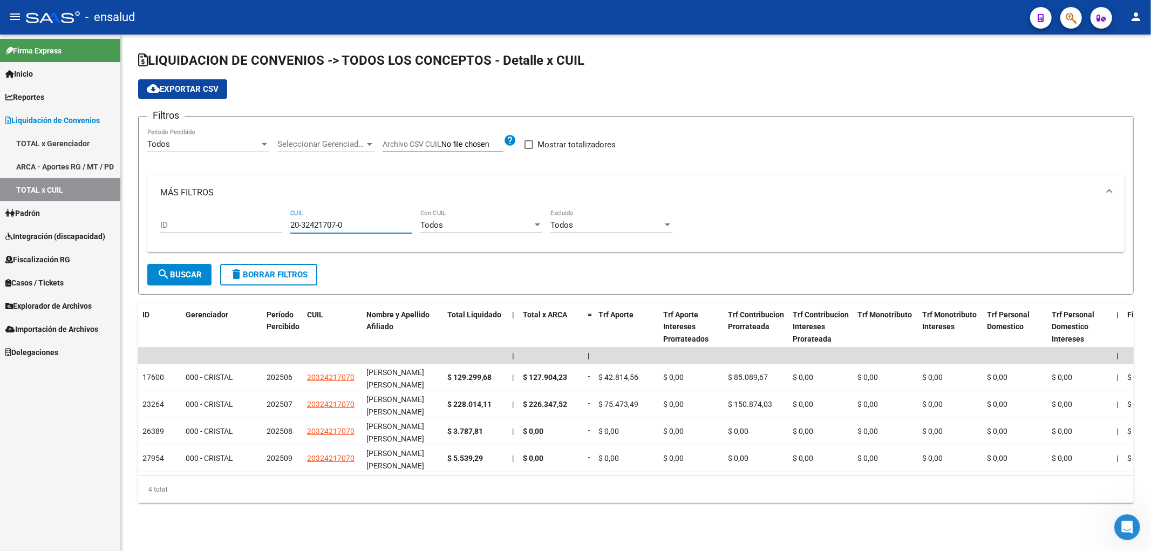
click at [313, 225] on input "20-32421707-0" at bounding box center [351, 225] width 122 height 10
paste input "3-29500772-9"
type input "23-29500772-9"
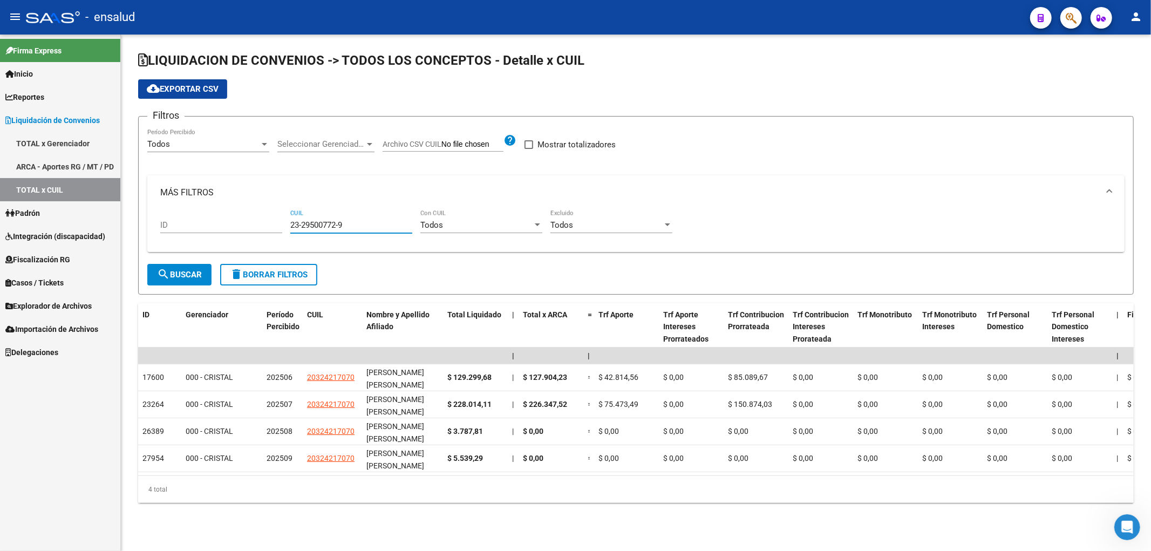
click at [183, 261] on div "MÁS FILTROS ID 23-29500772-9 CUIL Todos Con CUIL Todos Excluido" at bounding box center [635, 219] width 977 height 88
click at [186, 274] on span "search Buscar" at bounding box center [179, 275] width 45 height 10
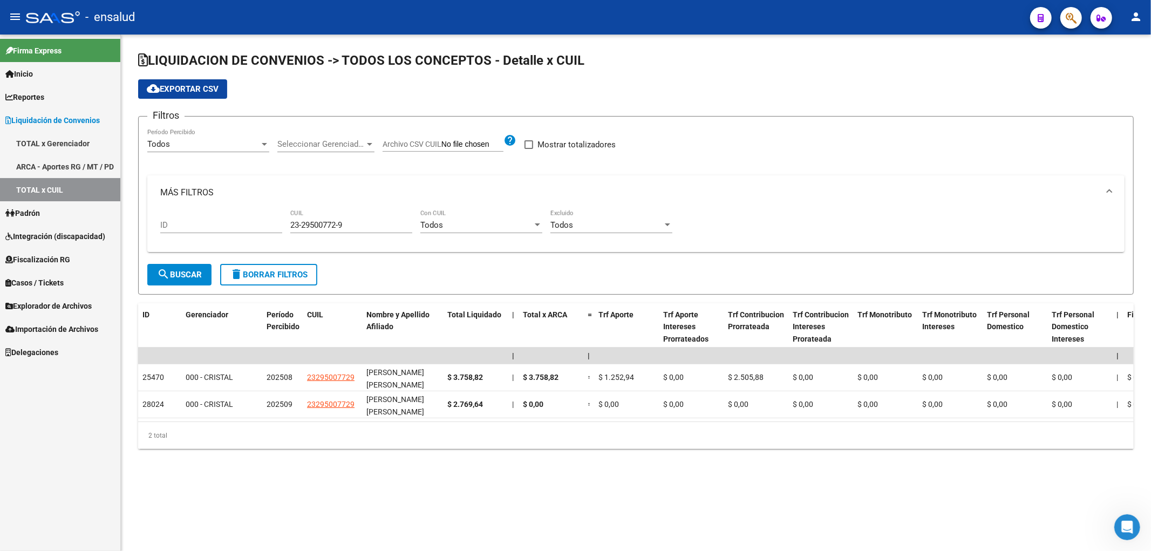
click at [64, 284] on span "Casos / Tickets" at bounding box center [34, 283] width 58 height 12
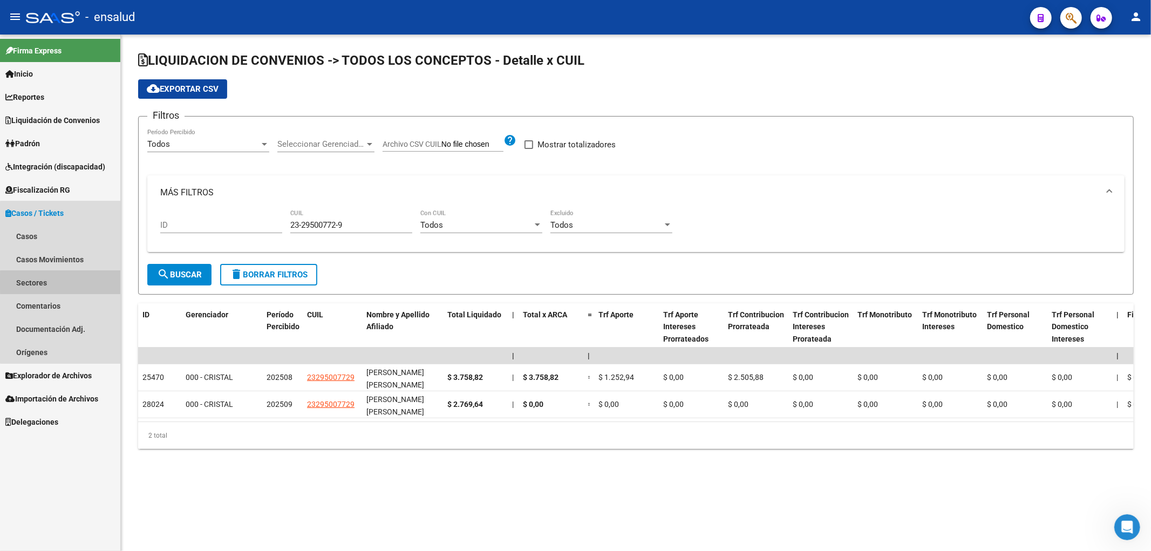
click at [65, 282] on link "Sectores" at bounding box center [60, 282] width 120 height 23
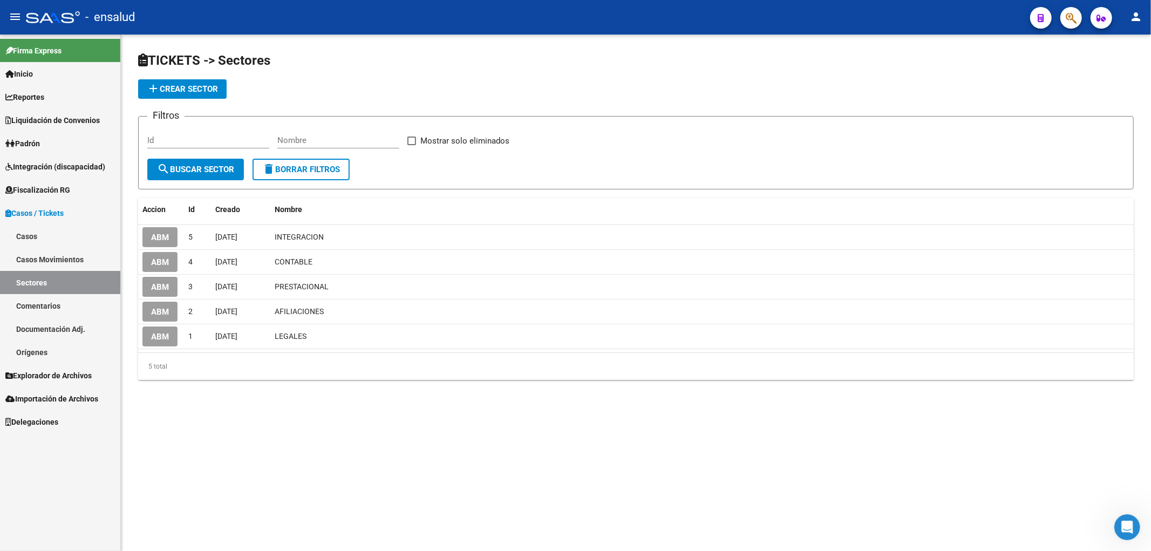
click at [51, 214] on span "Casos / Tickets" at bounding box center [34, 213] width 58 height 12
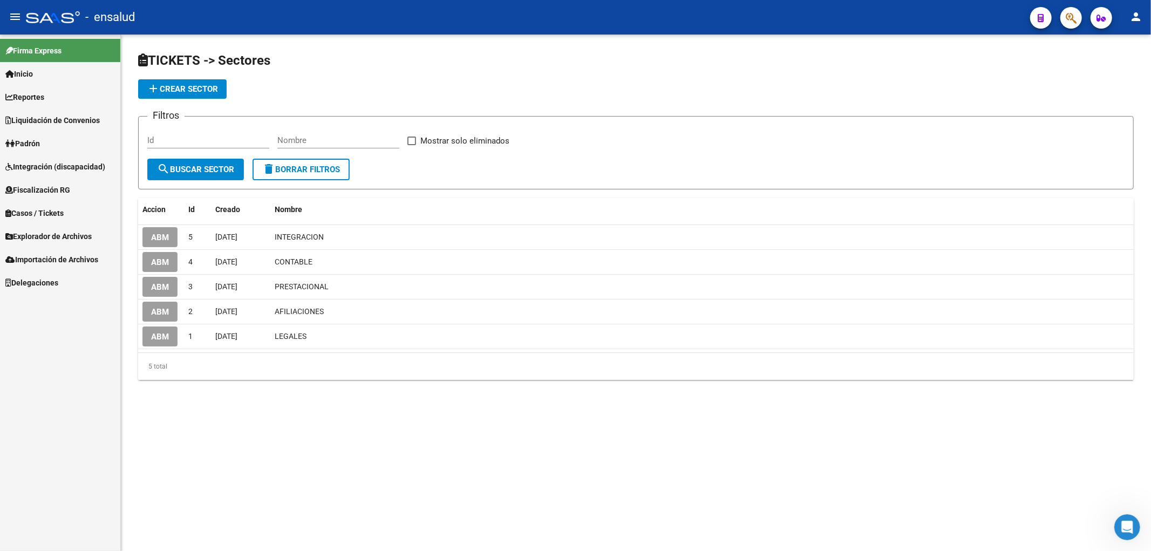
click at [52, 256] on span "Importación de Archivos" at bounding box center [51, 260] width 93 height 12
click at [44, 283] on link "Sistemas Externos" at bounding box center [60, 282] width 120 height 23
click at [54, 232] on span "Explorador de Archivos" at bounding box center [48, 236] width 86 height 12
click at [27, 306] on link "SSS" at bounding box center [60, 305] width 120 height 23
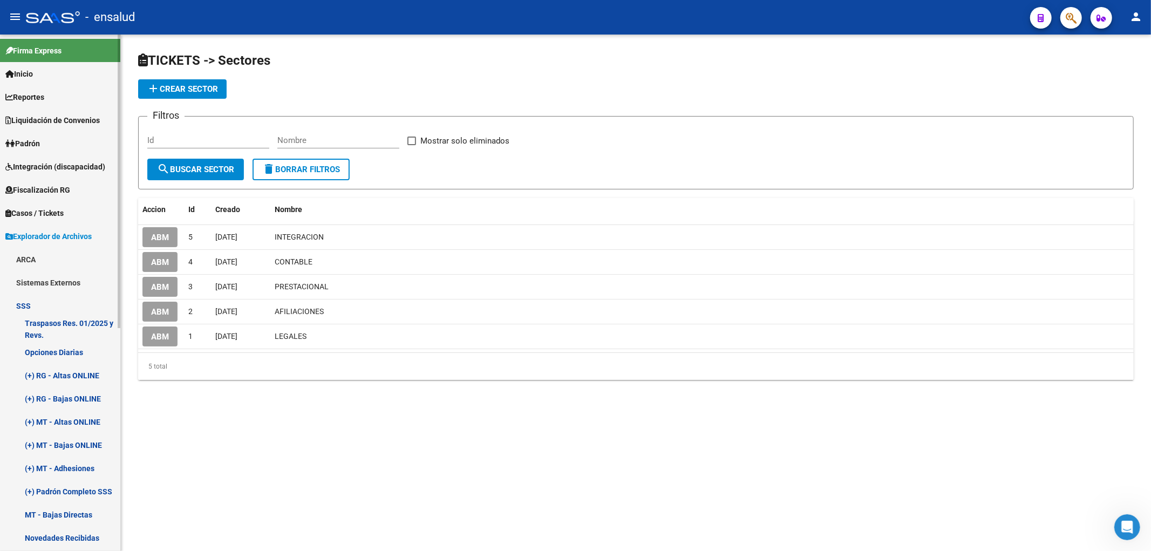
click at [50, 352] on link "Opciones Diarias" at bounding box center [60, 351] width 120 height 23
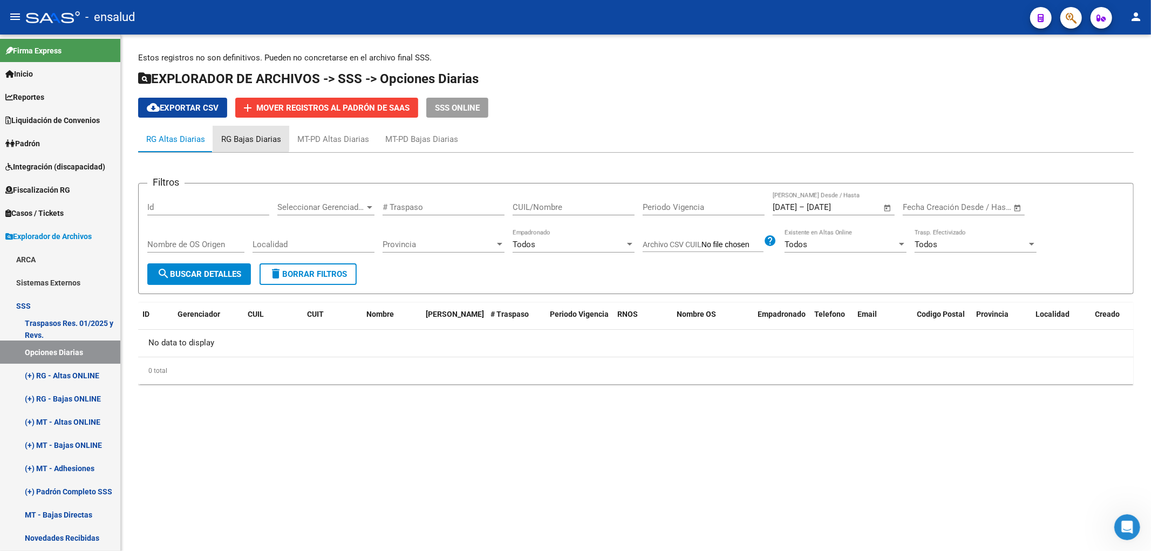
click at [239, 136] on div "RG Bajas Diarias" at bounding box center [251, 139] width 60 height 12
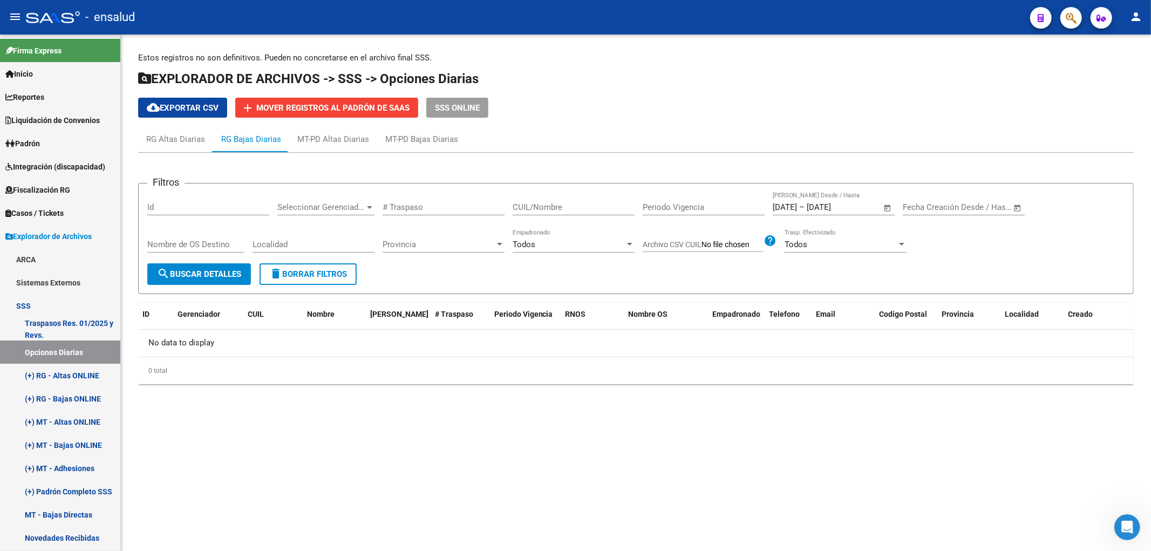
click at [888, 208] on span "Open calendar" at bounding box center [888, 208] width 26 height 26
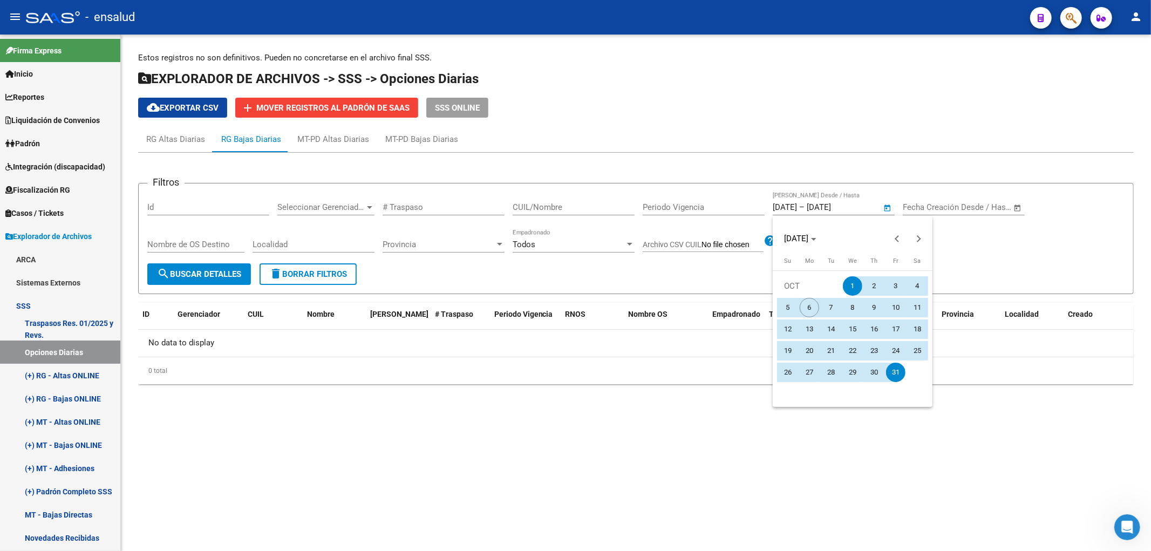
click at [464, 106] on div at bounding box center [575, 275] width 1151 height 551
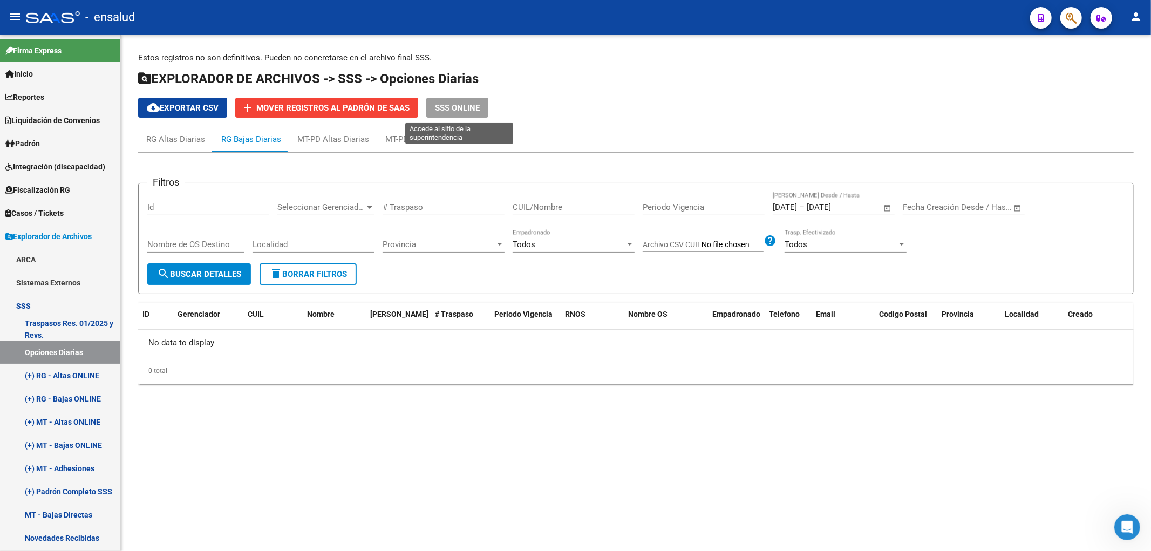
click at [463, 114] on button "SSS ONLINE" at bounding box center [457, 108] width 62 height 20
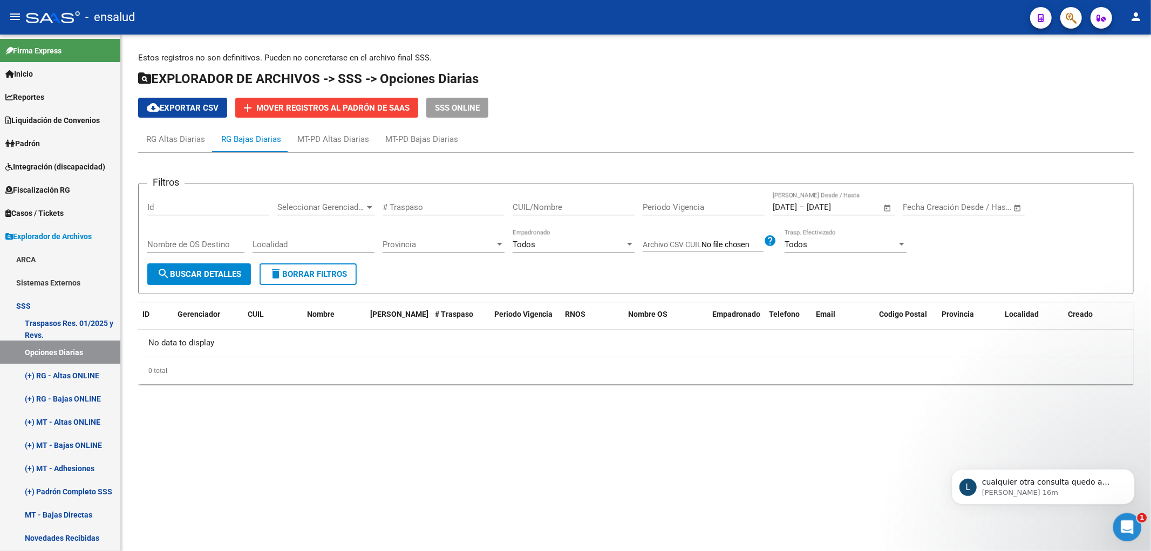
click at [1121, 531] on div "Abrir Intercom Messenger" at bounding box center [1126, 526] width 36 height 36
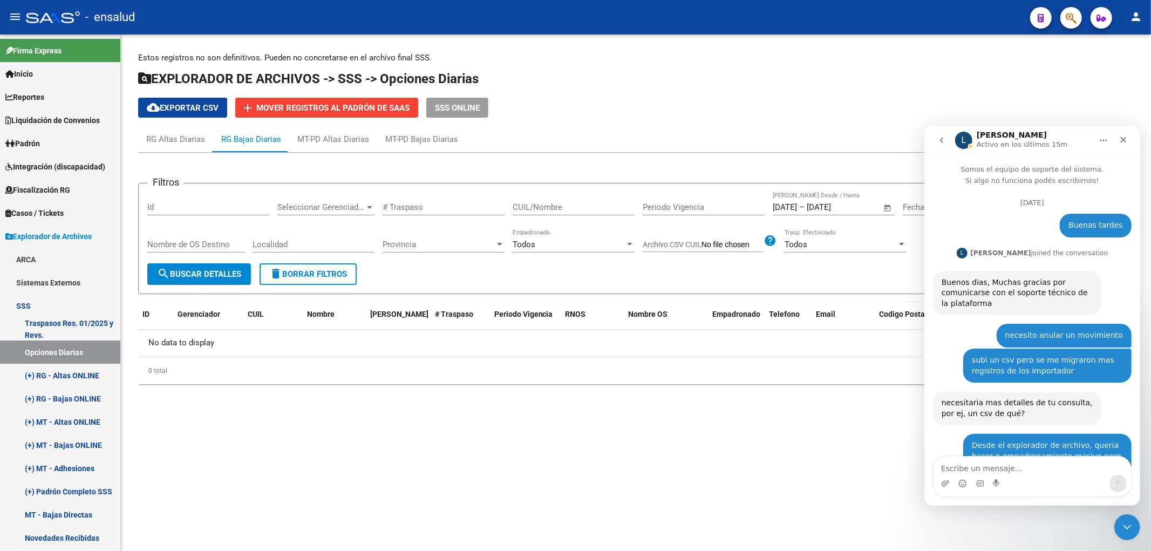
scroll to position [2, 0]
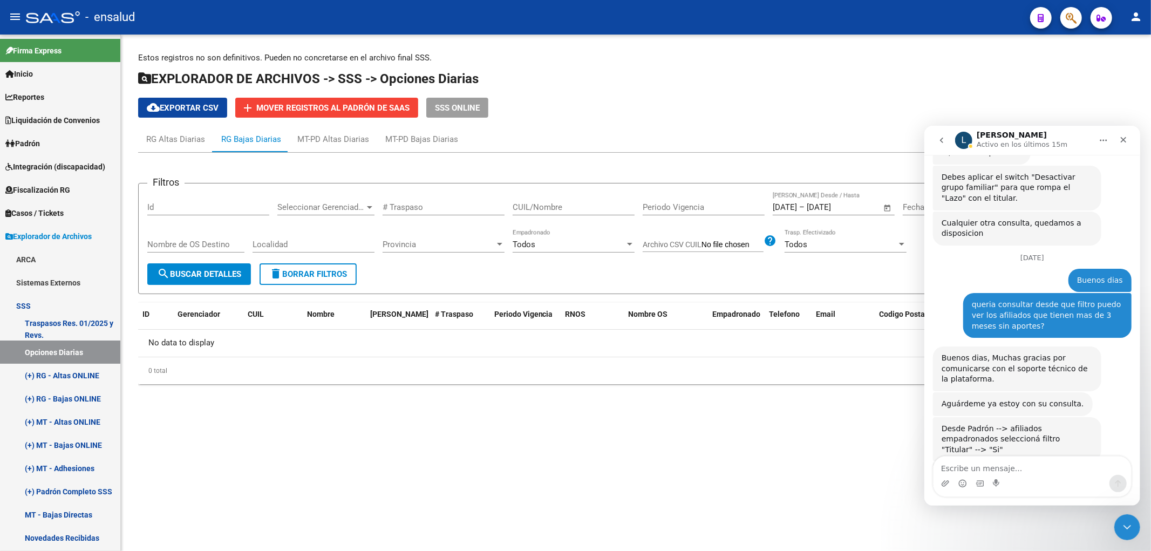
click at [989, 482] on div "Intercom Messenger" at bounding box center [1031, 482] width 197 height 17
click at [997, 467] on textarea "Escribe un mensaje..." at bounding box center [1031, 465] width 197 height 18
type textarea "MUCHAS GRACIAS"
